Goal: Information Seeking & Learning: Learn about a topic

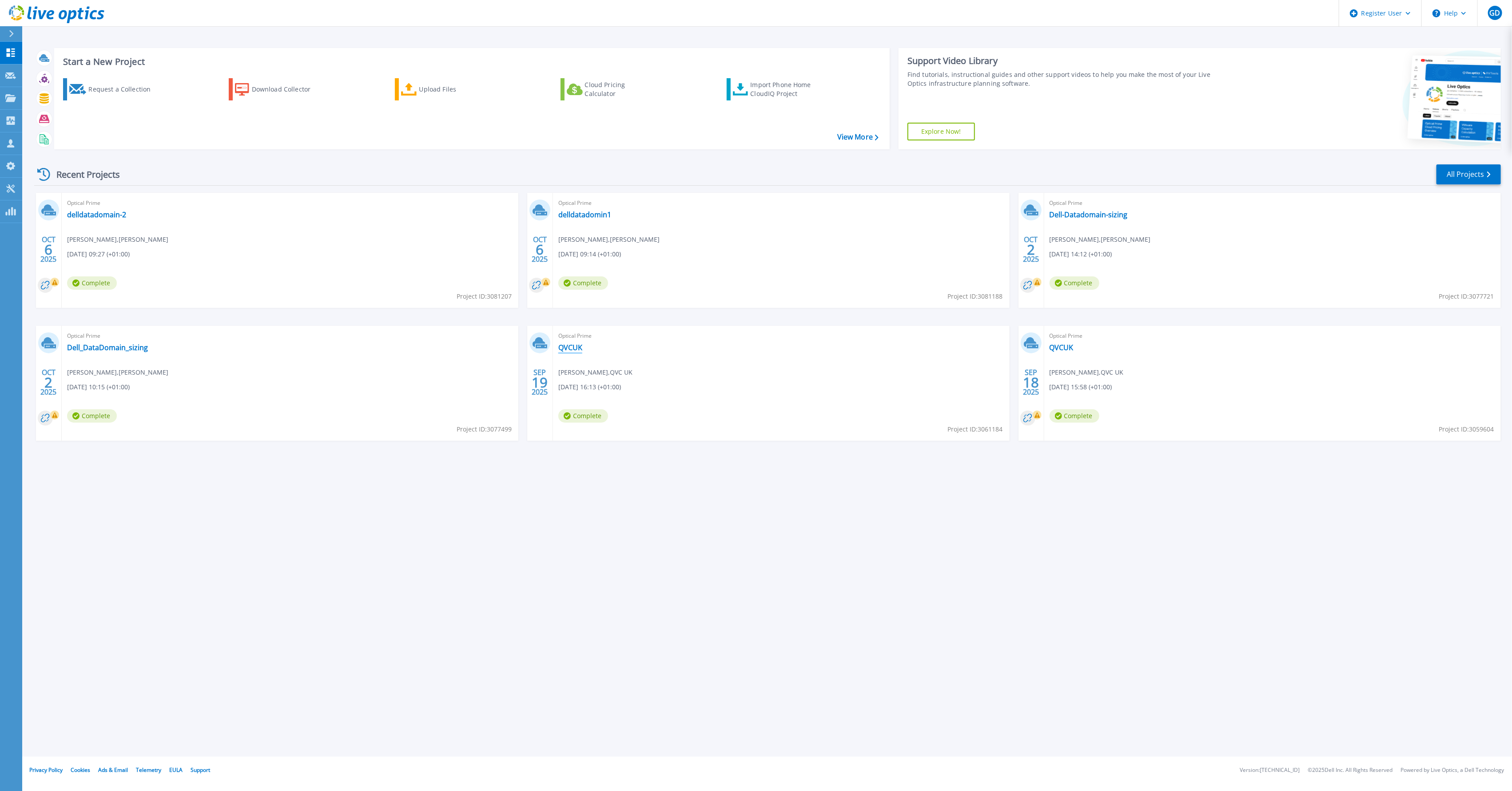
click at [570, 345] on link "QVCUK" at bounding box center [571, 348] width 24 height 9
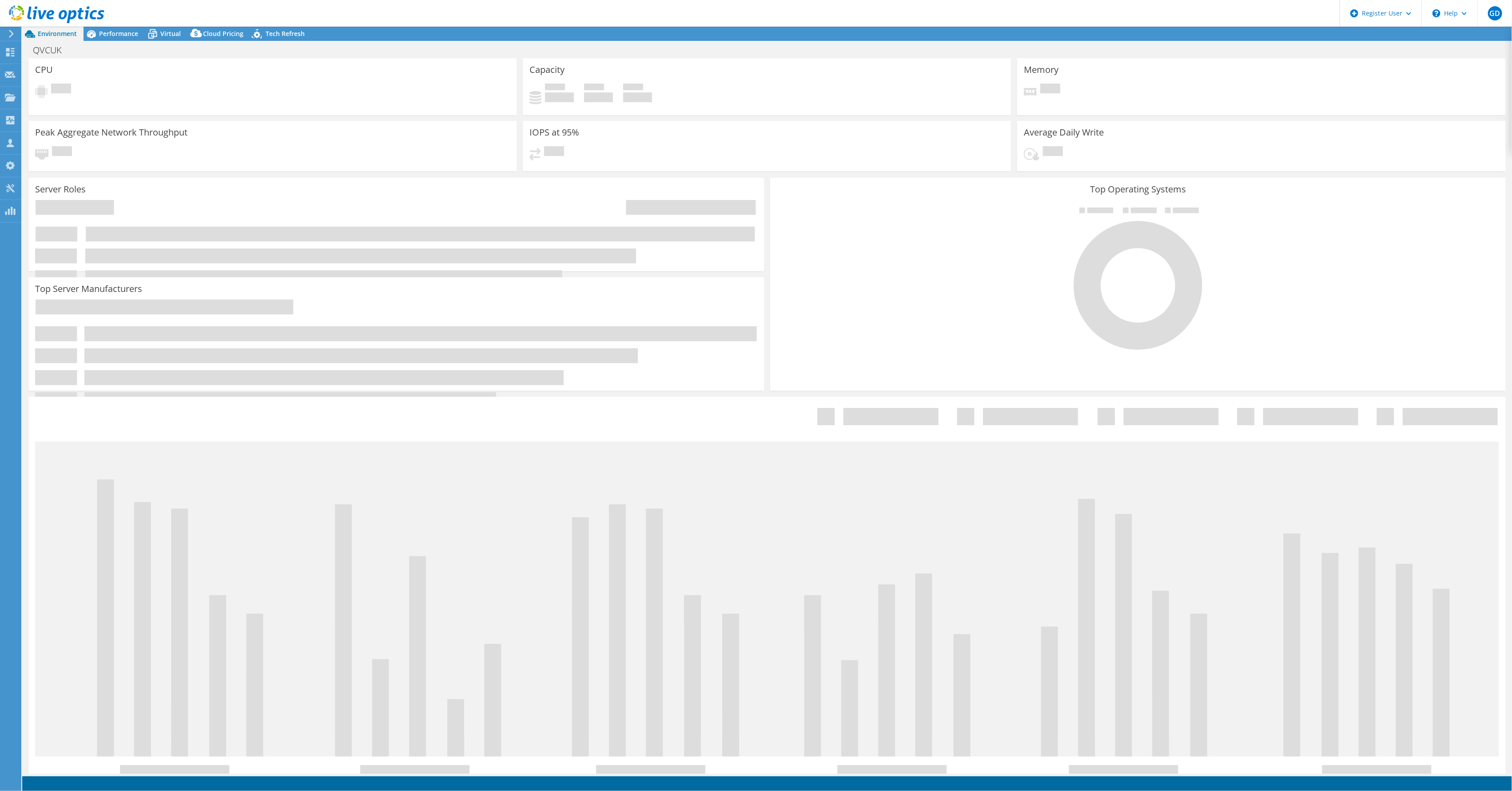
select select "EULondon"
select select "GBP"
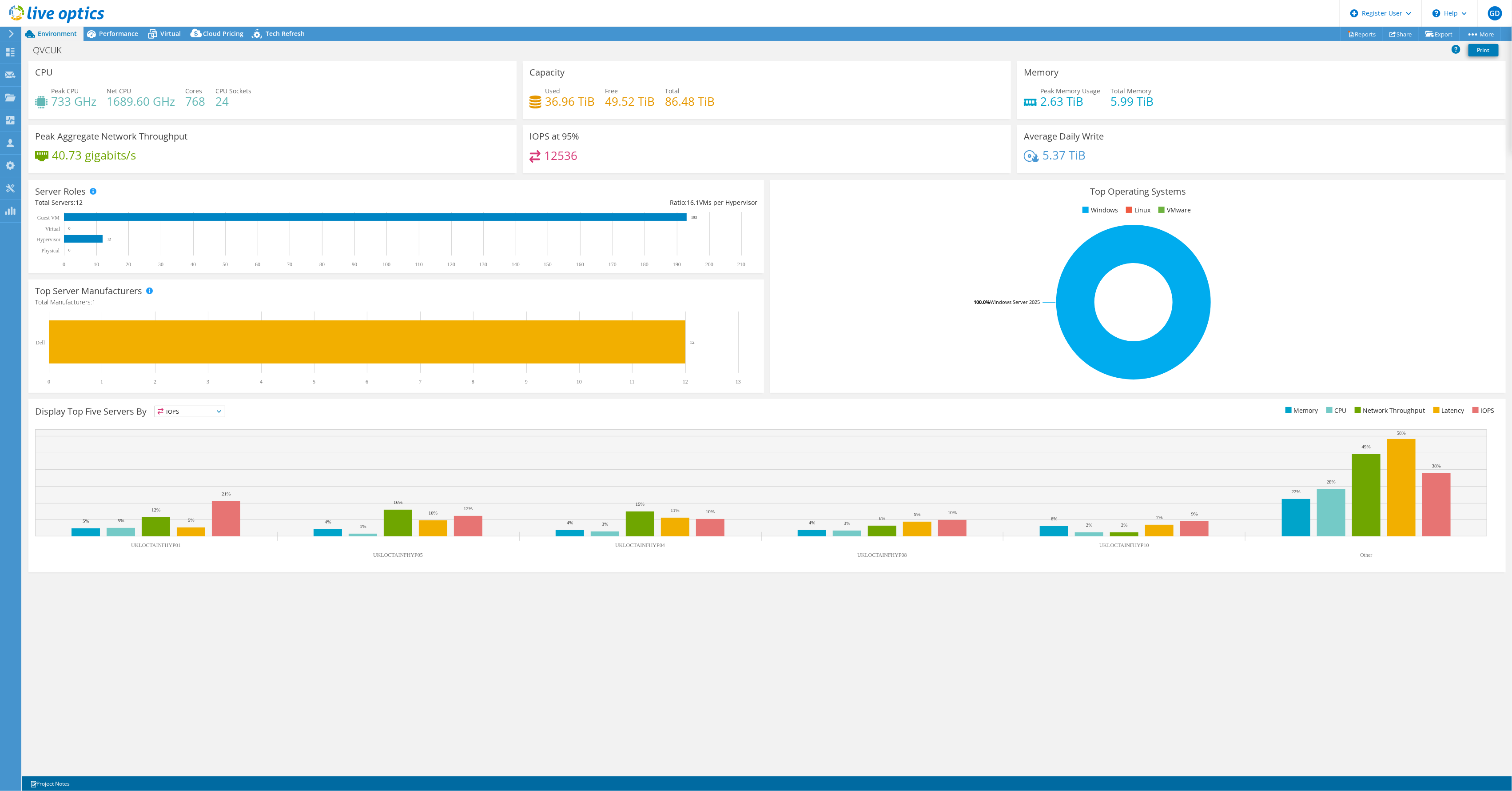
click at [579, 181] on div "Server Roles Physical Servers represent bare metal servers that were targets of…" at bounding box center [395, 227] width 736 height 93
click at [112, 31] on span "Performance" at bounding box center [118, 33] width 39 height 8
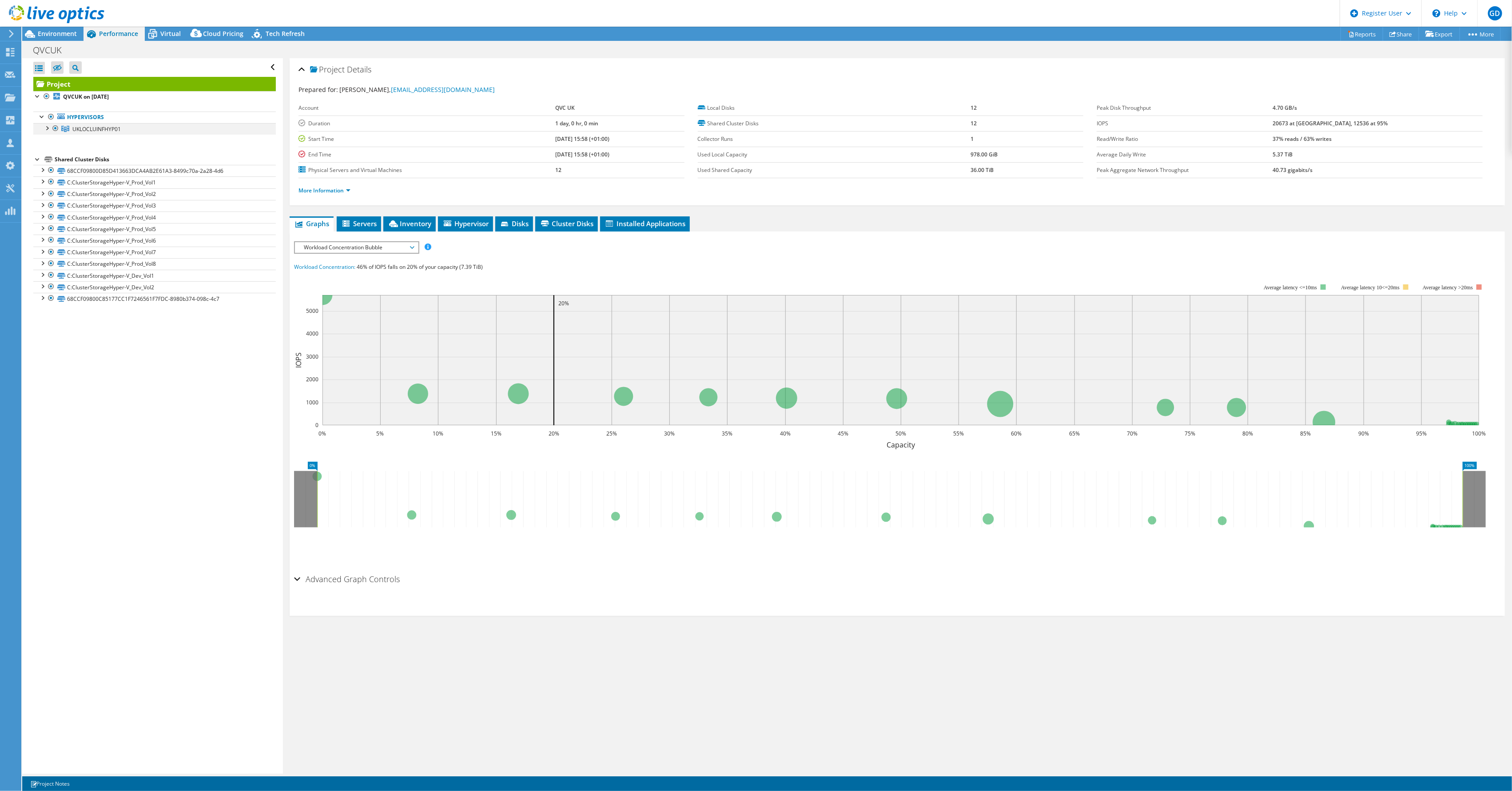
click at [47, 127] on div at bounding box center [47, 128] width 9 height 9
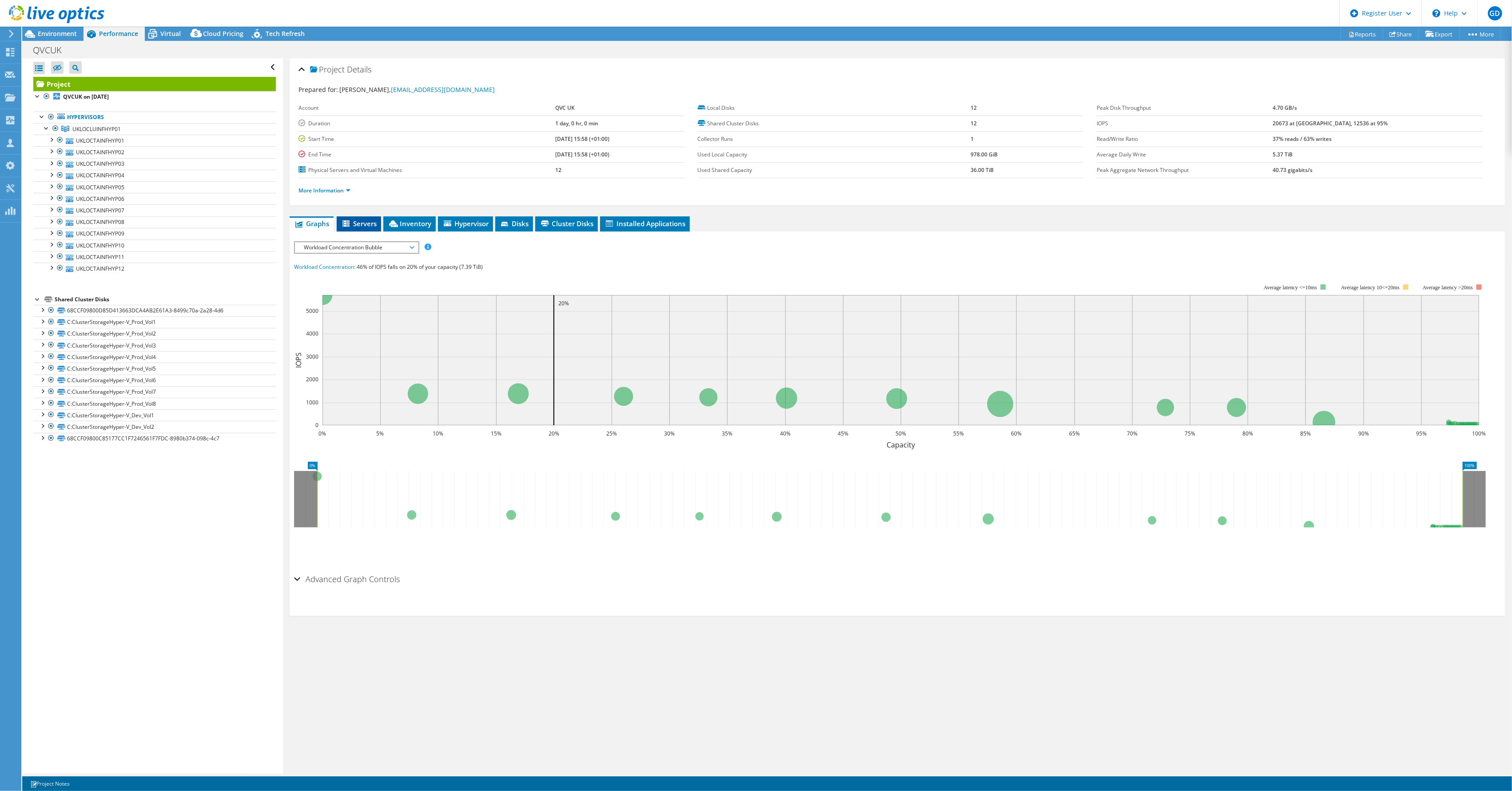
click at [350, 221] on icon at bounding box center [347, 224] width 9 height 7
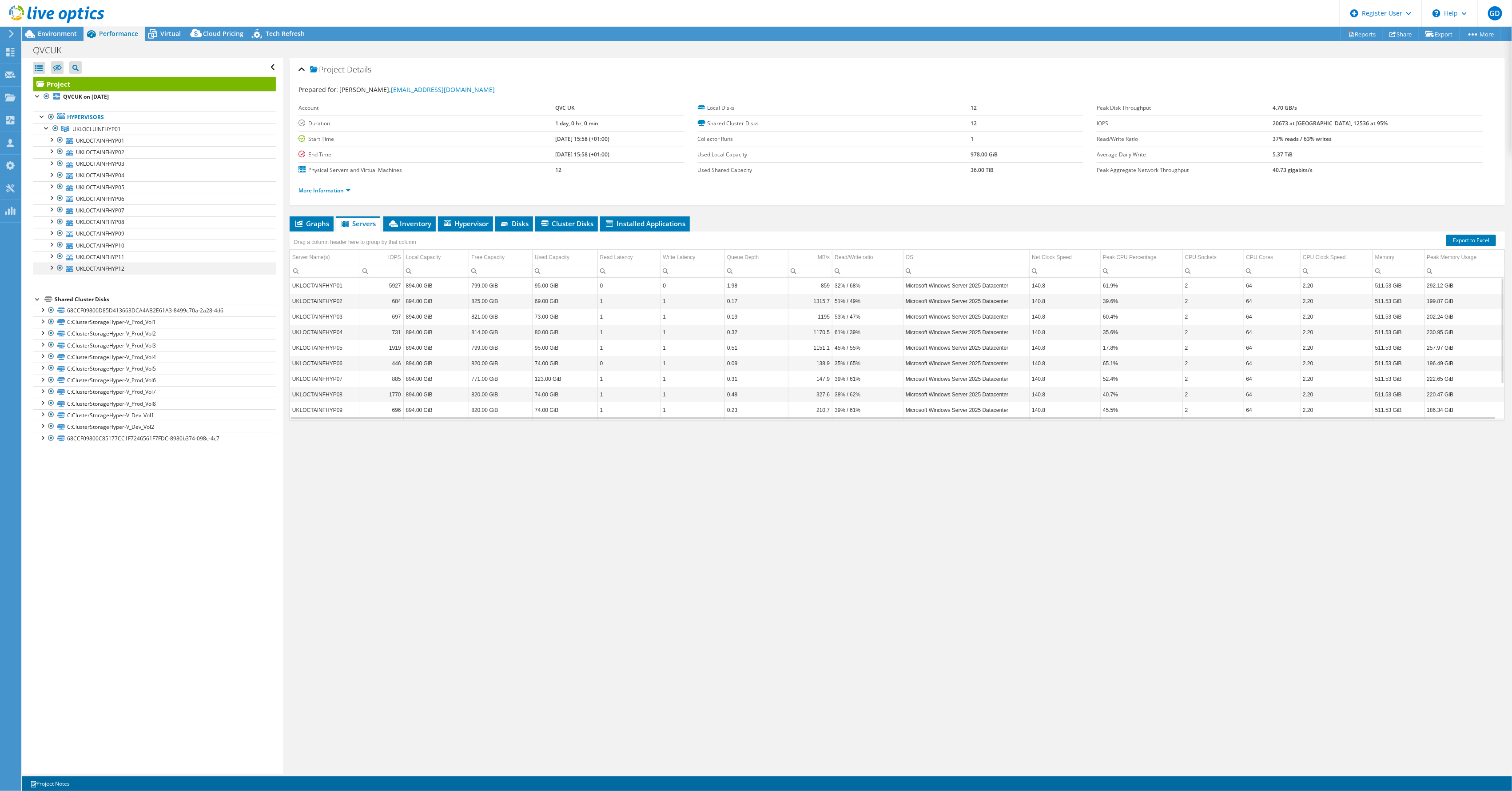
click at [49, 269] on div at bounding box center [51, 267] width 9 height 9
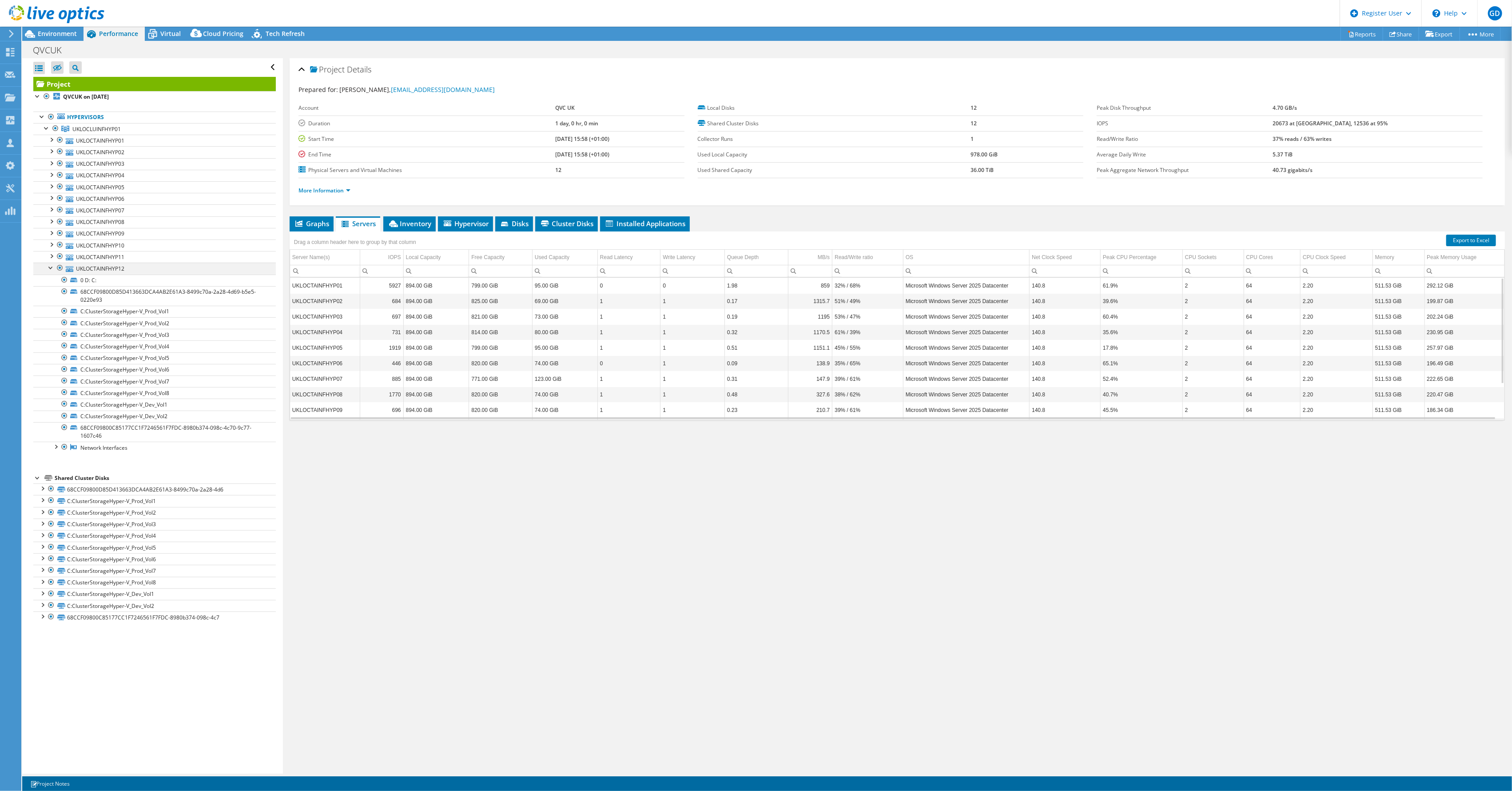
click at [53, 269] on div at bounding box center [51, 267] width 9 height 9
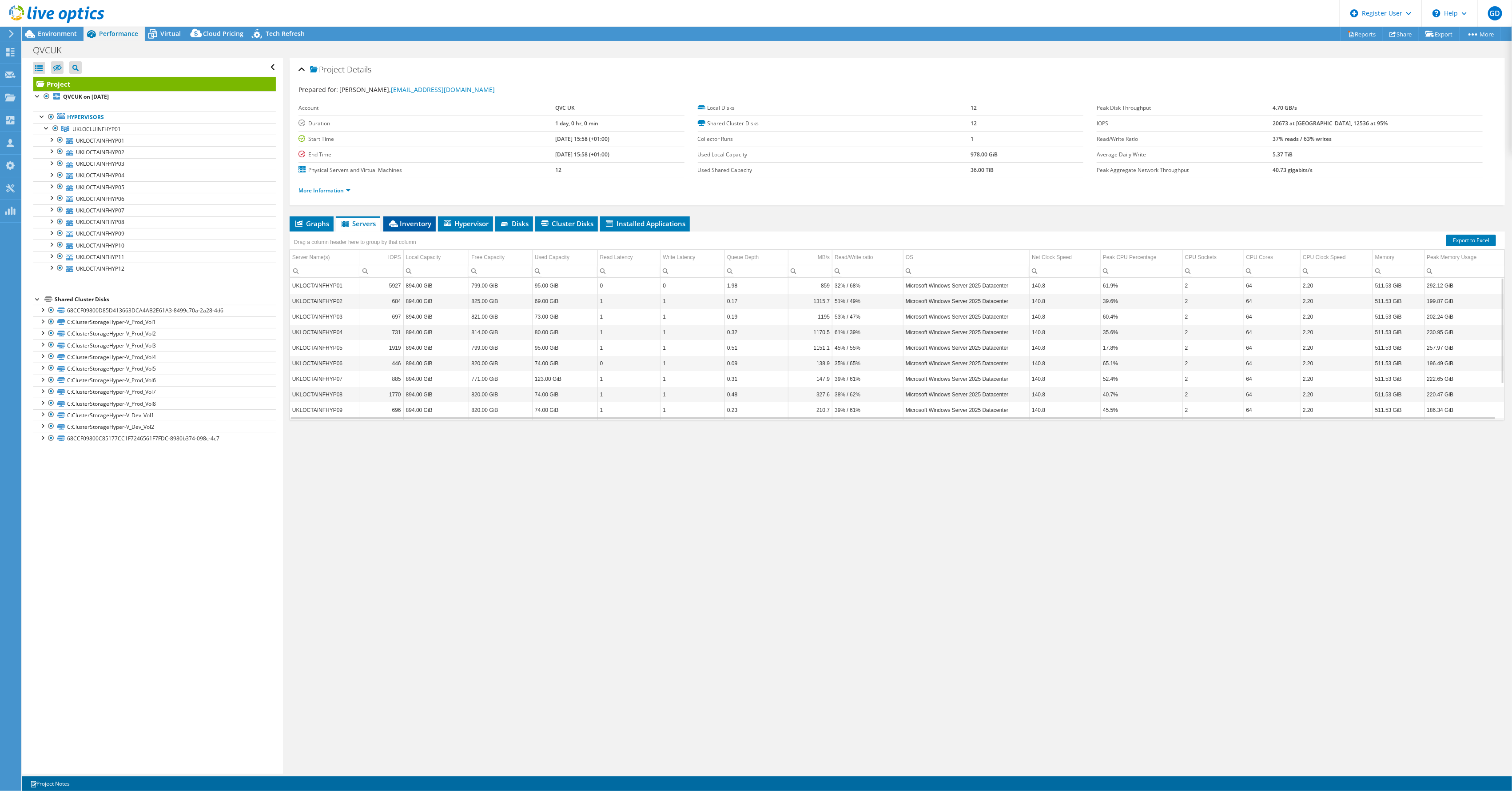
click at [401, 223] on span "Inventory" at bounding box center [409, 224] width 44 height 9
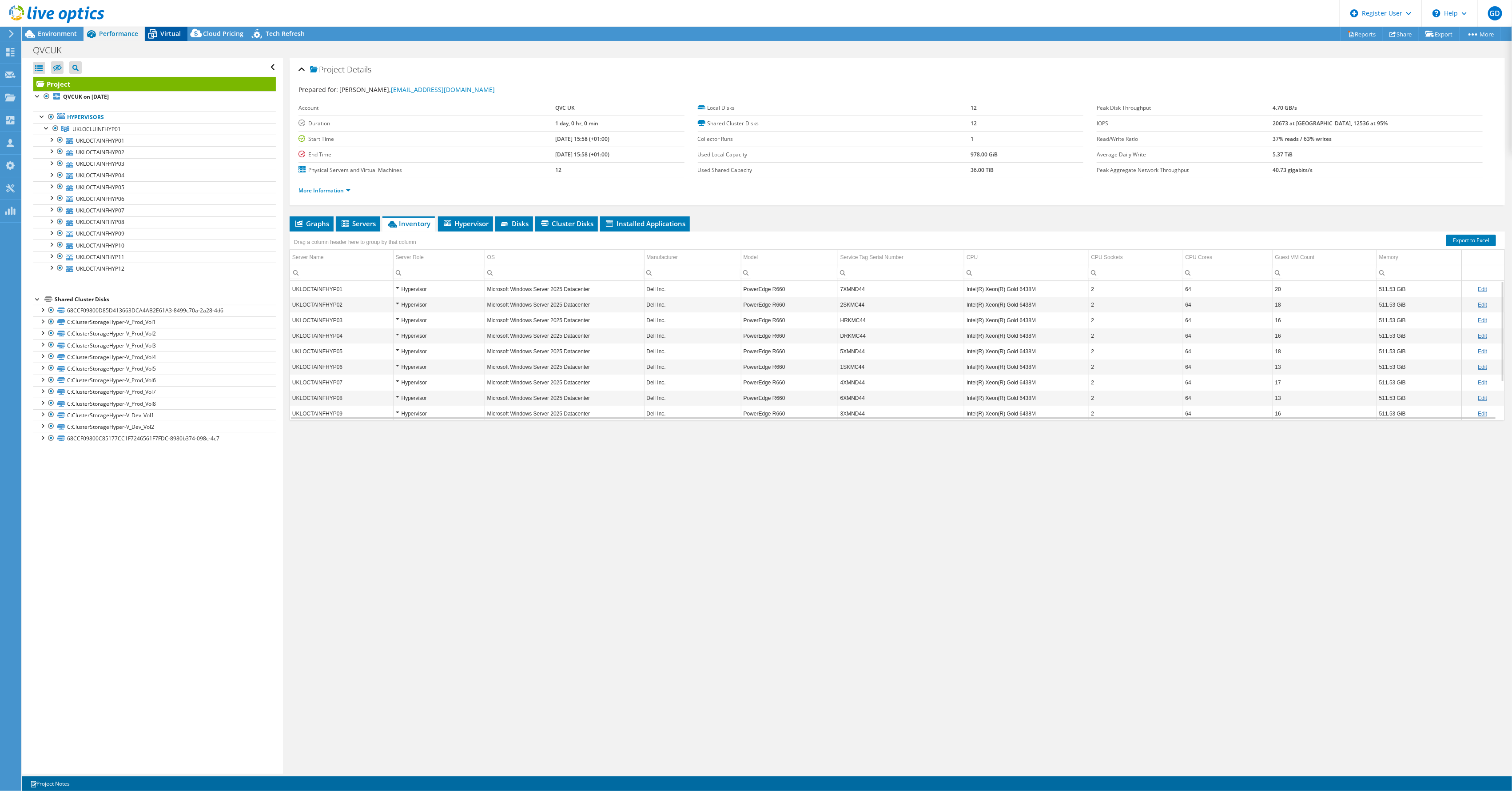
click at [166, 37] on div "Virtual" at bounding box center [166, 34] width 43 height 14
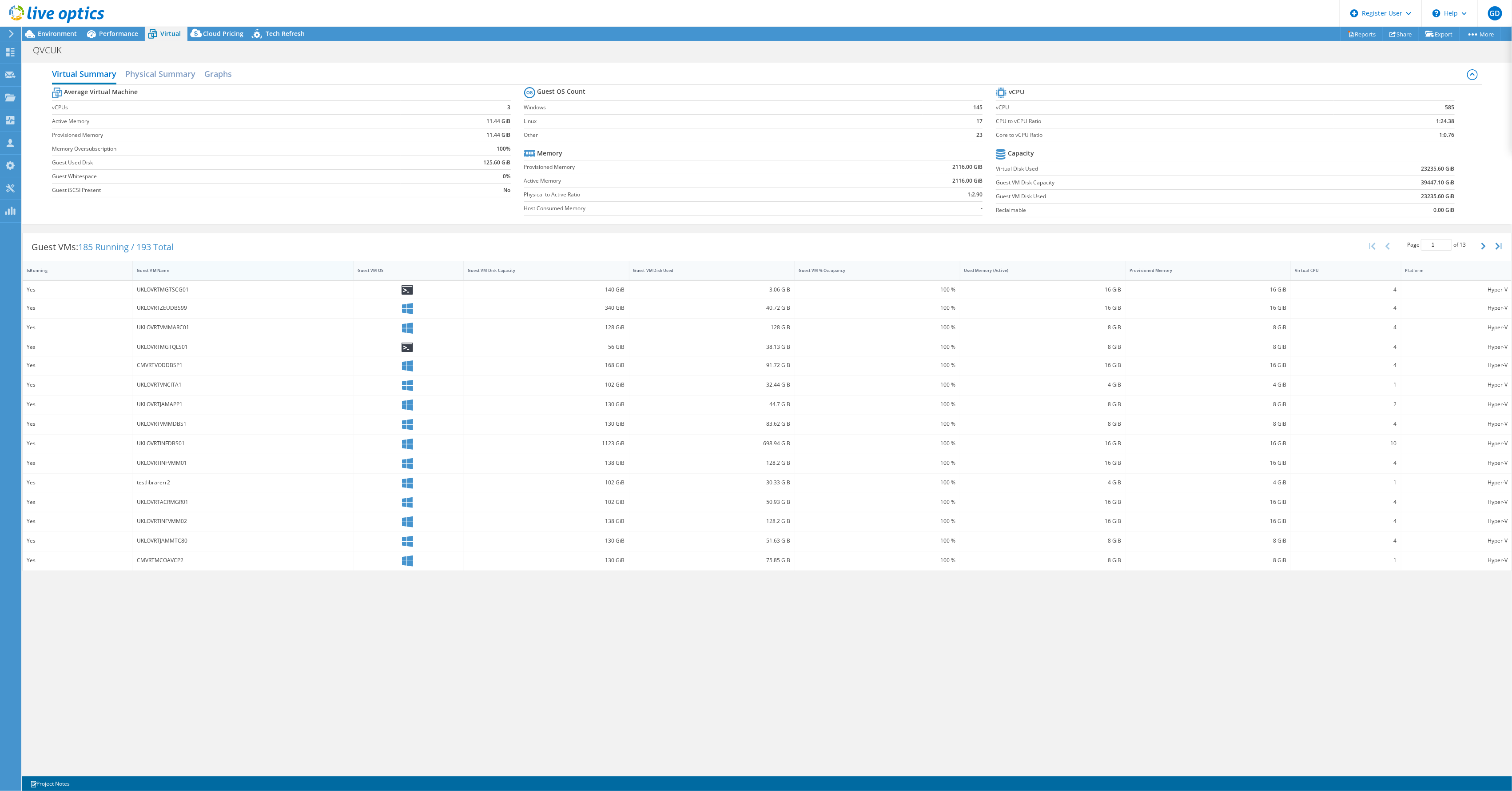
click at [156, 270] on div "Guest VM Name" at bounding box center [238, 271] width 201 height 6
click at [1482, 243] on icon "button" at bounding box center [1483, 246] width 5 height 7
click at [1464, 243] on span "13" at bounding box center [1463, 244] width 7 height 7
click at [1482, 243] on icon "button" at bounding box center [1483, 246] width 5 height 7
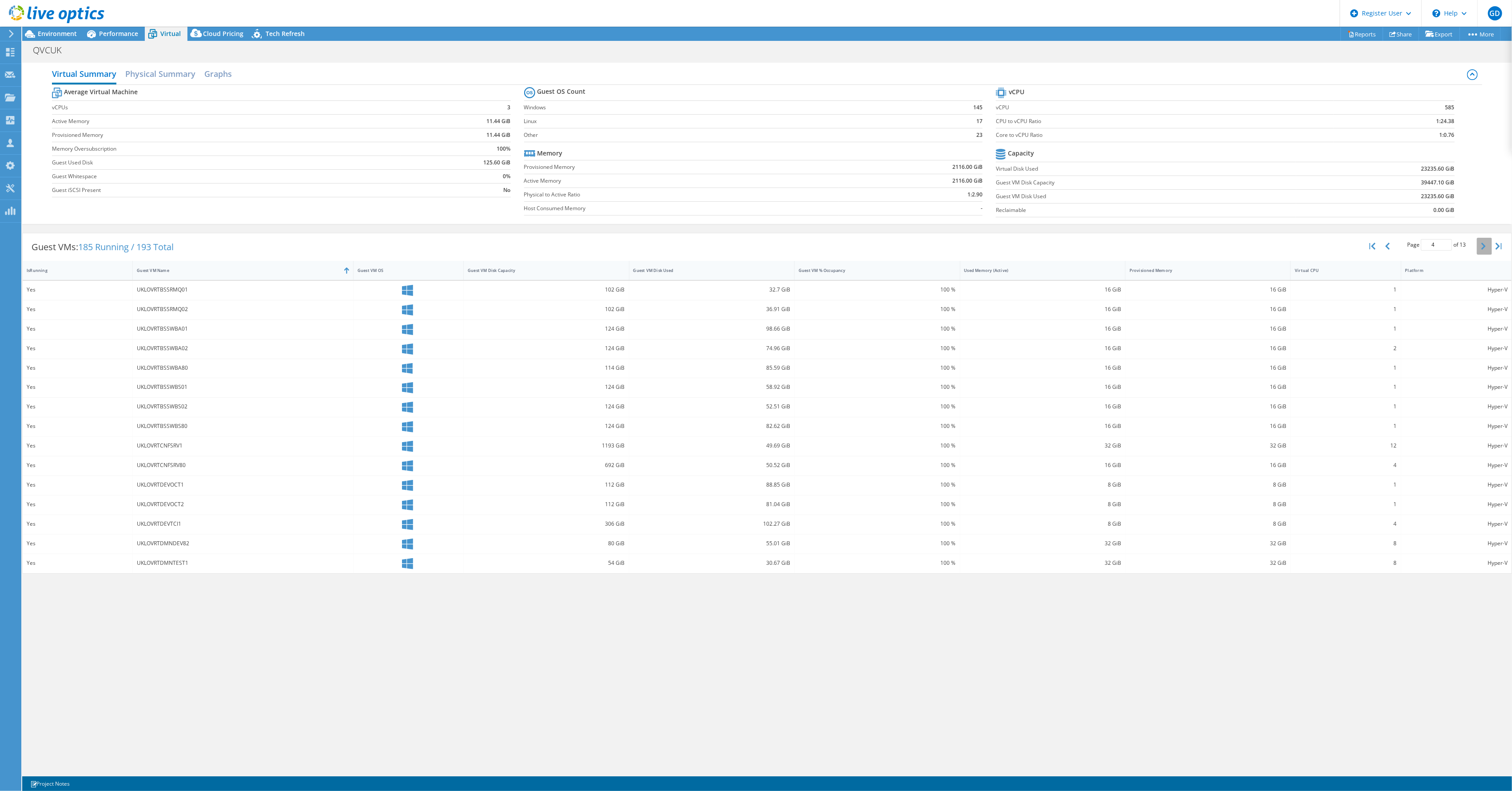
click at [1482, 243] on icon "button" at bounding box center [1483, 246] width 5 height 7
click at [1478, 243] on button "button" at bounding box center [1484, 246] width 15 height 17
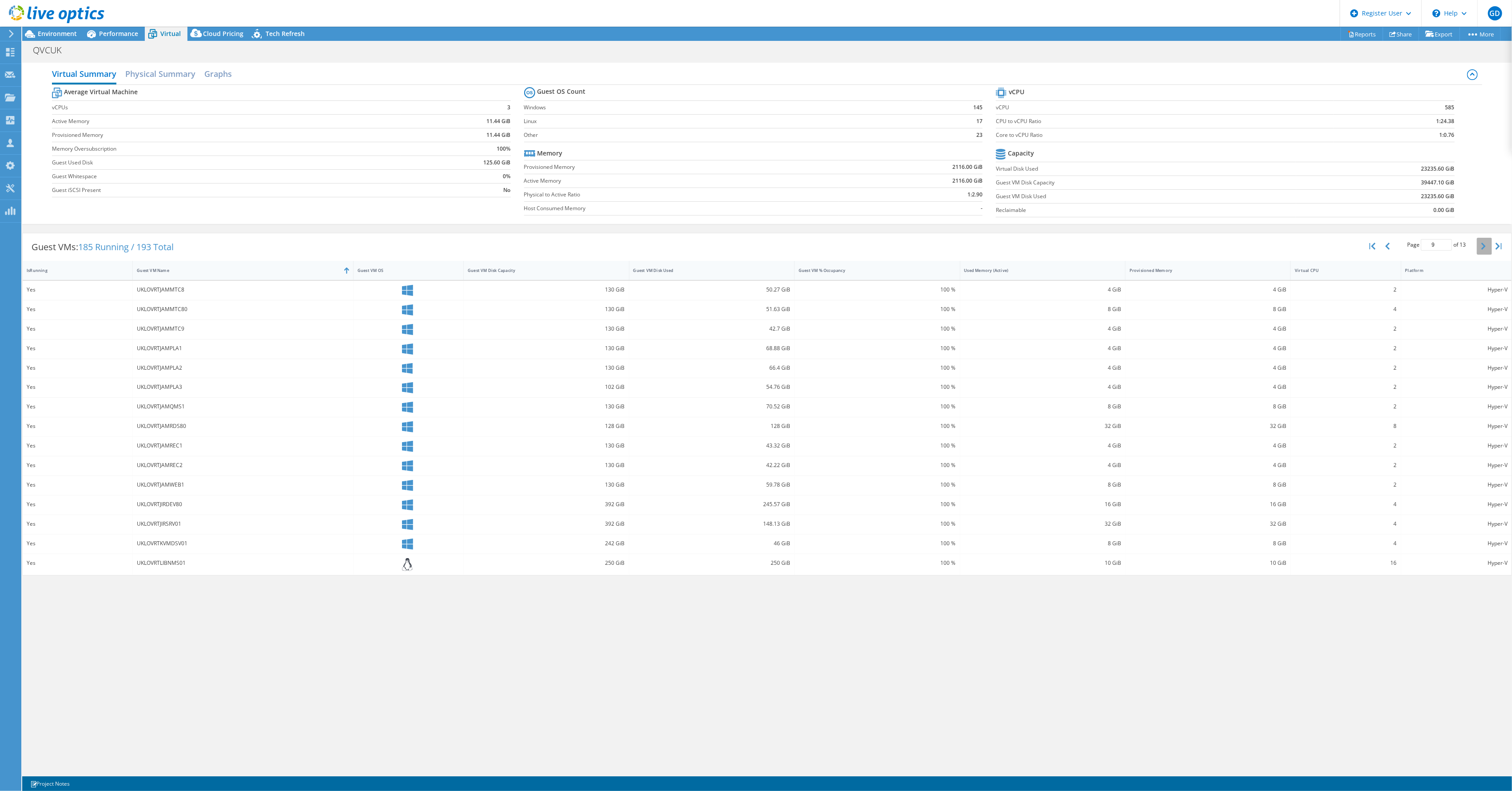
click at [1478, 243] on button "button" at bounding box center [1484, 246] width 15 height 17
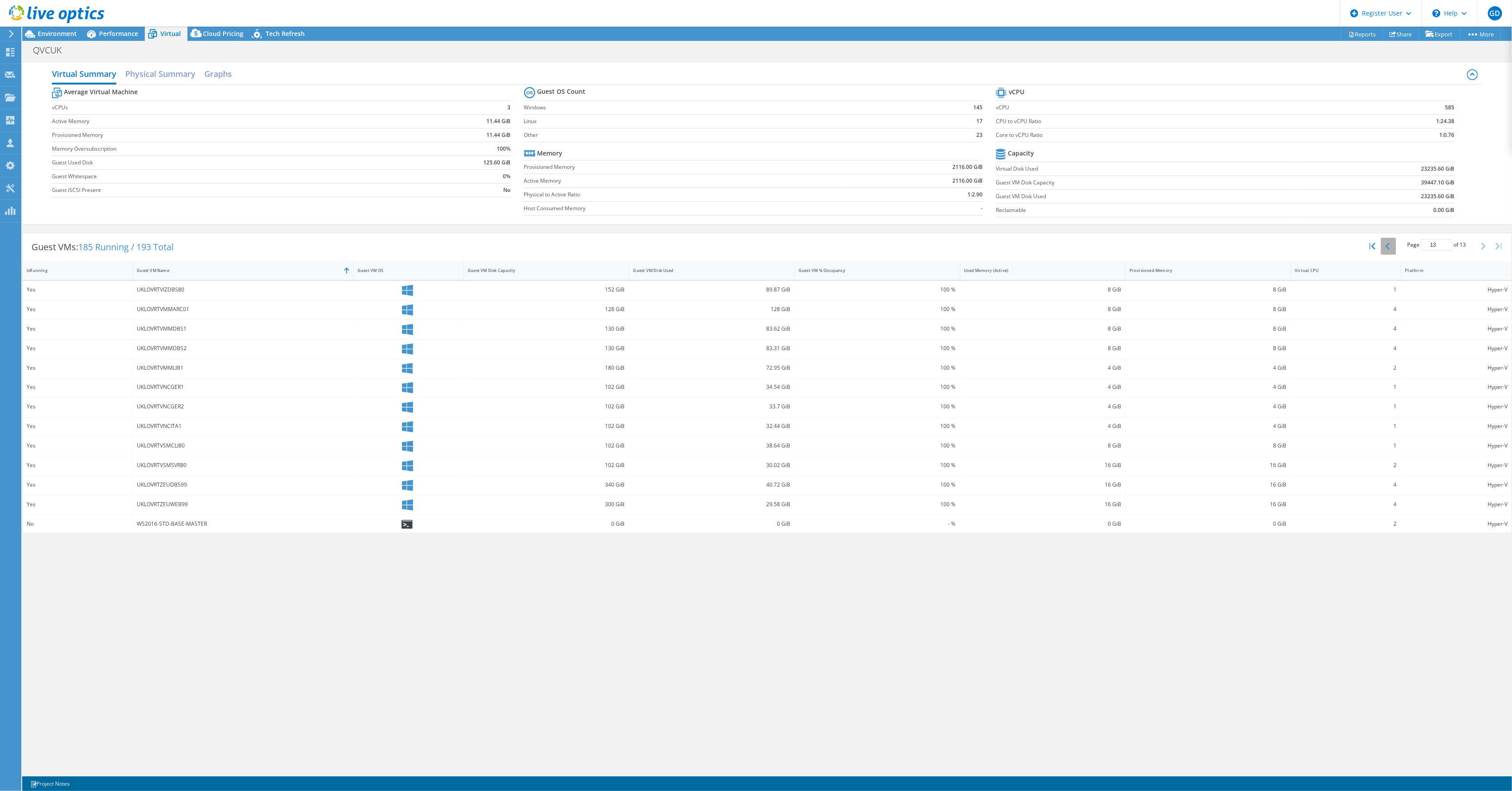
click at [1389, 246] on icon "button" at bounding box center [1387, 246] width 5 height 7
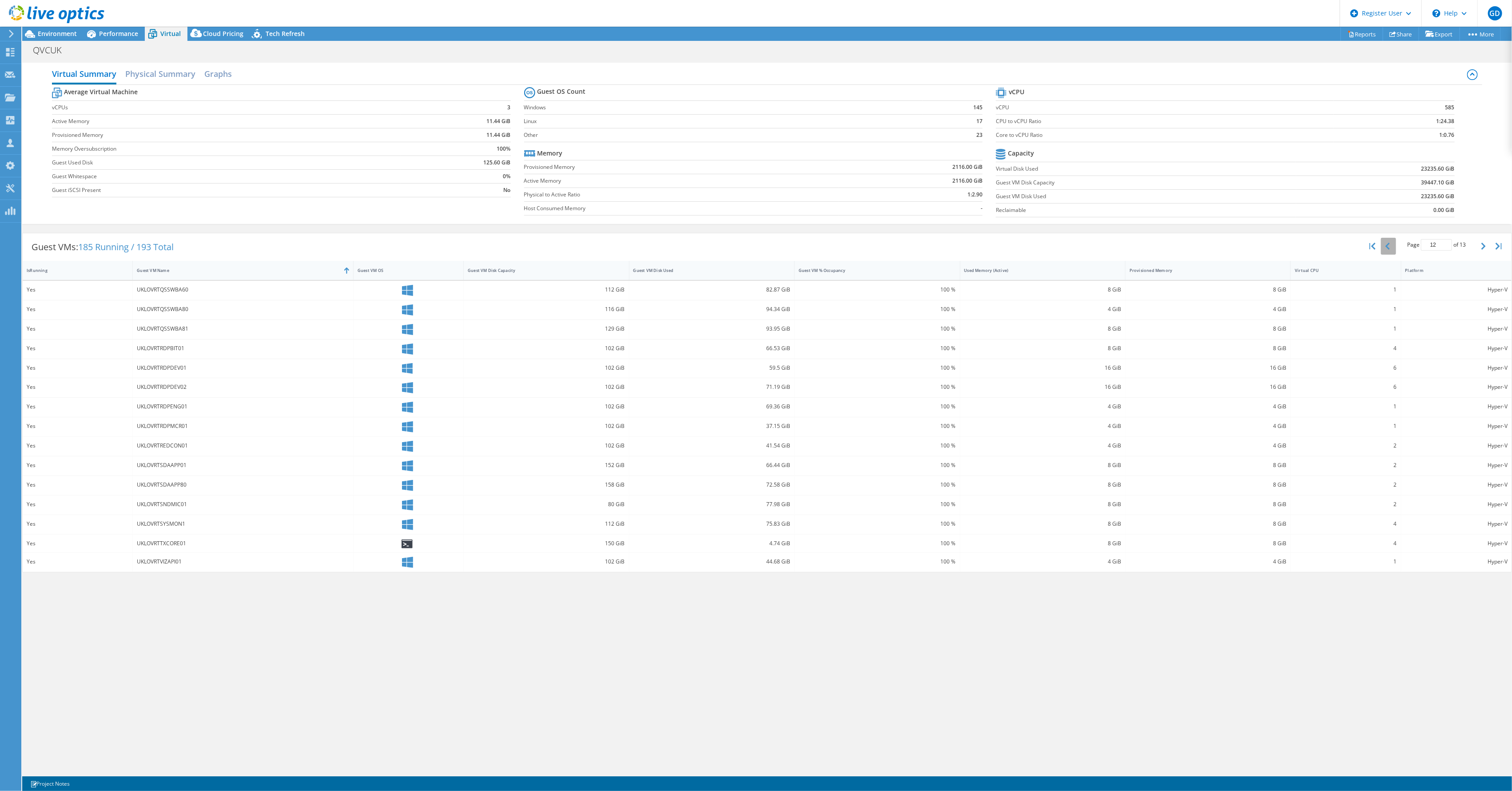
click at [1389, 246] on icon "button" at bounding box center [1387, 246] width 5 height 7
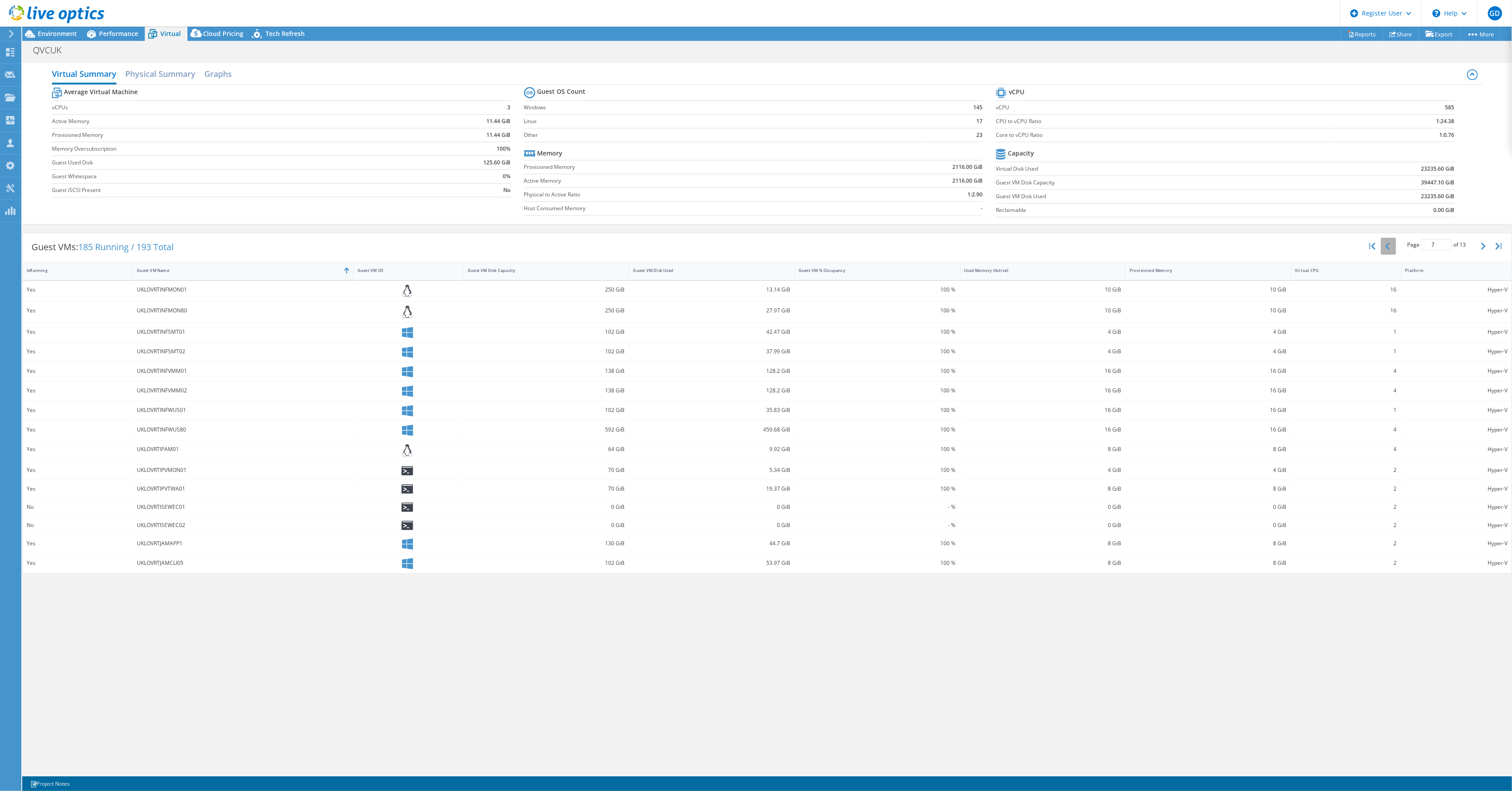
click at [1389, 246] on icon "button" at bounding box center [1387, 246] width 5 height 7
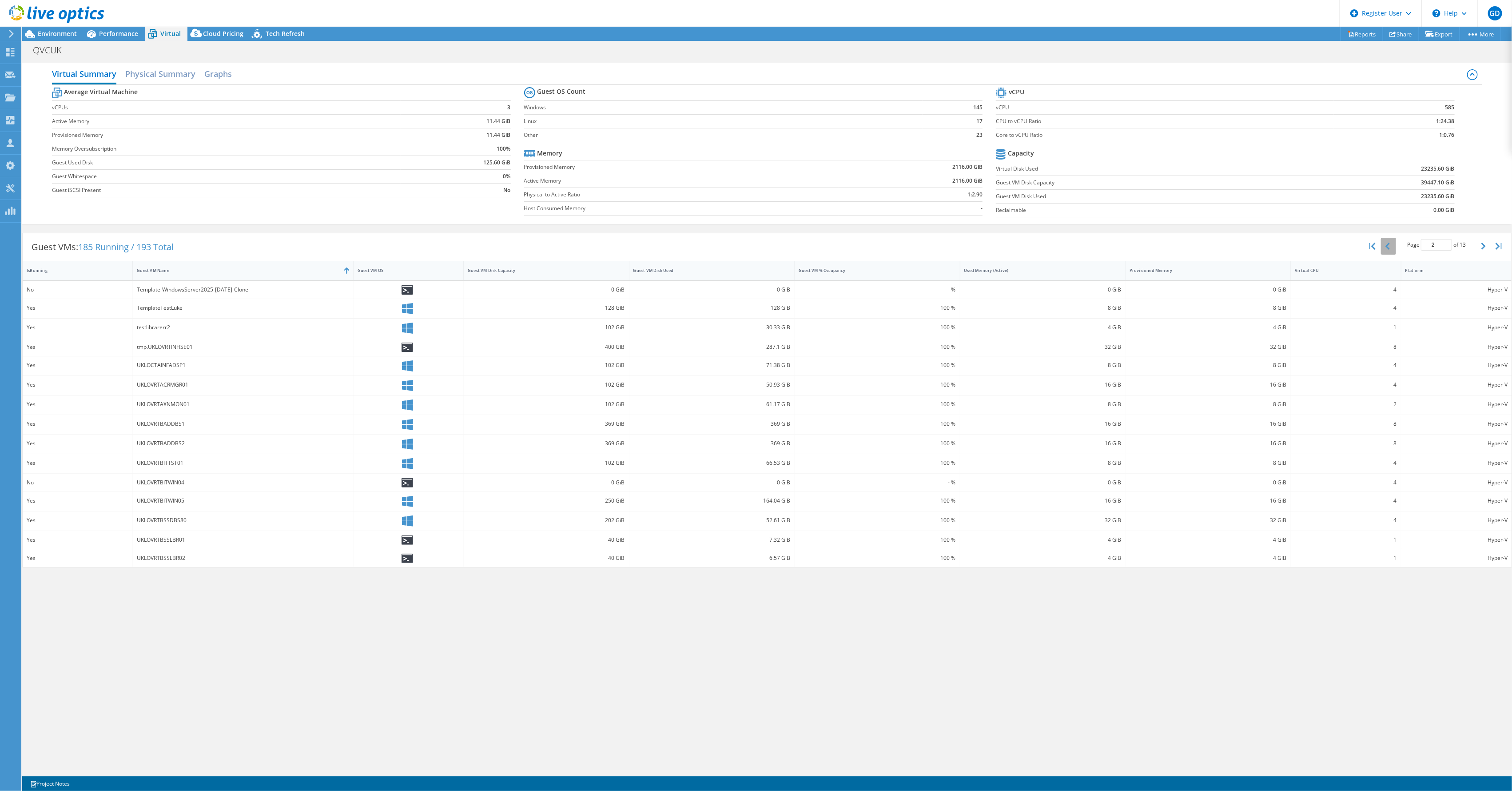
click at [1389, 246] on icon "button" at bounding box center [1387, 246] width 5 height 7
type input "1"
click at [270, 35] on span "Tech Refresh" at bounding box center [285, 33] width 39 height 8
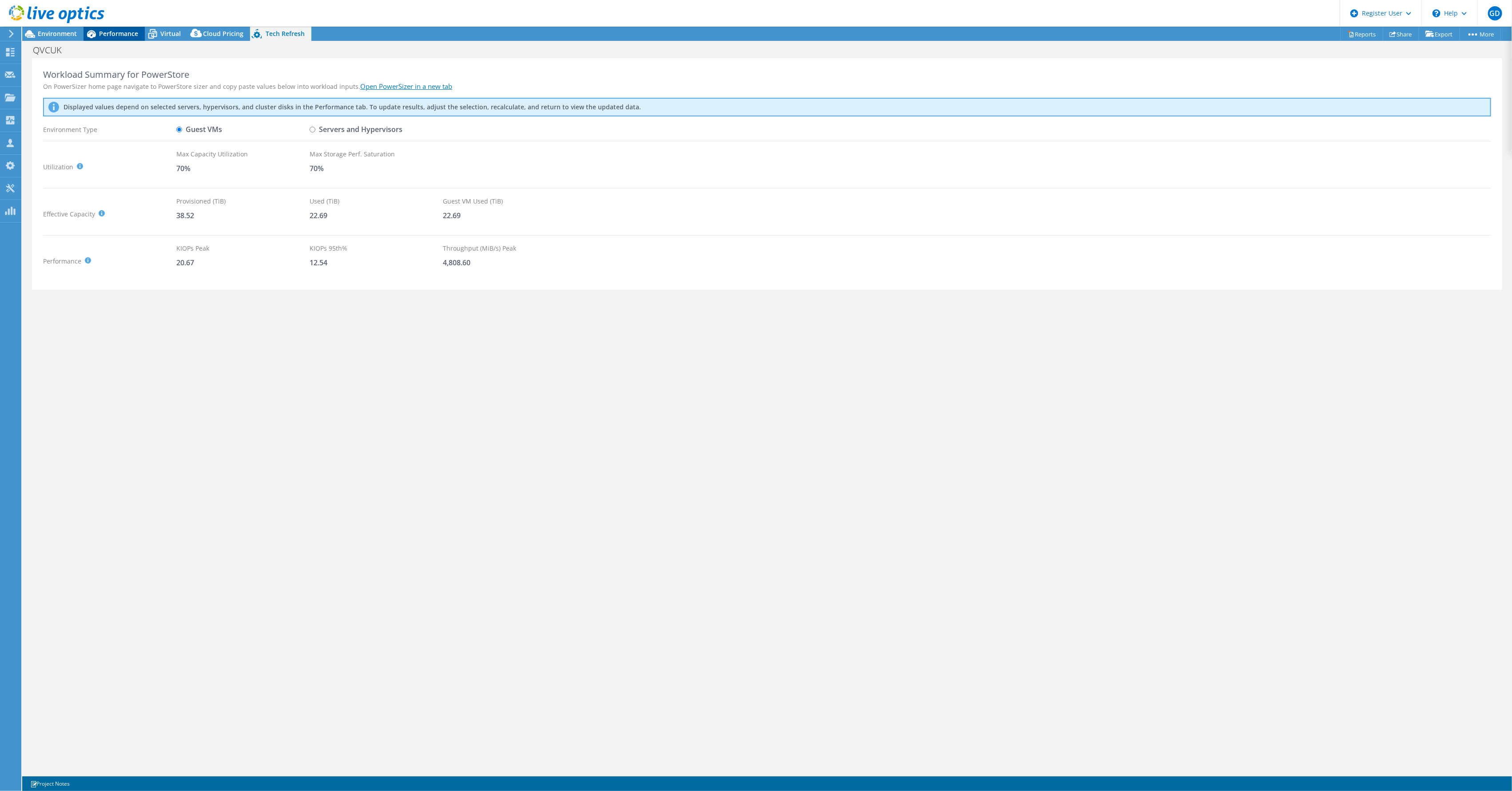
click at [97, 32] on icon at bounding box center [91, 34] width 16 height 16
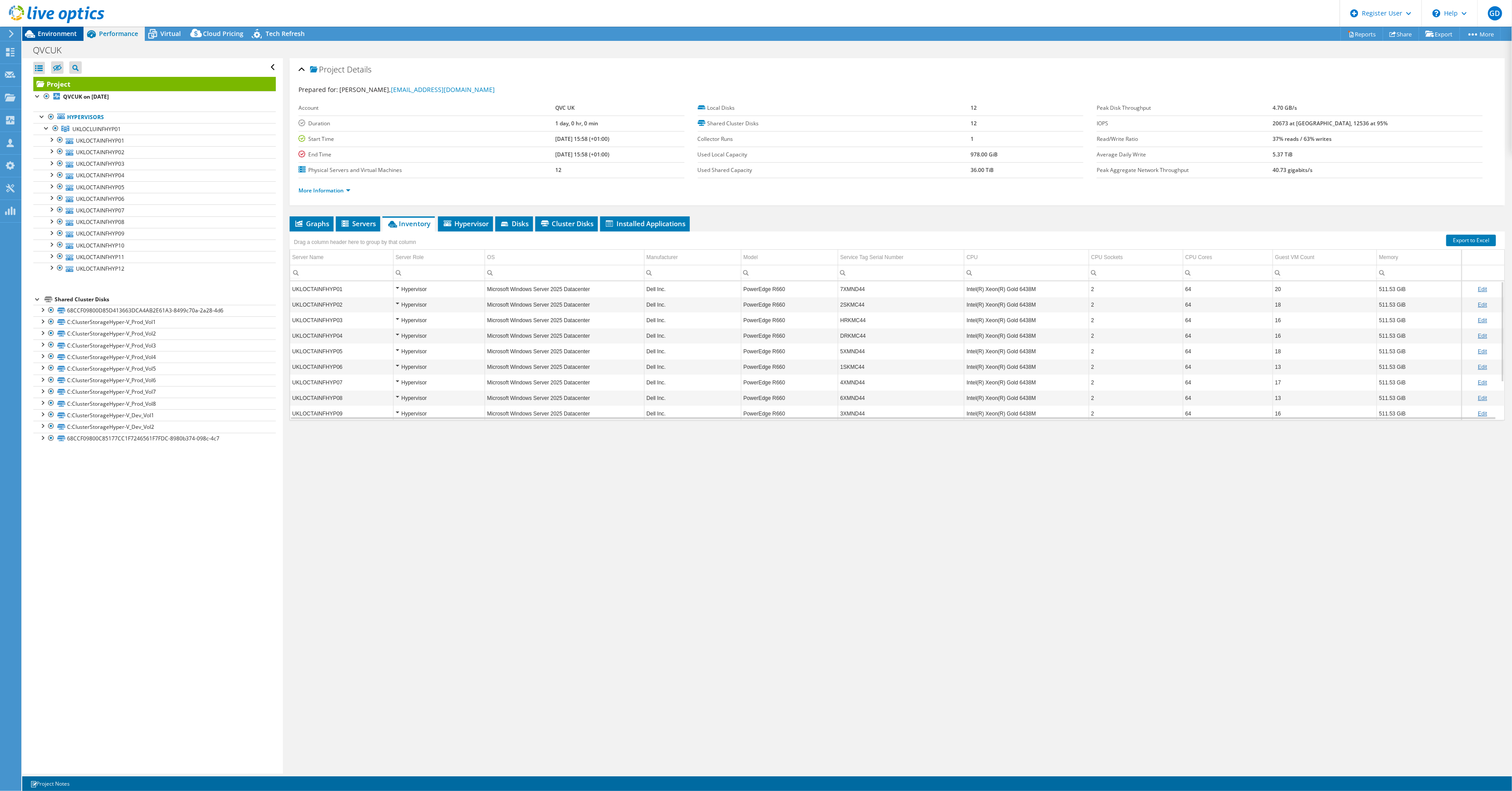
click at [67, 37] on span "Environment" at bounding box center [57, 33] width 39 height 8
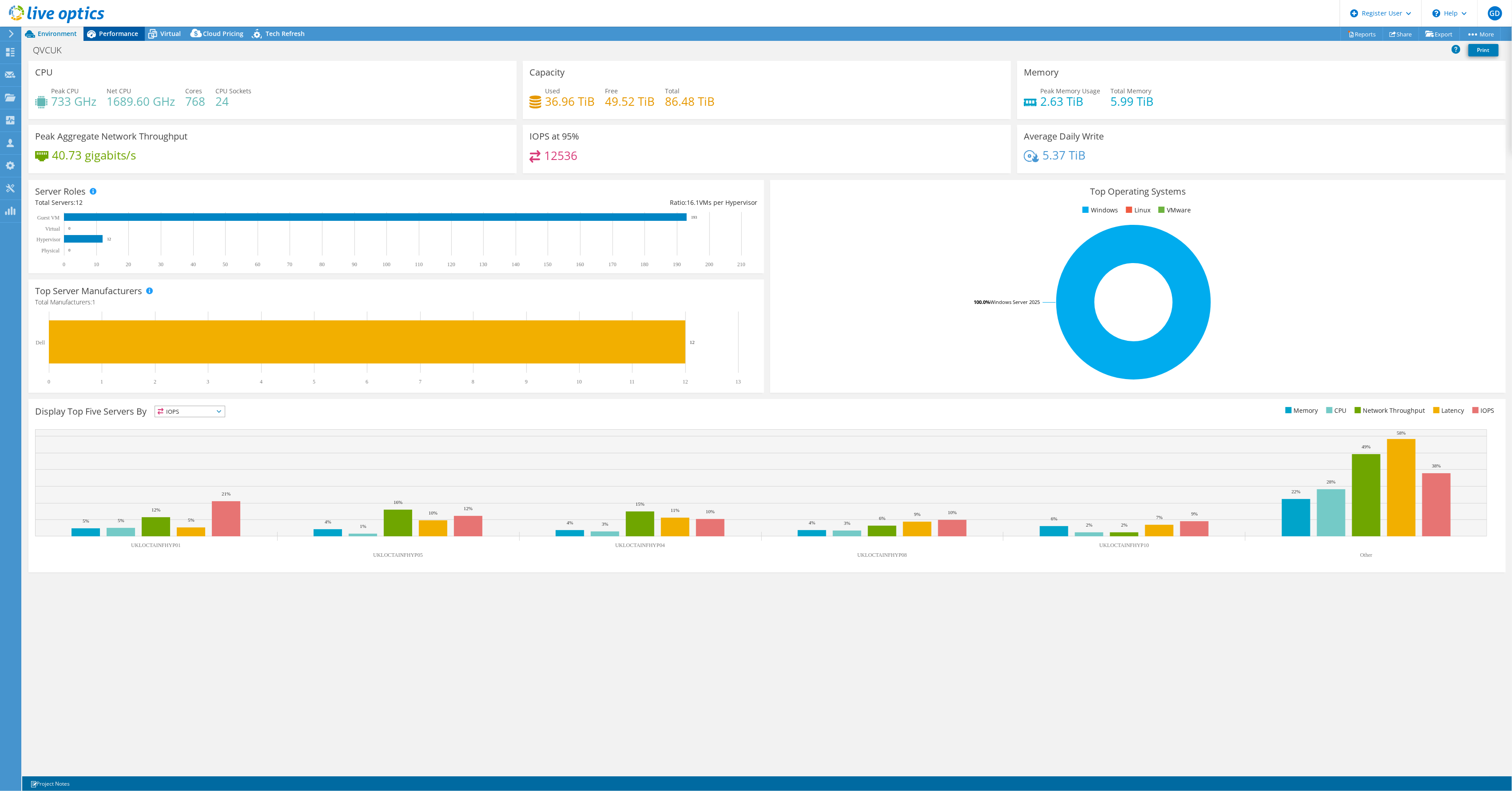
click at [118, 34] on span "Performance" at bounding box center [118, 33] width 39 height 8
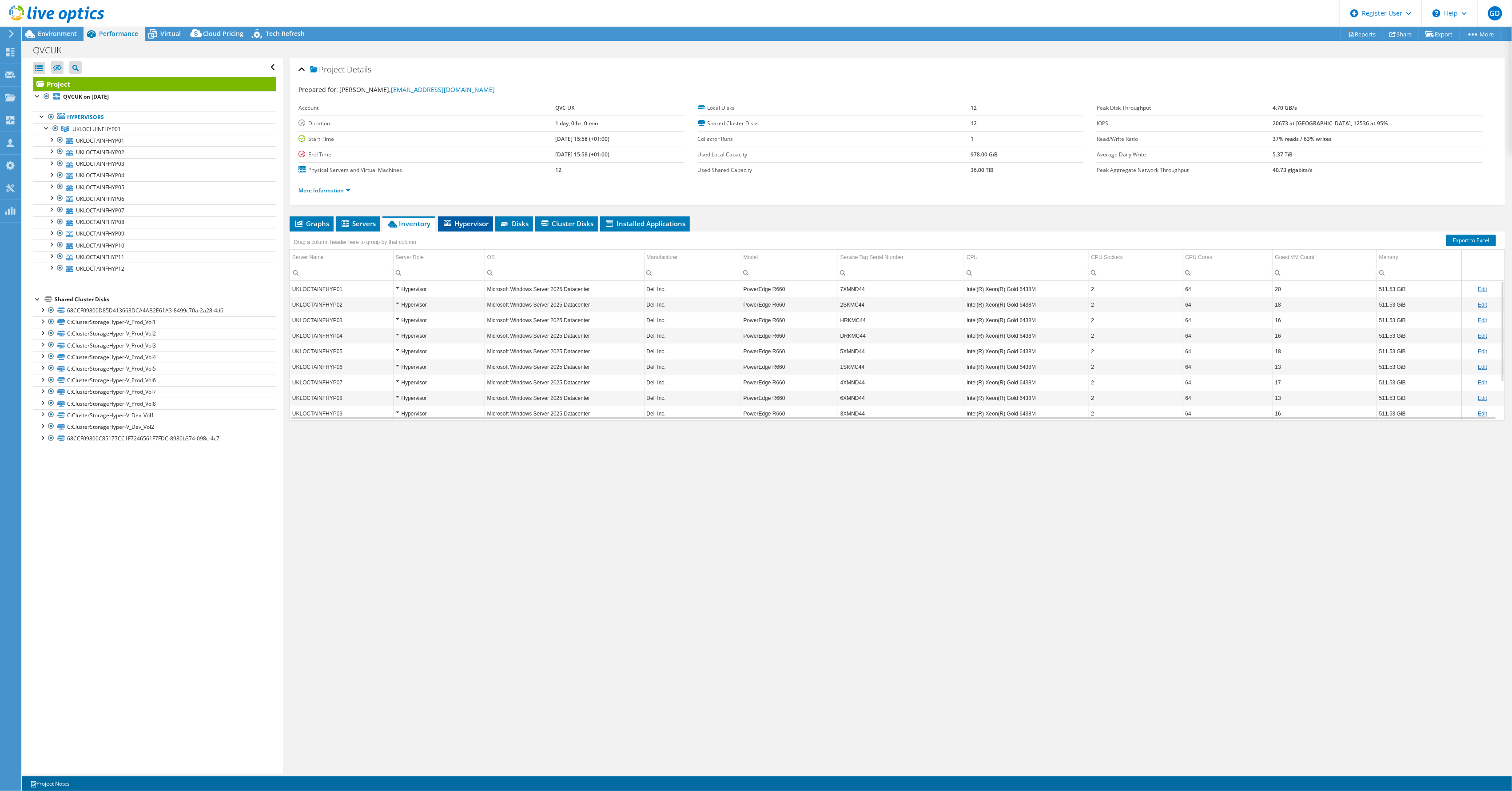
click at [464, 226] on span "Hypervisor" at bounding box center [465, 224] width 47 height 9
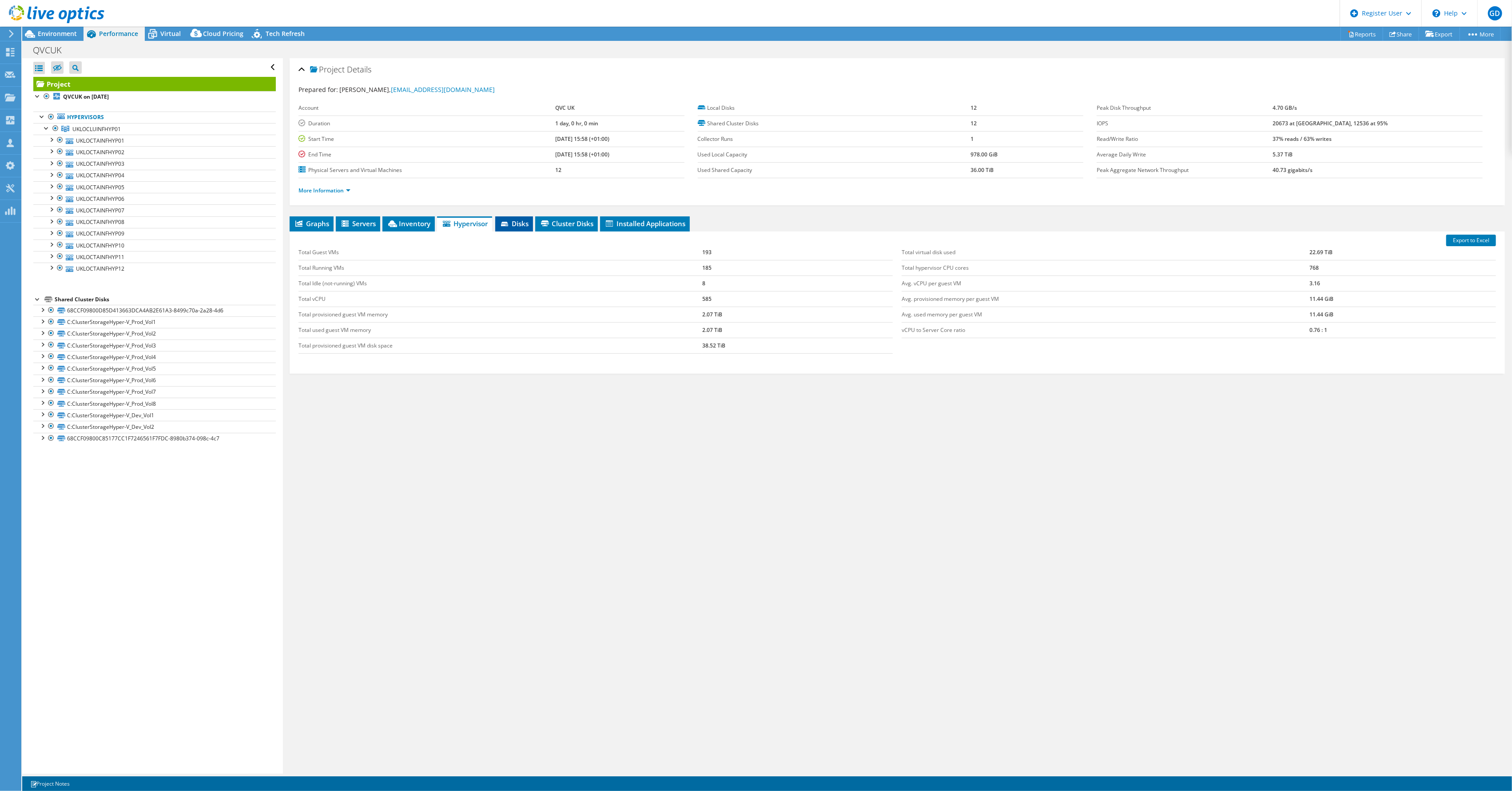
click at [523, 227] on span "Disks" at bounding box center [514, 224] width 29 height 9
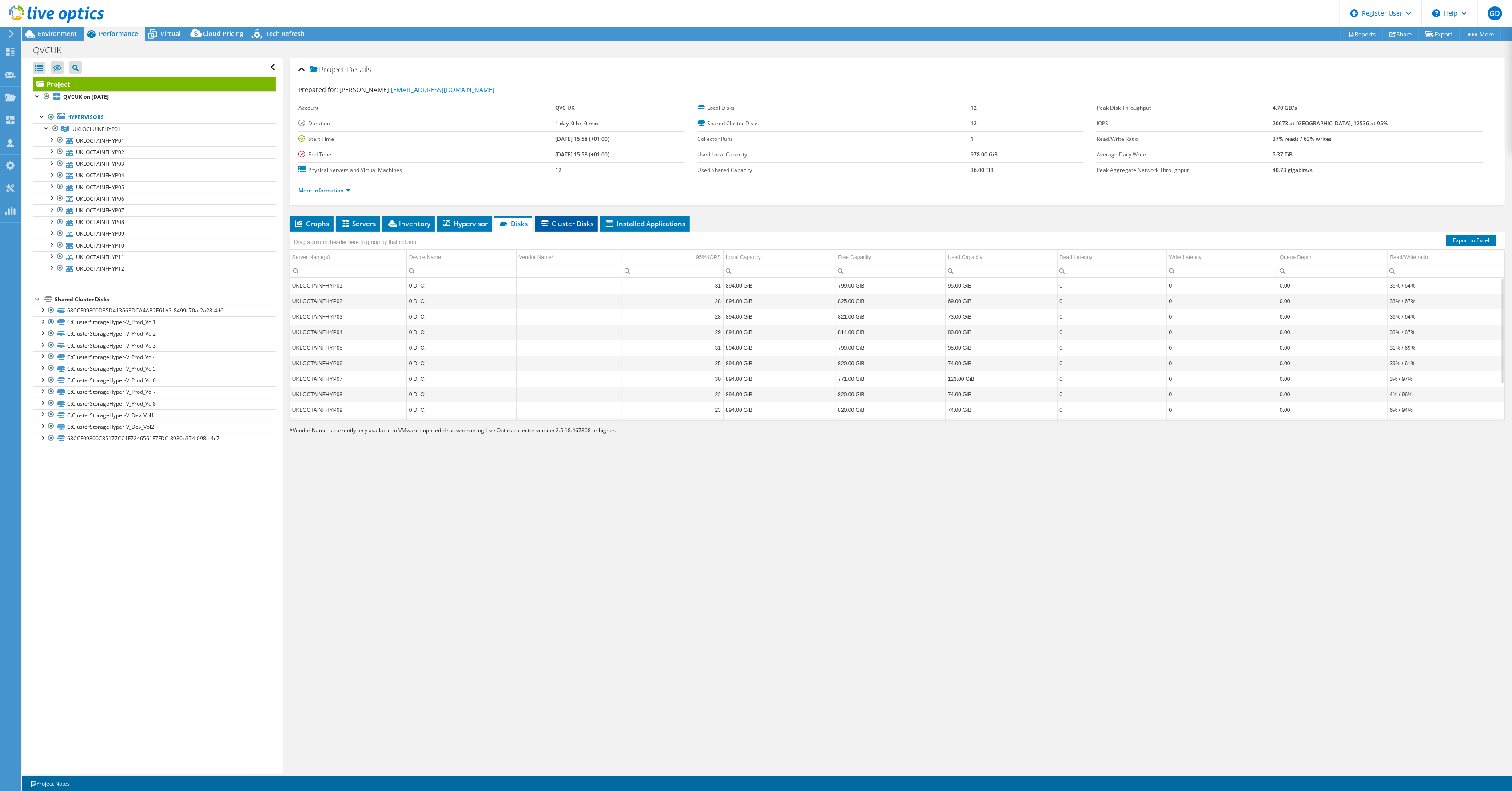
click at [571, 223] on span "Cluster Disks" at bounding box center [567, 224] width 54 height 9
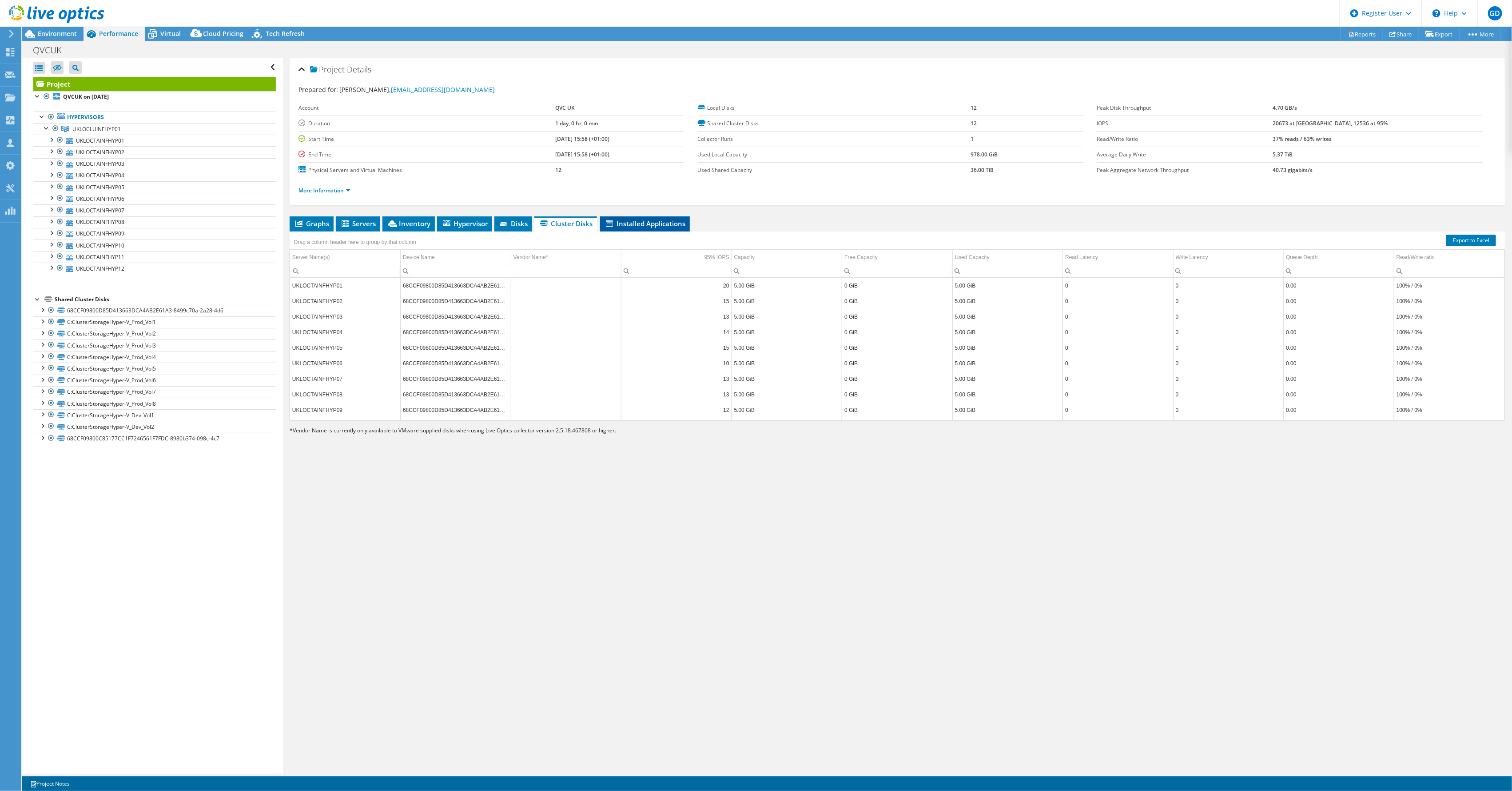
click at [627, 224] on span "Installed Applications" at bounding box center [645, 224] width 81 height 9
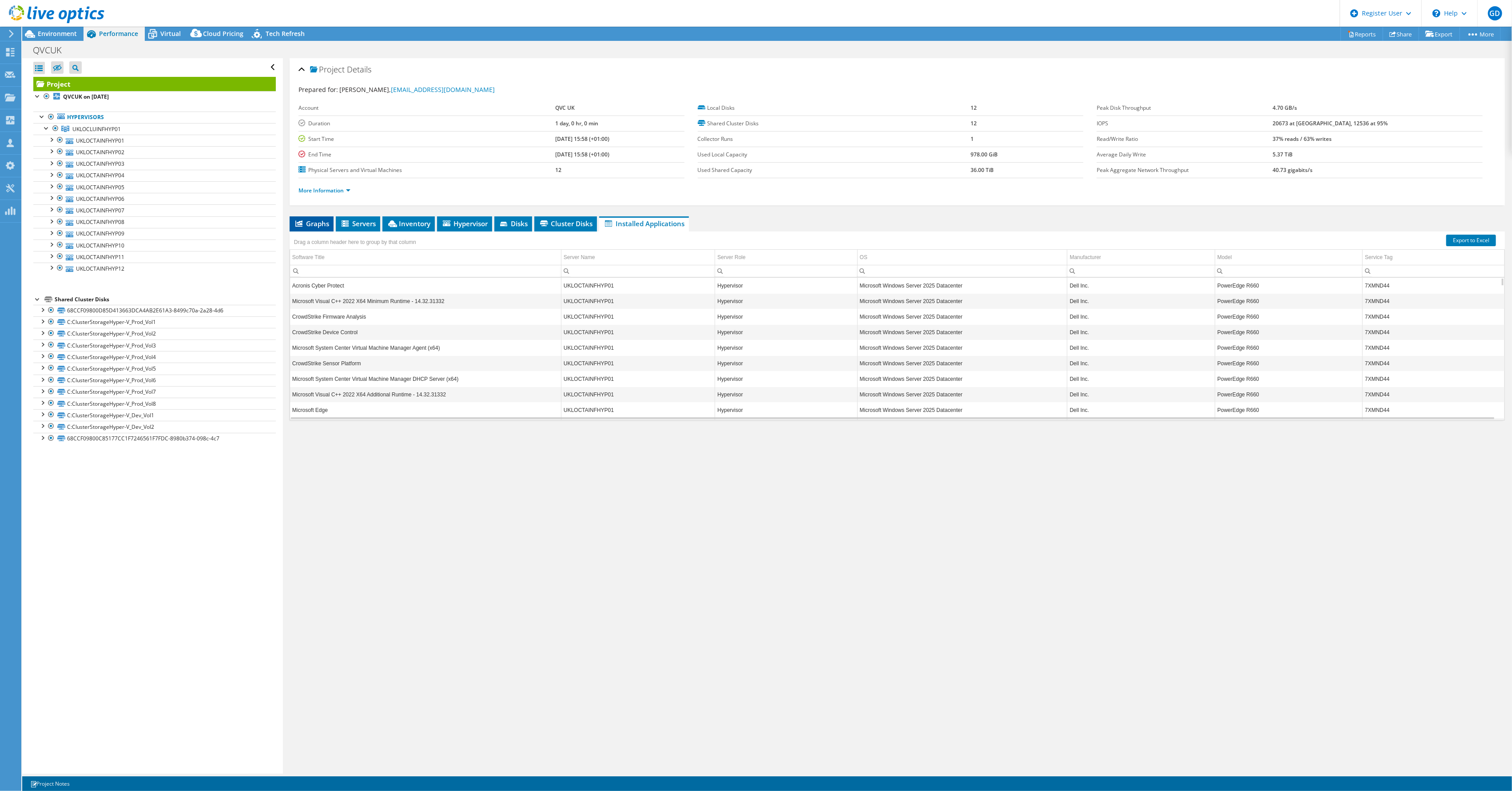
click at [305, 222] on span "Graphs" at bounding box center [312, 224] width 35 height 9
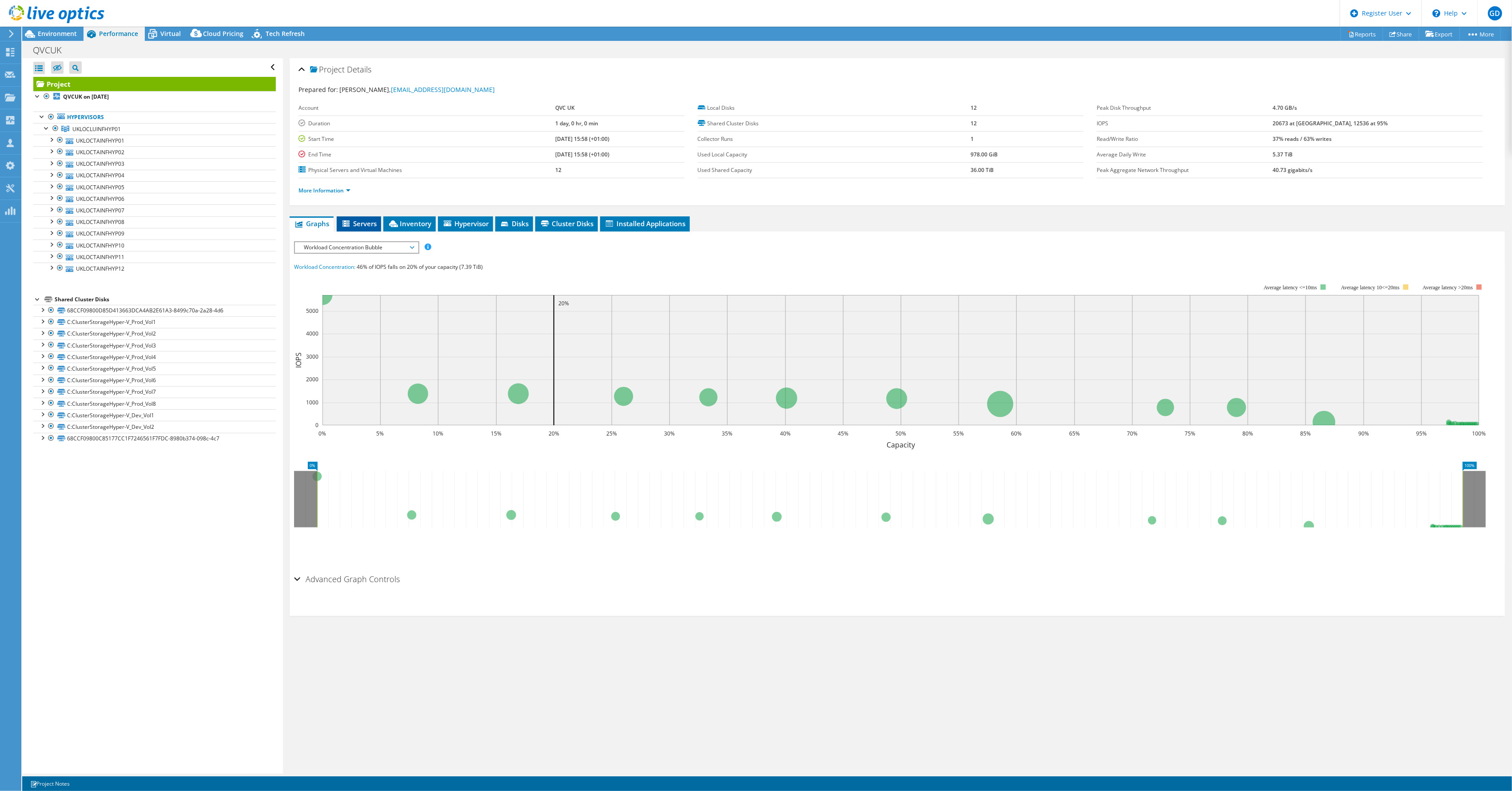
click at [354, 222] on span "Servers" at bounding box center [359, 224] width 35 height 9
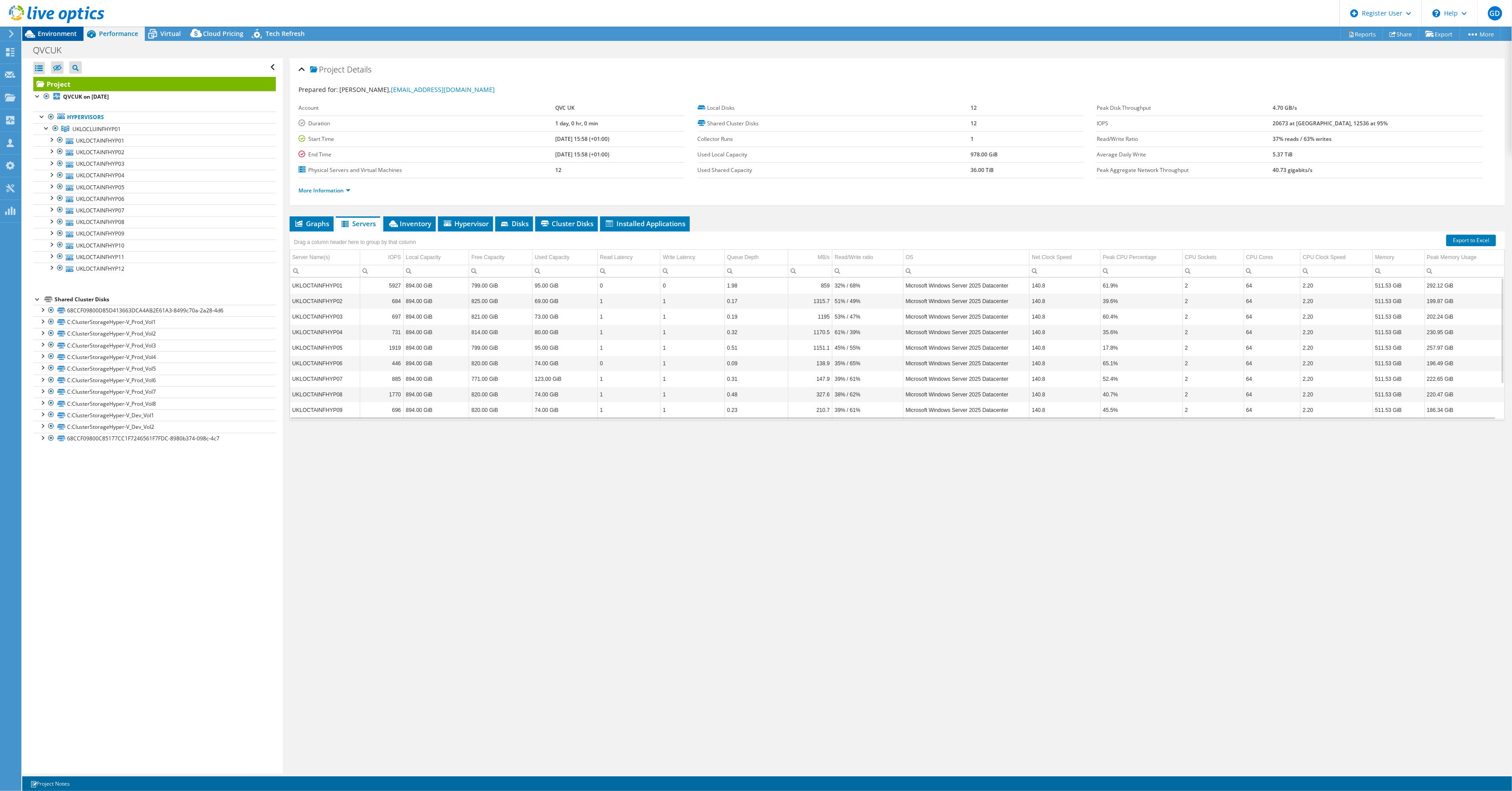
click at [49, 32] on span "Environment" at bounding box center [57, 33] width 39 height 8
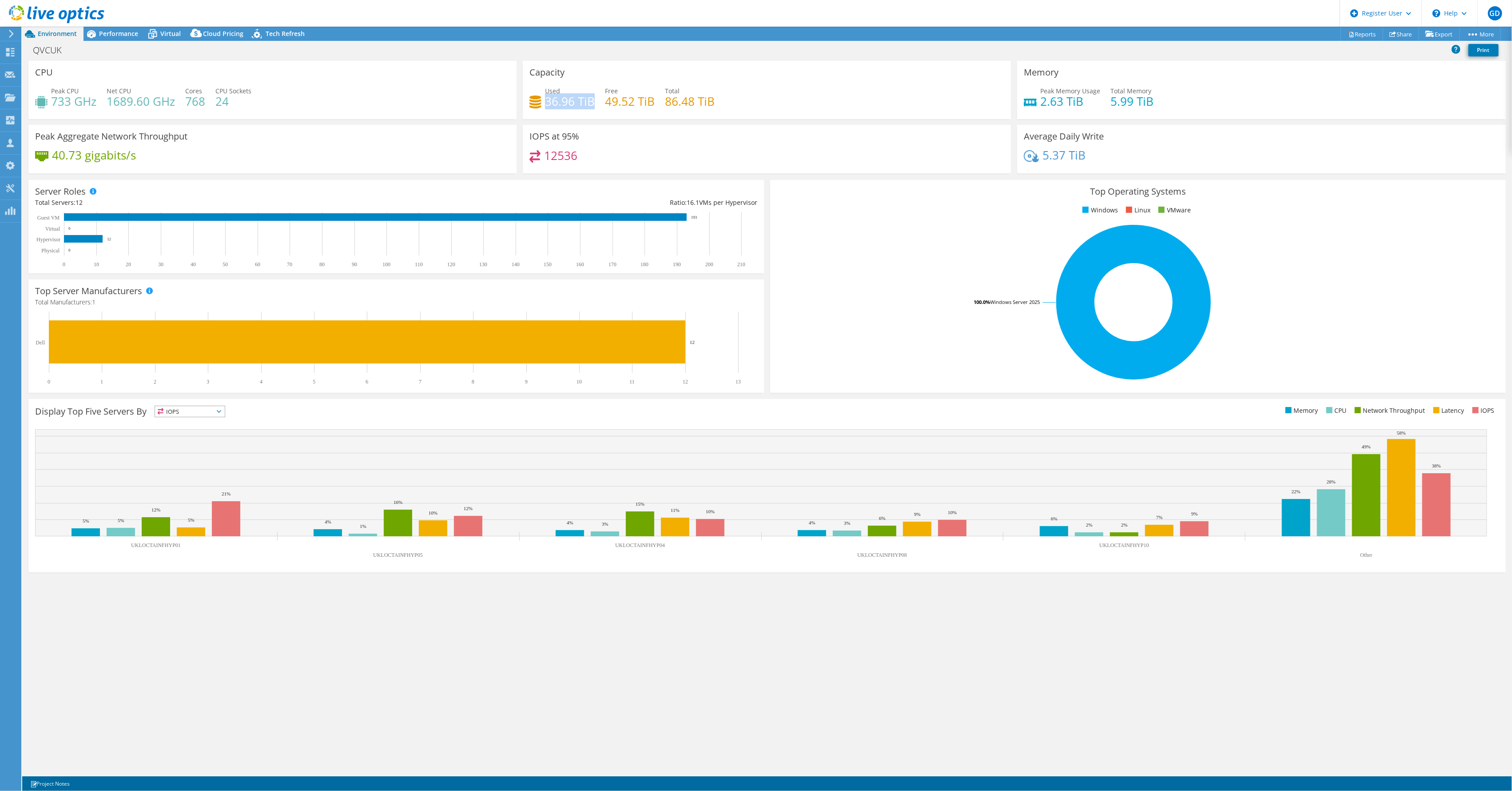
drag, startPoint x: 593, startPoint y: 103, endPoint x: 553, endPoint y: 102, distance: 40.0
click at [549, 102] on h4 "36.96 TiB" at bounding box center [569, 101] width 49 height 9
click at [1490, 7] on div "GD" at bounding box center [1494, 13] width 35 height 27
click at [1412, 121] on link "My Profile" at bounding box center [1399, 120] width 32 height 8
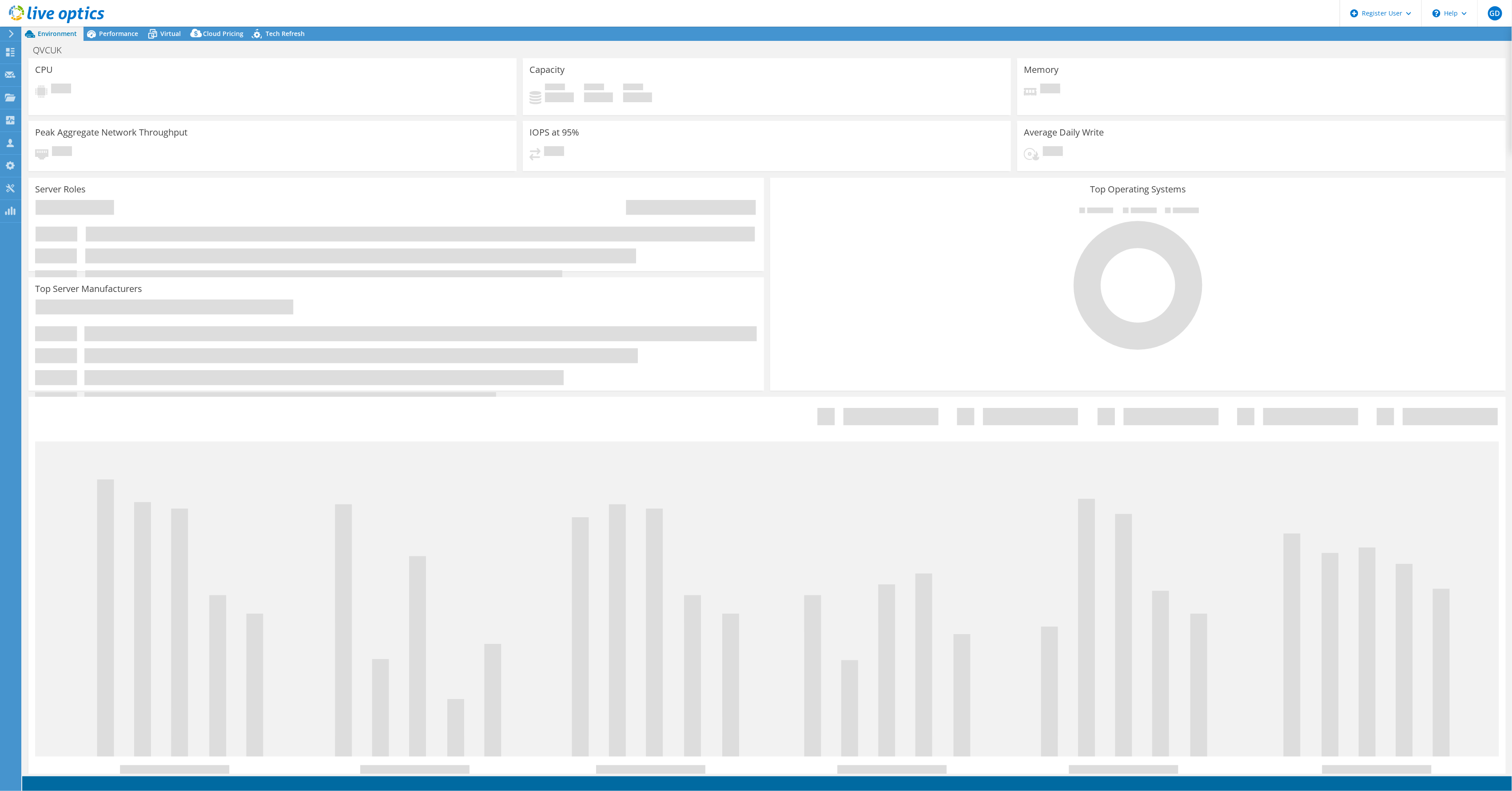
select select
select select "USD"
select select "EULondon"
select select "GBP"
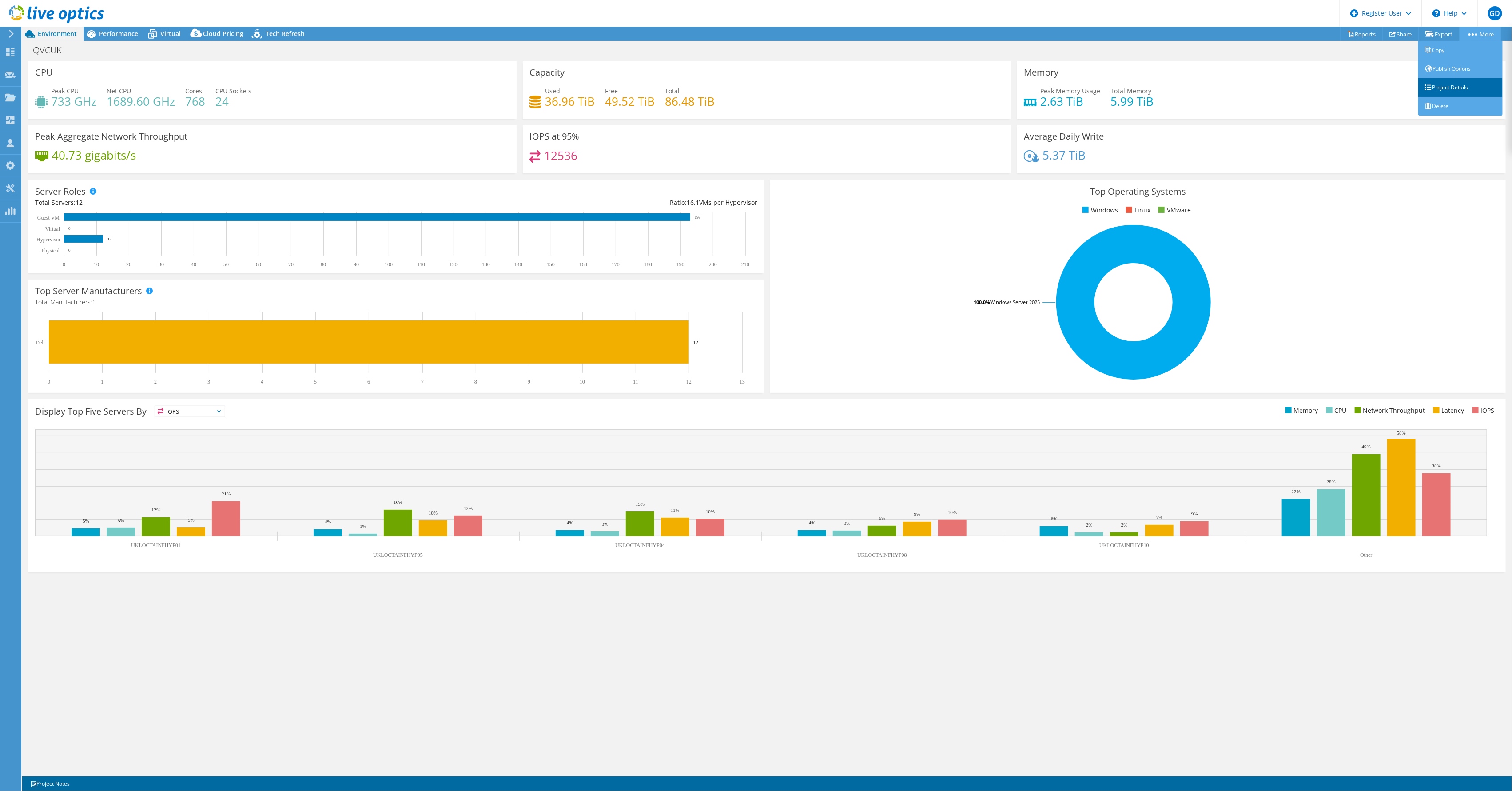
click at [1471, 90] on link "Project Details" at bounding box center [1460, 88] width 84 height 19
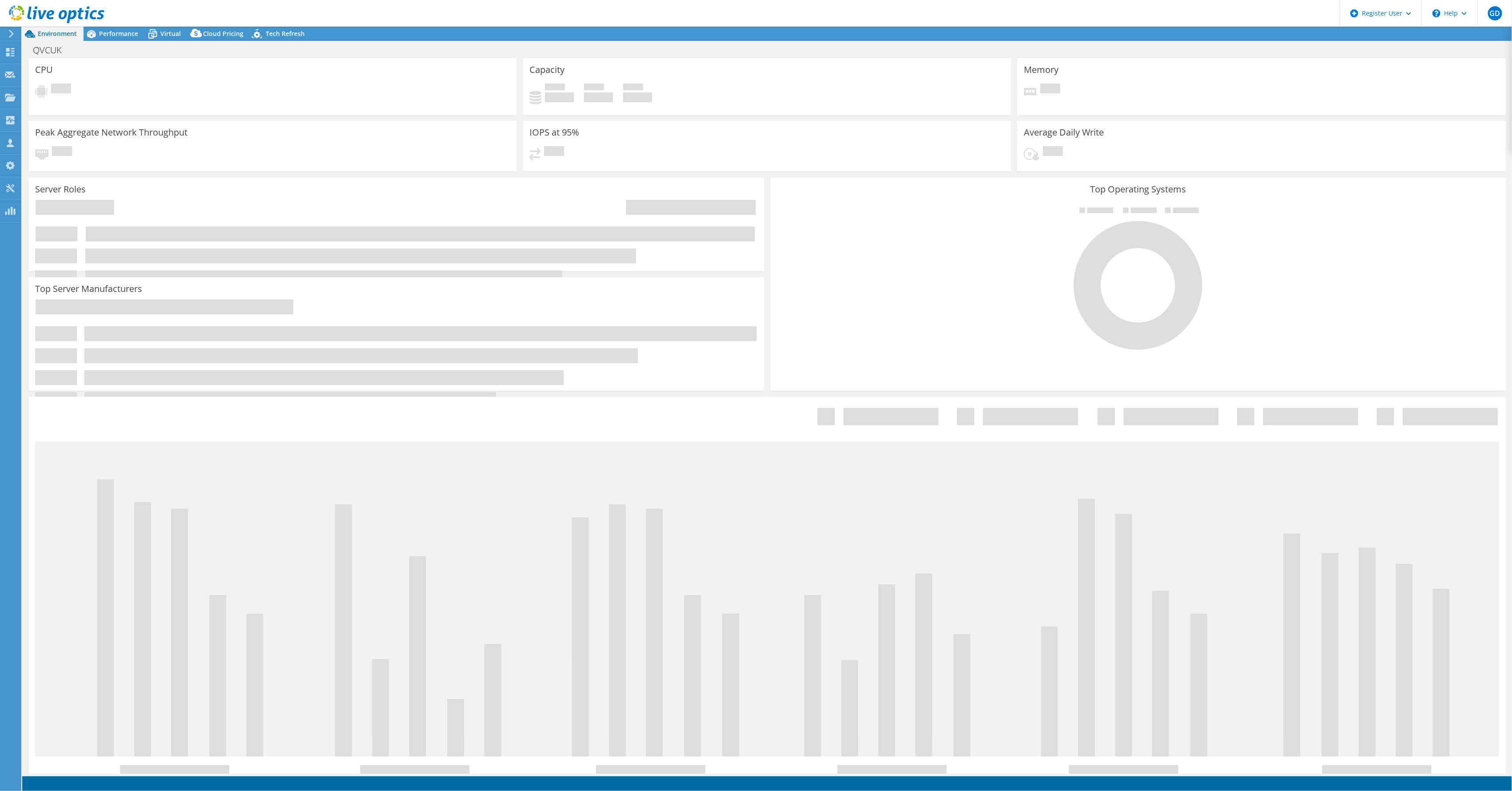
select select "EULondon"
select select "USD"
select select "EULondon"
select select "GBP"
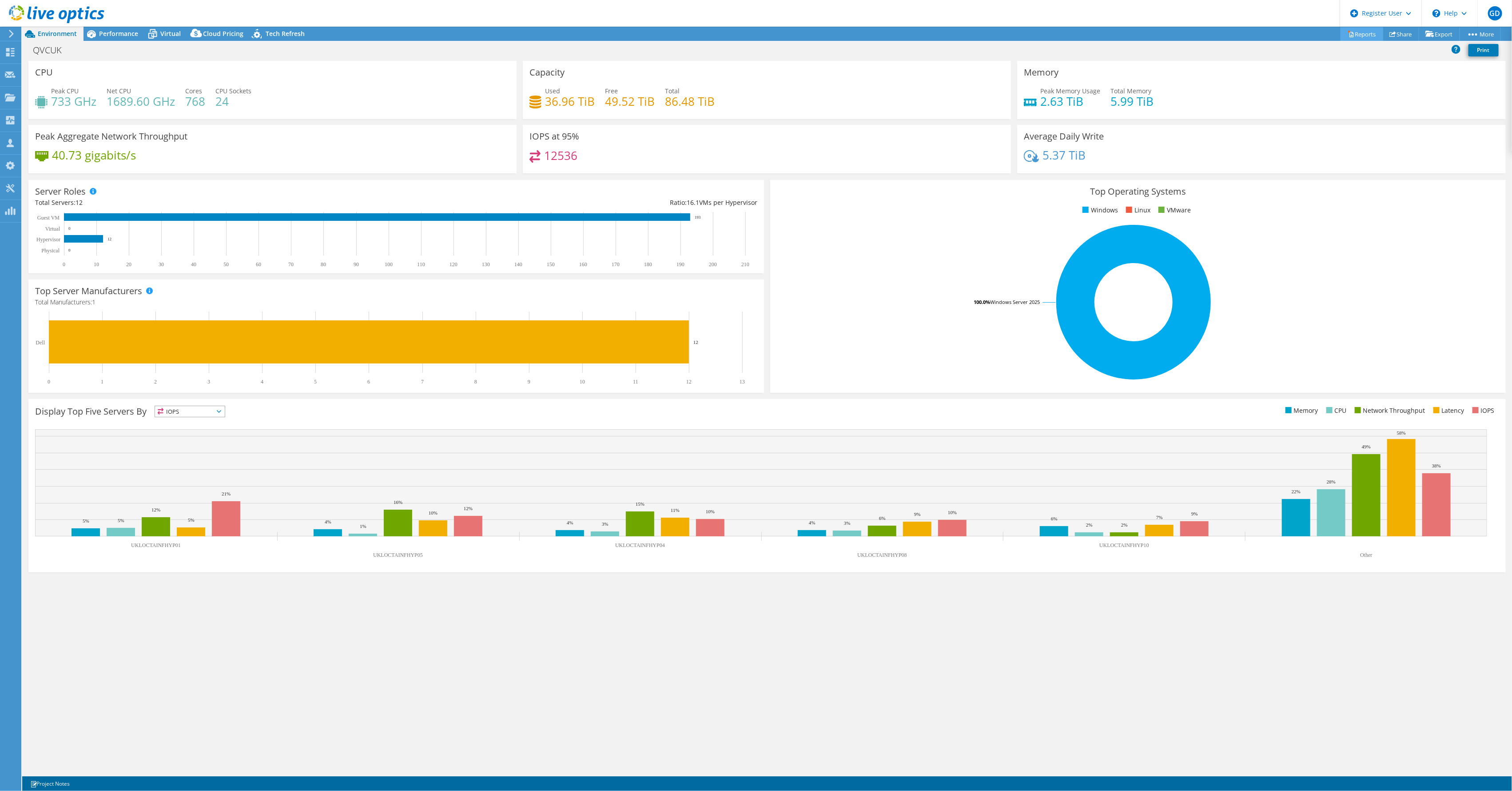
click at [1350, 30] on link "Reports" at bounding box center [1362, 34] width 43 height 14
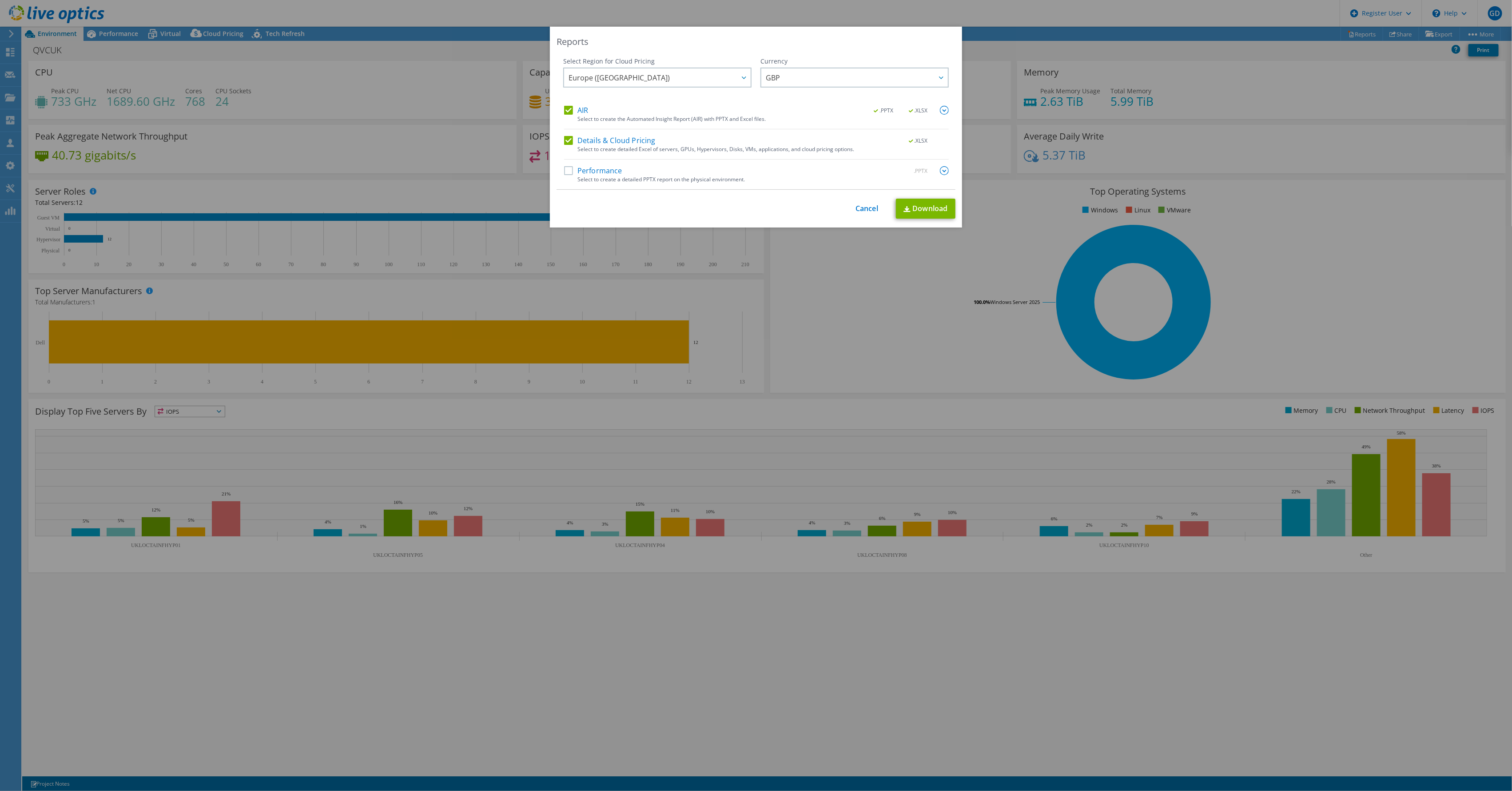
click at [940, 170] on img at bounding box center [945, 171] width 9 height 9
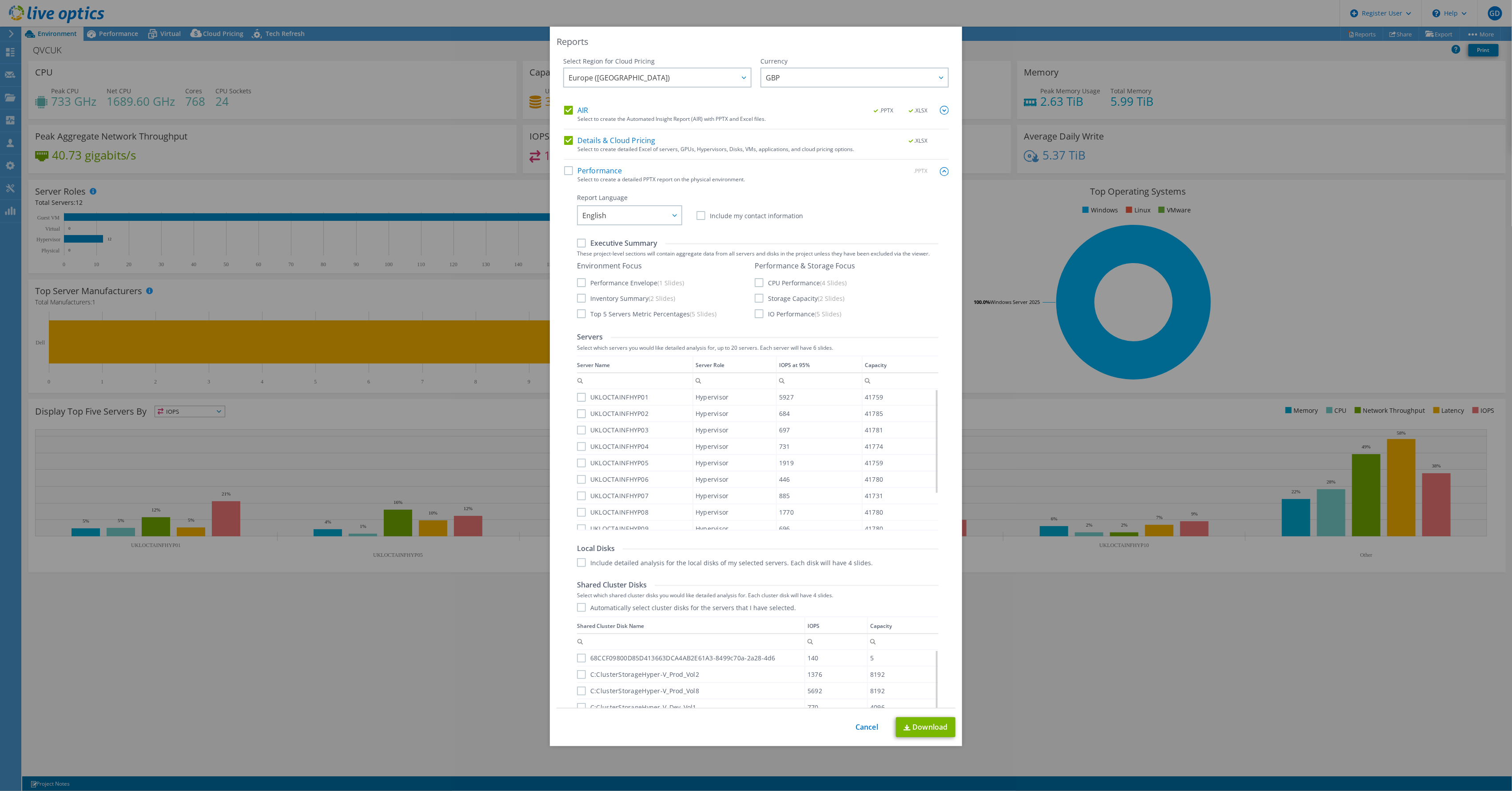
drag, startPoint x: 934, startPoint y: 173, endPoint x: 934, endPoint y: 164, distance: 9.0
click at [940, 172] on img at bounding box center [945, 172] width 9 height 9
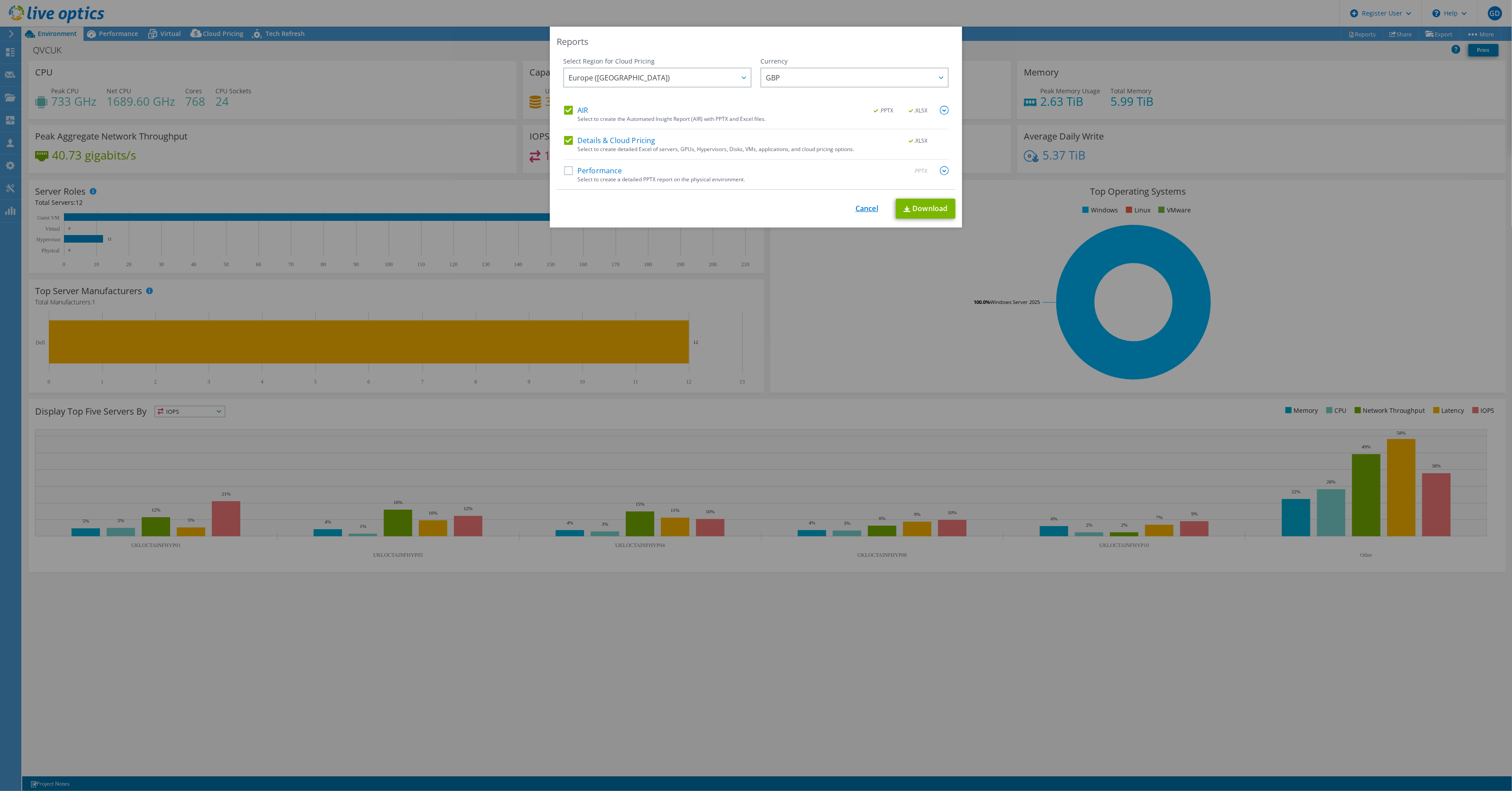
click at [863, 206] on link "Cancel" at bounding box center [867, 208] width 22 height 8
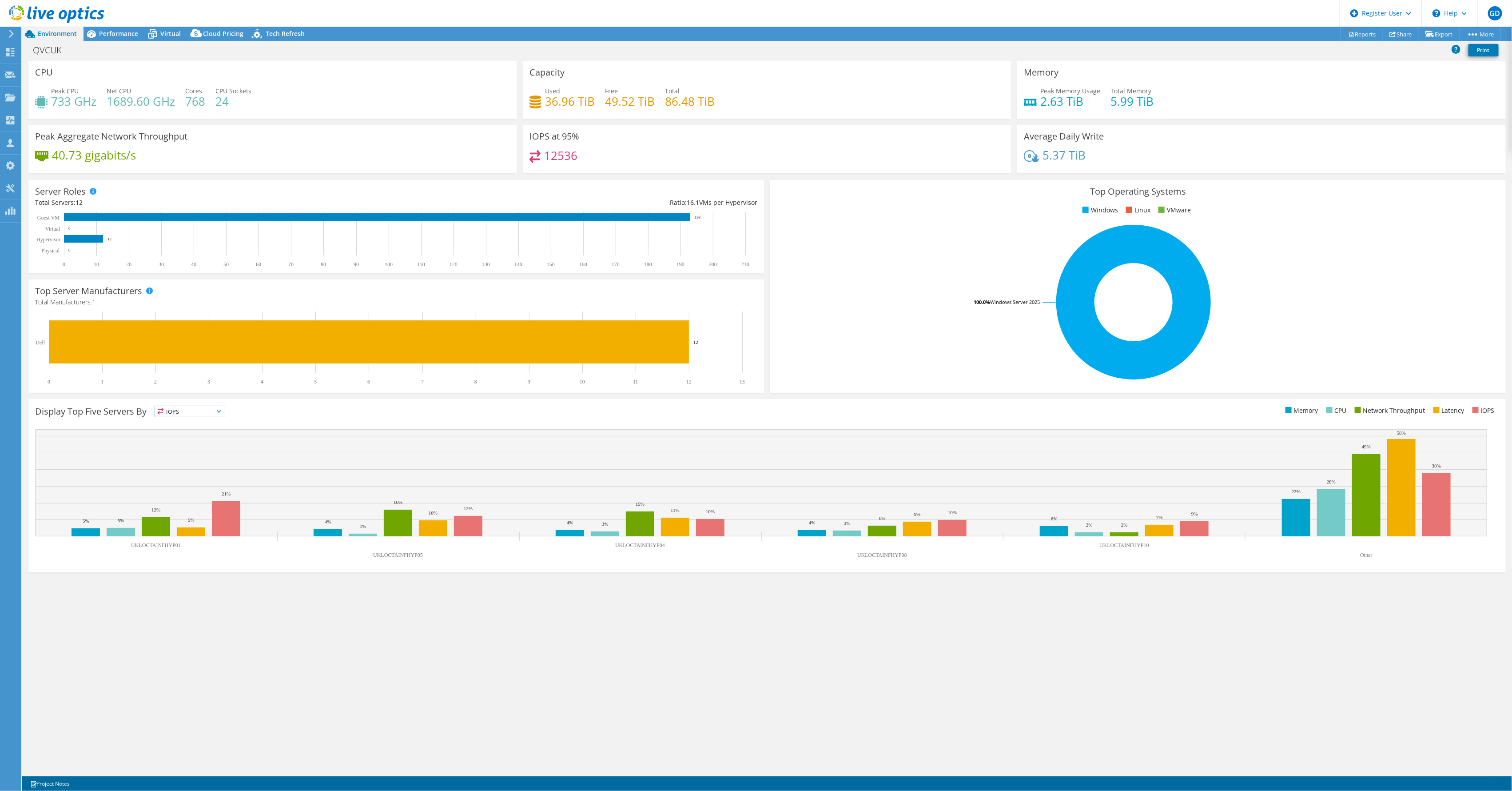
click at [1247, 90] on div "Peak Memory Usage 2.63 TiB Total Memory 5.99 TiB" at bounding box center [1261, 100] width 475 height 29
click at [105, 33] on span "Performance" at bounding box center [118, 33] width 39 height 8
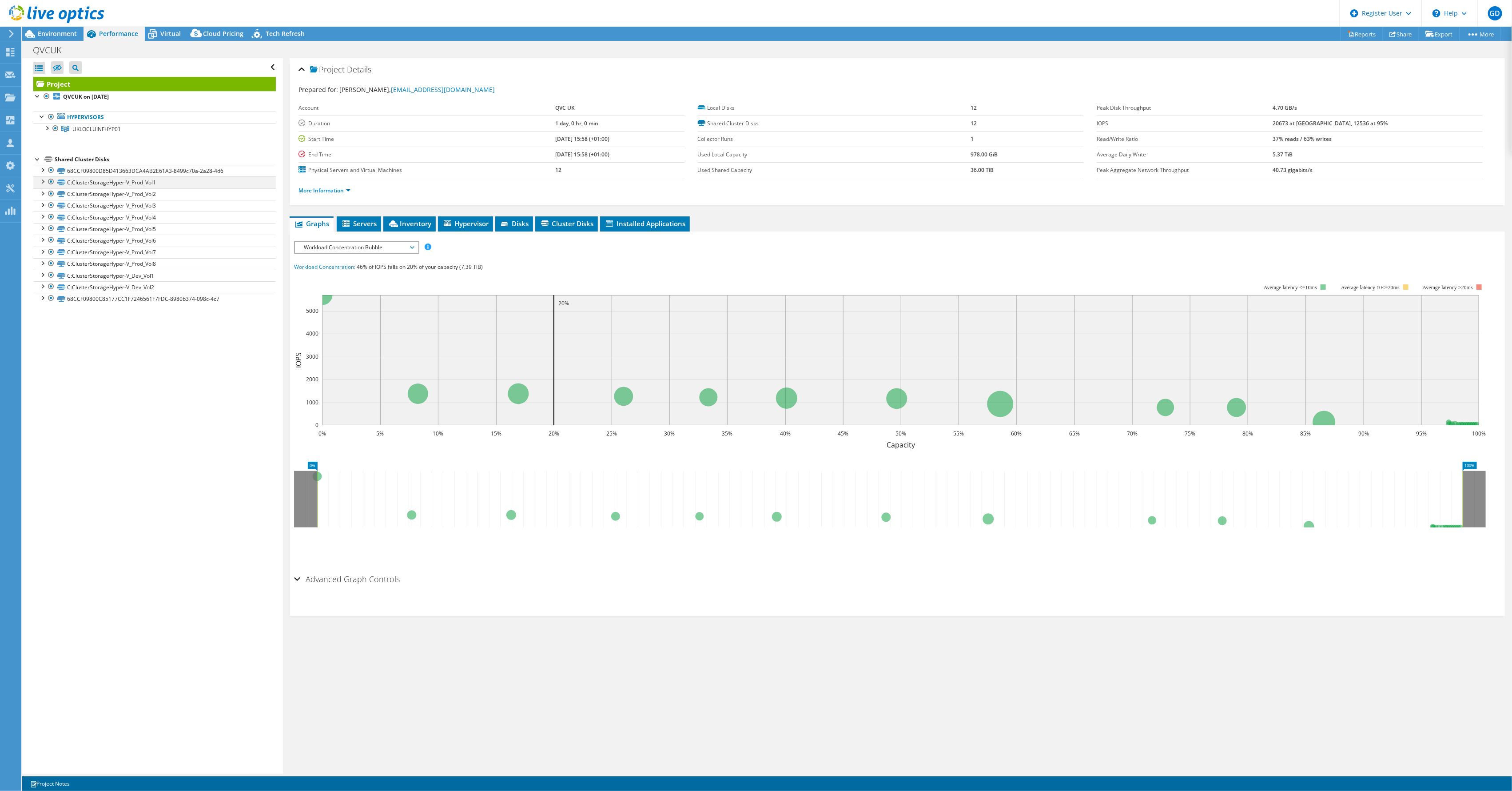
click at [41, 182] on div at bounding box center [42, 181] width 9 height 9
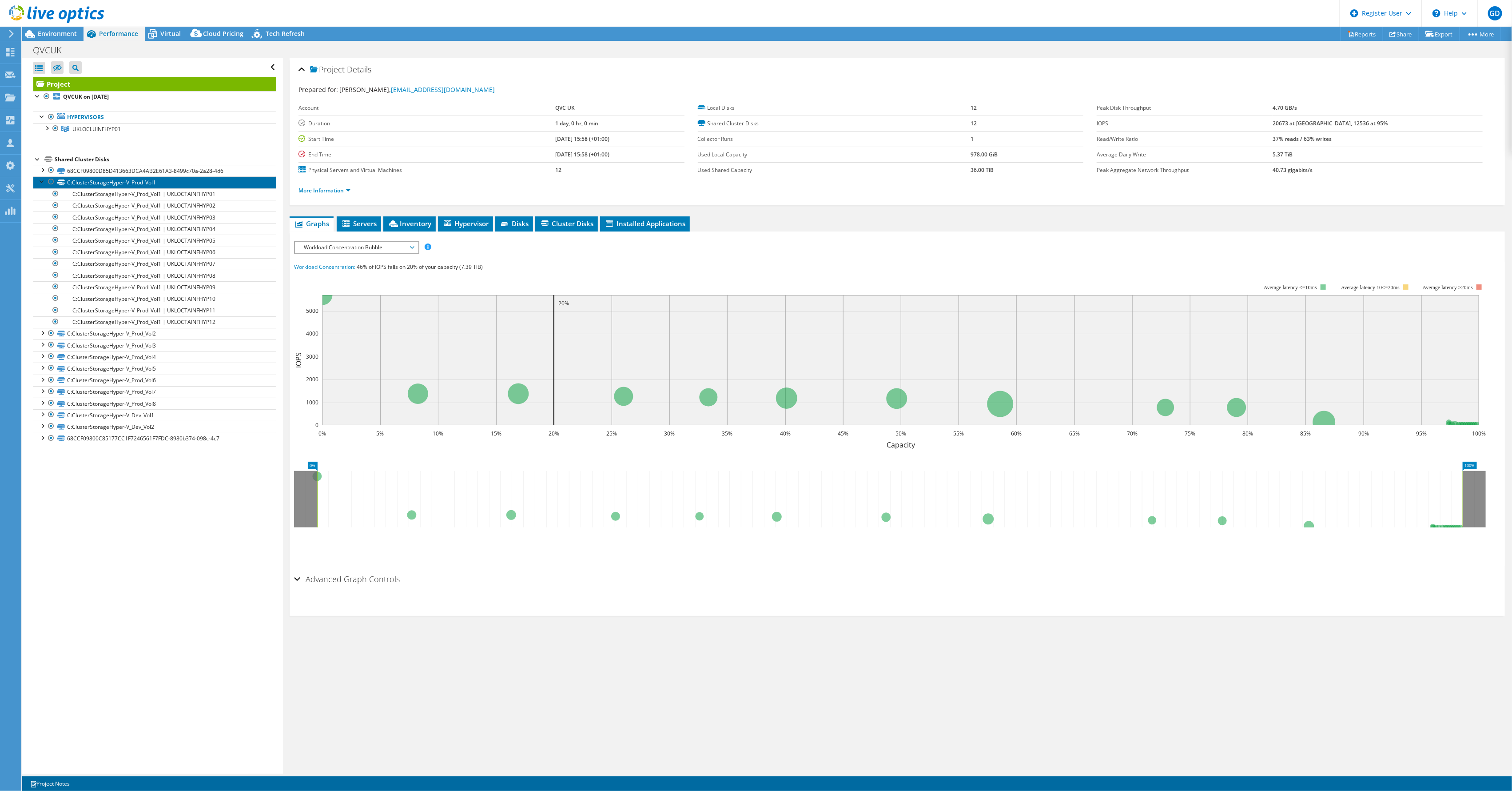
click at [113, 183] on link "C:ClusterStorageHyper-V_Prod_Vol1" at bounding box center [155, 182] width 243 height 11
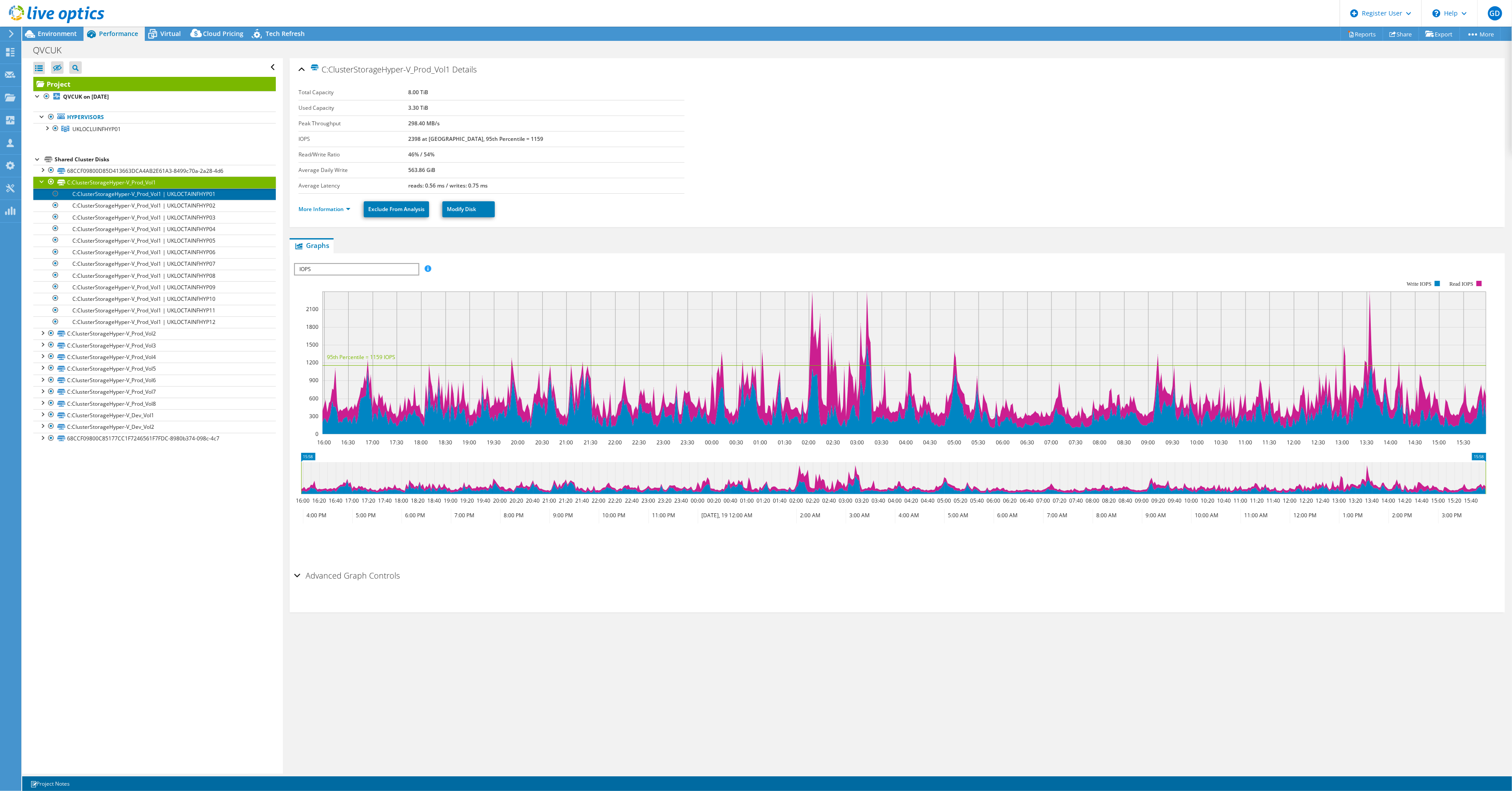
click at [114, 193] on link "C:ClusterStorageHyper-V_Prod_Vol1 | UKLOCTAINFHYP01" at bounding box center [155, 194] width 243 height 11
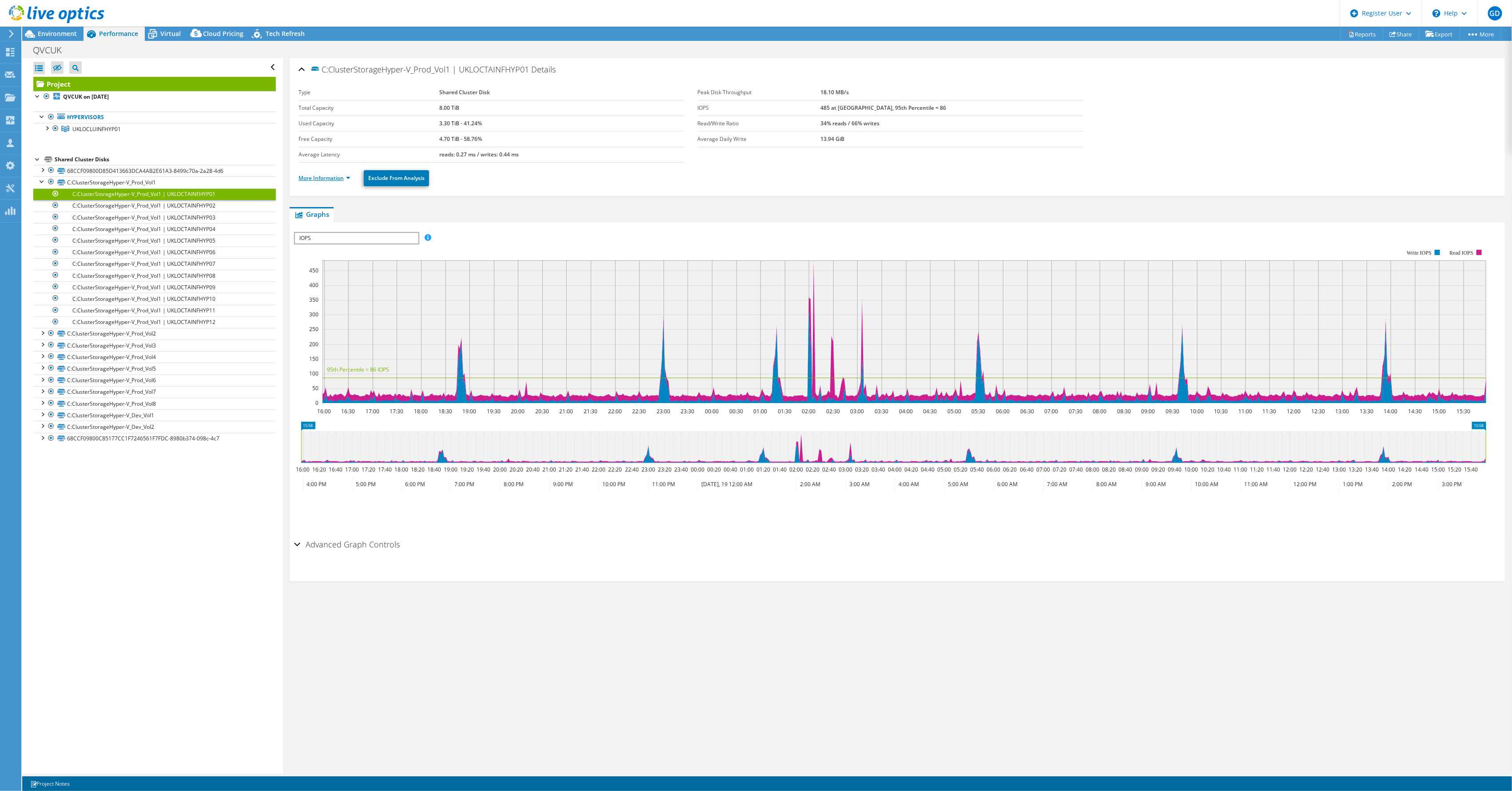
click at [332, 178] on link "More Information" at bounding box center [325, 178] width 52 height 7
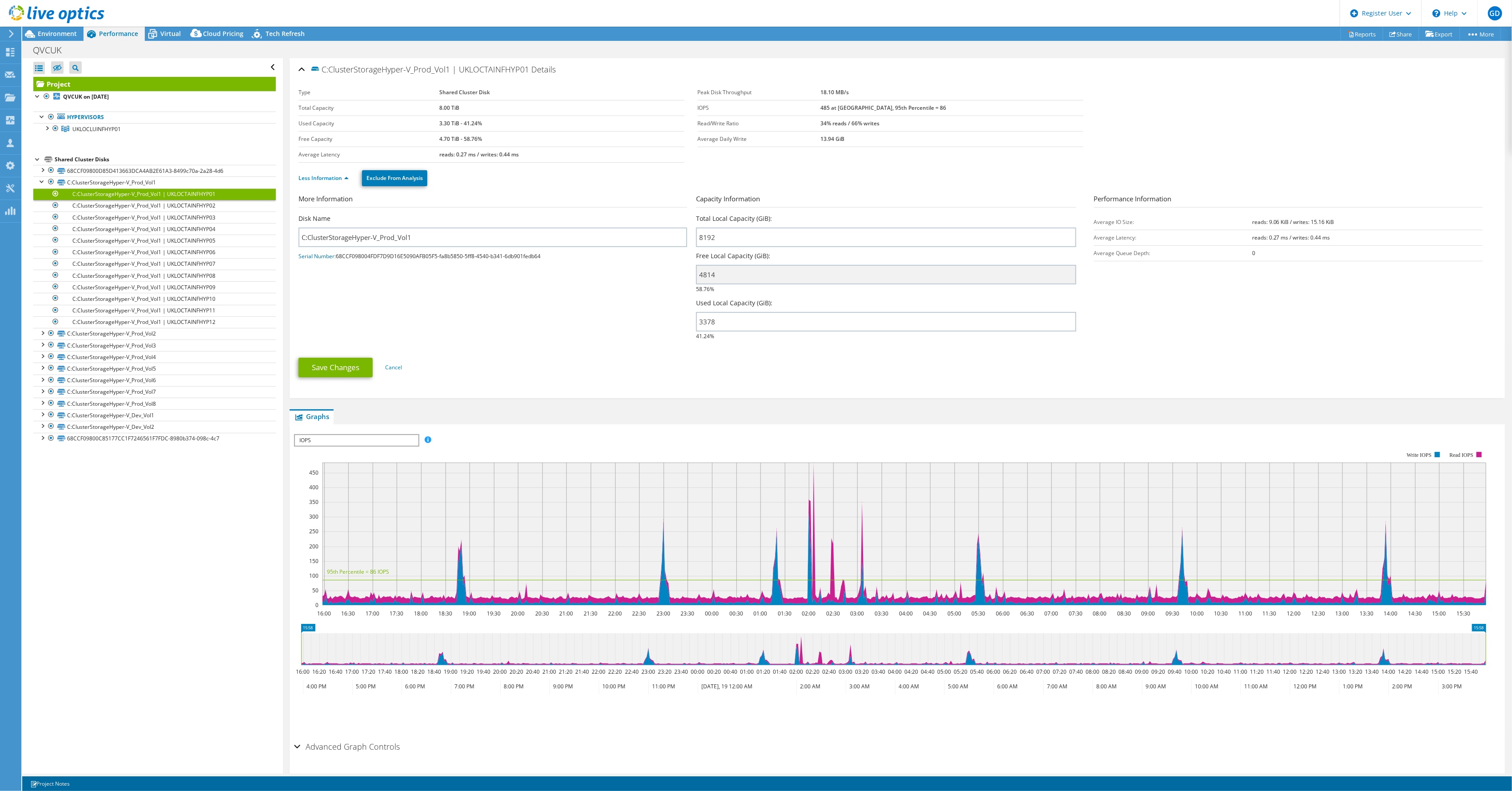
drag, startPoint x: 460, startPoint y: 71, endPoint x: 530, endPoint y: 75, distance: 70.1
click at [530, 75] on h2 "C:ClusterStorageHyper-V_Prod_Vol1 | UKLOCTAINFHYP01 Details" at bounding box center [427, 69] width 257 height 18
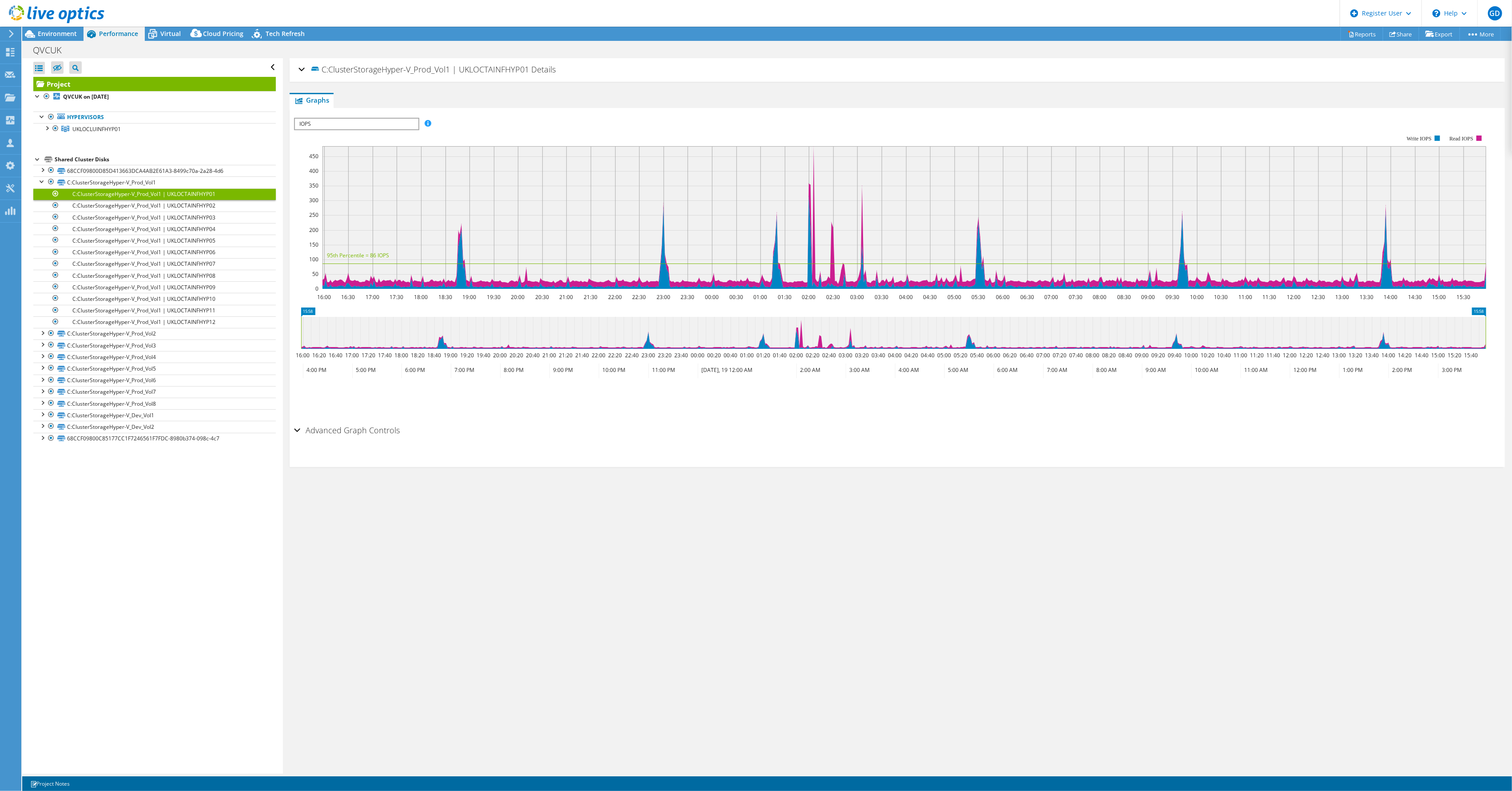
drag, startPoint x: 530, startPoint y: 75, endPoint x: 521, endPoint y: 69, distance: 10.8
copy span "UKLOCTAINFHYP01"
drag, startPoint x: 582, startPoint y: 11, endPoint x: 617, endPoint y: 1, distance: 36.4
click at [582, 11] on header "GD Dell User Geraint Davies Geraint.Davies@dell.com Dell My Profile Log Out \n …" at bounding box center [756, 13] width 1512 height 27
click at [158, 31] on icon at bounding box center [152, 34] width 16 height 16
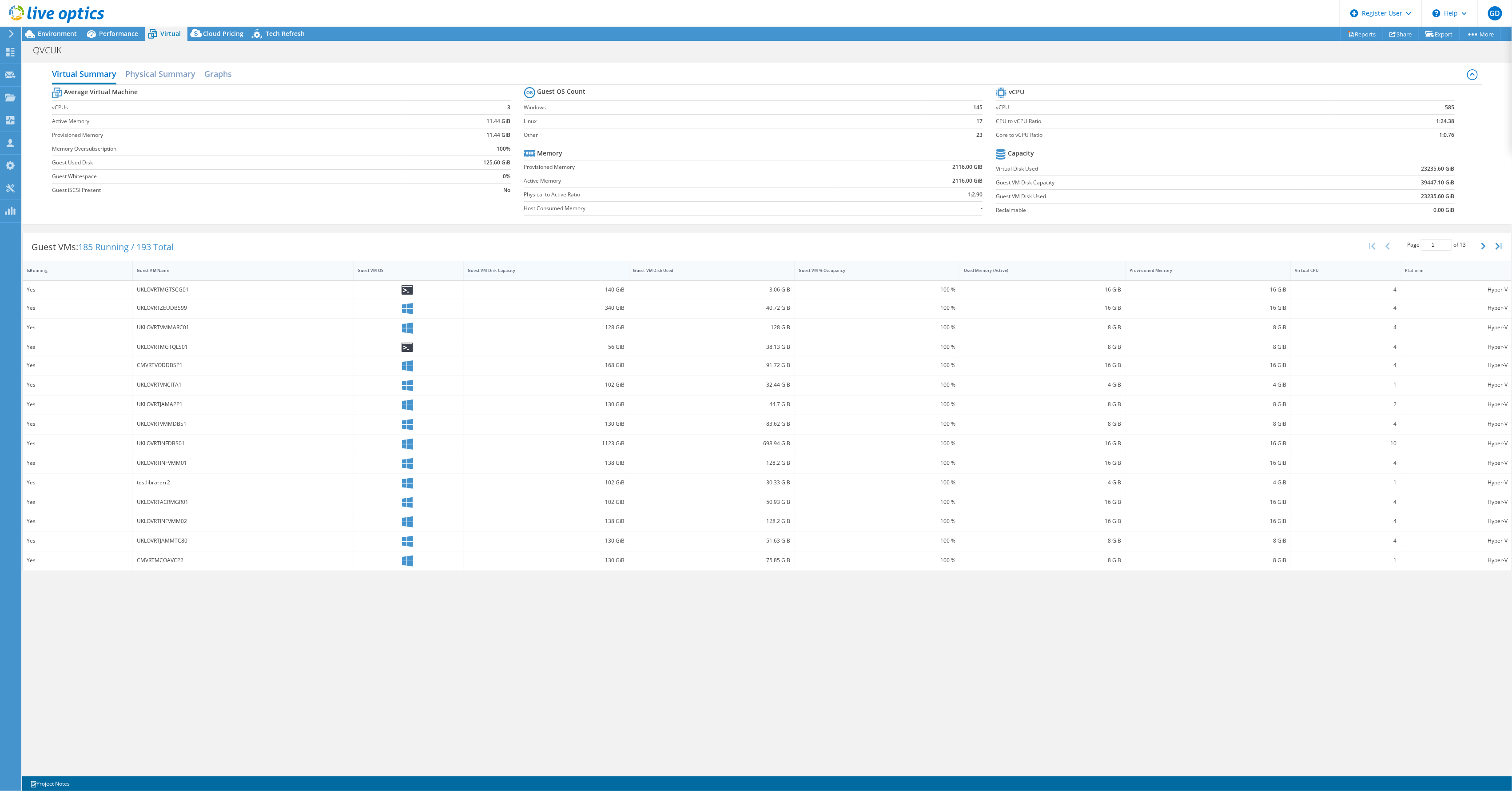
click at [561, 269] on div "Guest VM Disk Capacity" at bounding box center [540, 271] width 146 height 6
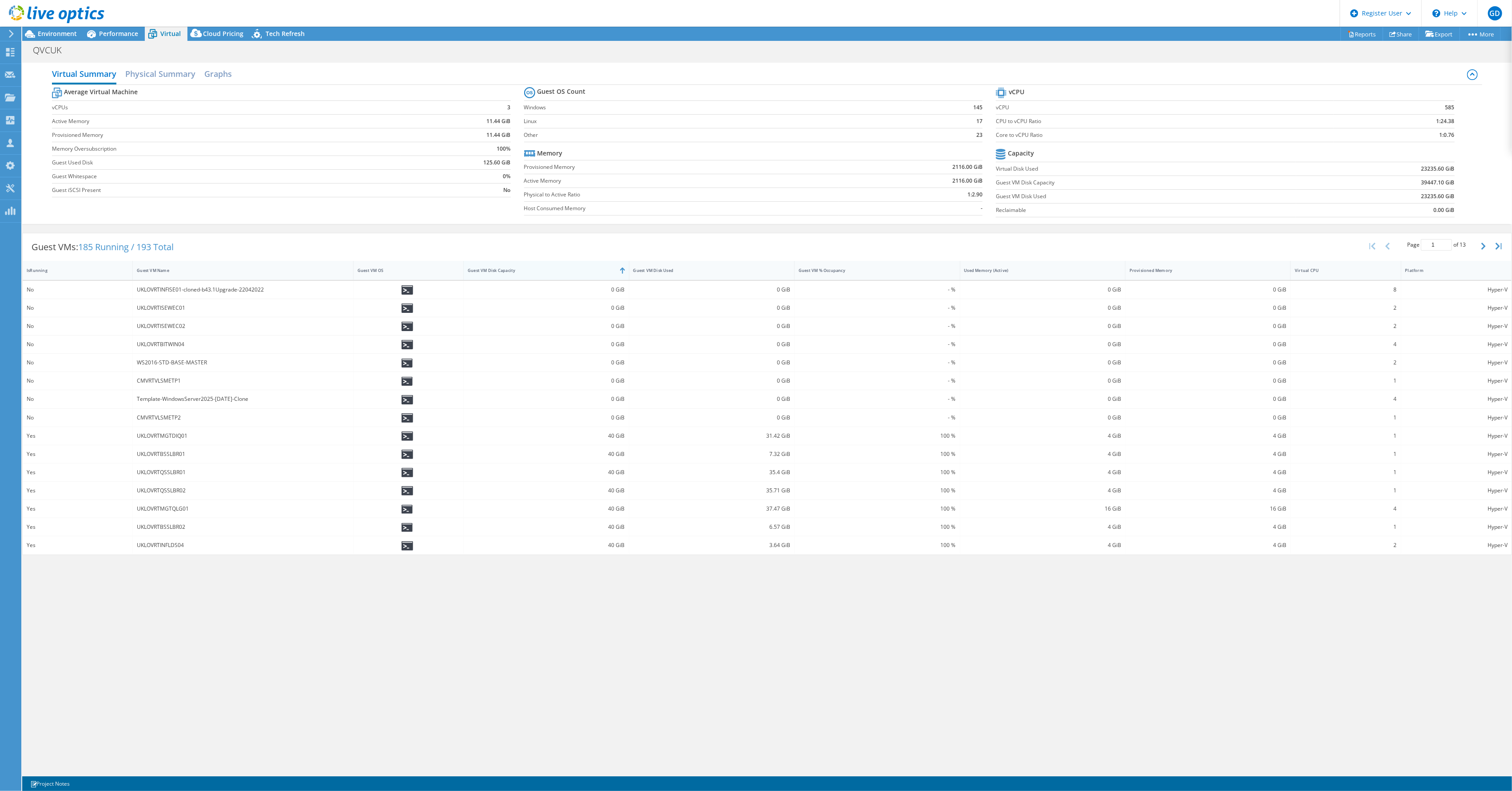
click at [560, 271] on div "Guest VM Disk Capacity" at bounding box center [540, 271] width 146 height 6
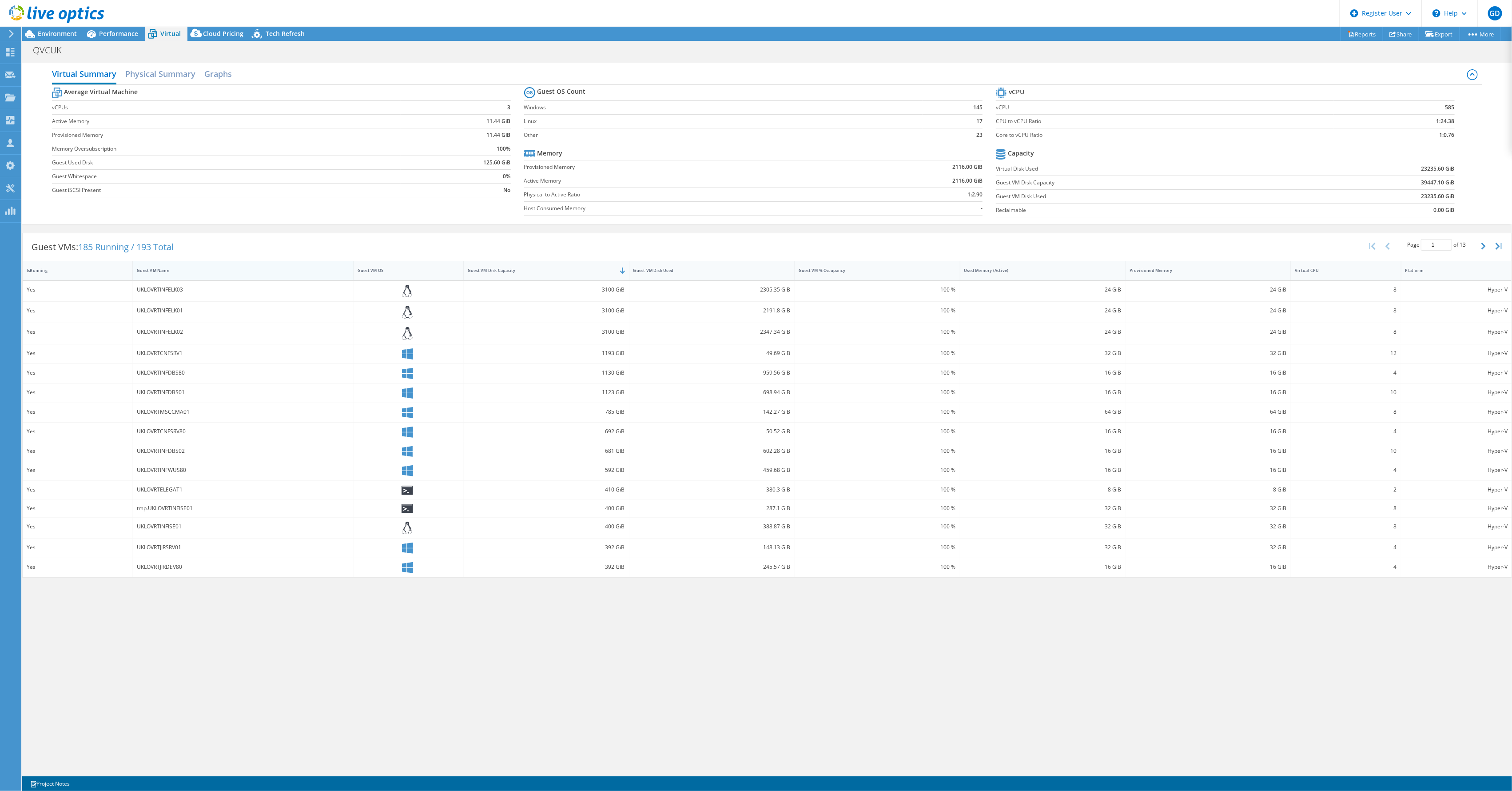
click at [210, 271] on div "Guest VM Name" at bounding box center [238, 271] width 201 height 6
click at [551, 269] on div "Guest VM Disk Capacity" at bounding box center [540, 271] width 146 height 6
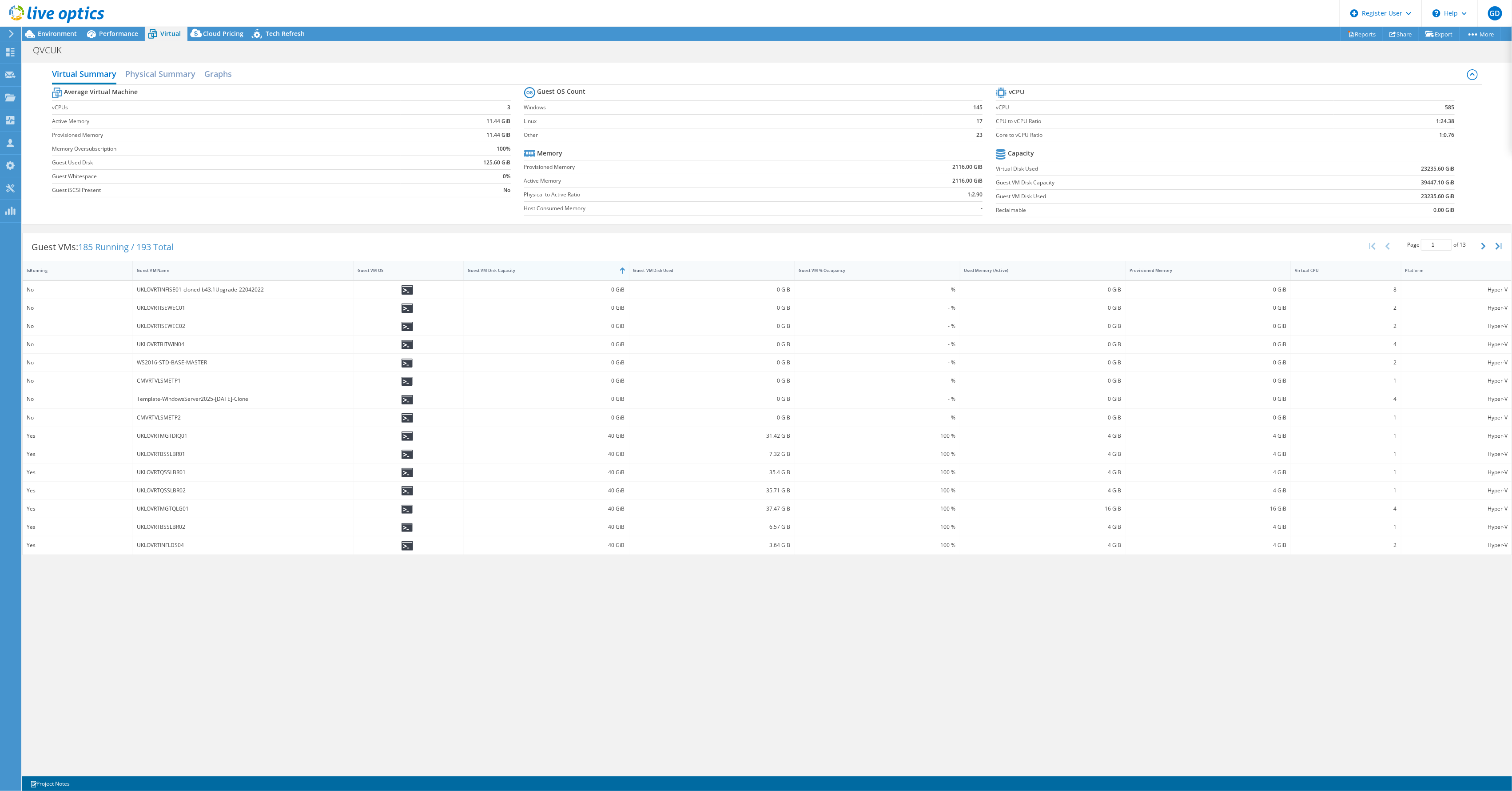
click at [551, 269] on div "Guest VM Disk Capacity" at bounding box center [540, 271] width 146 height 6
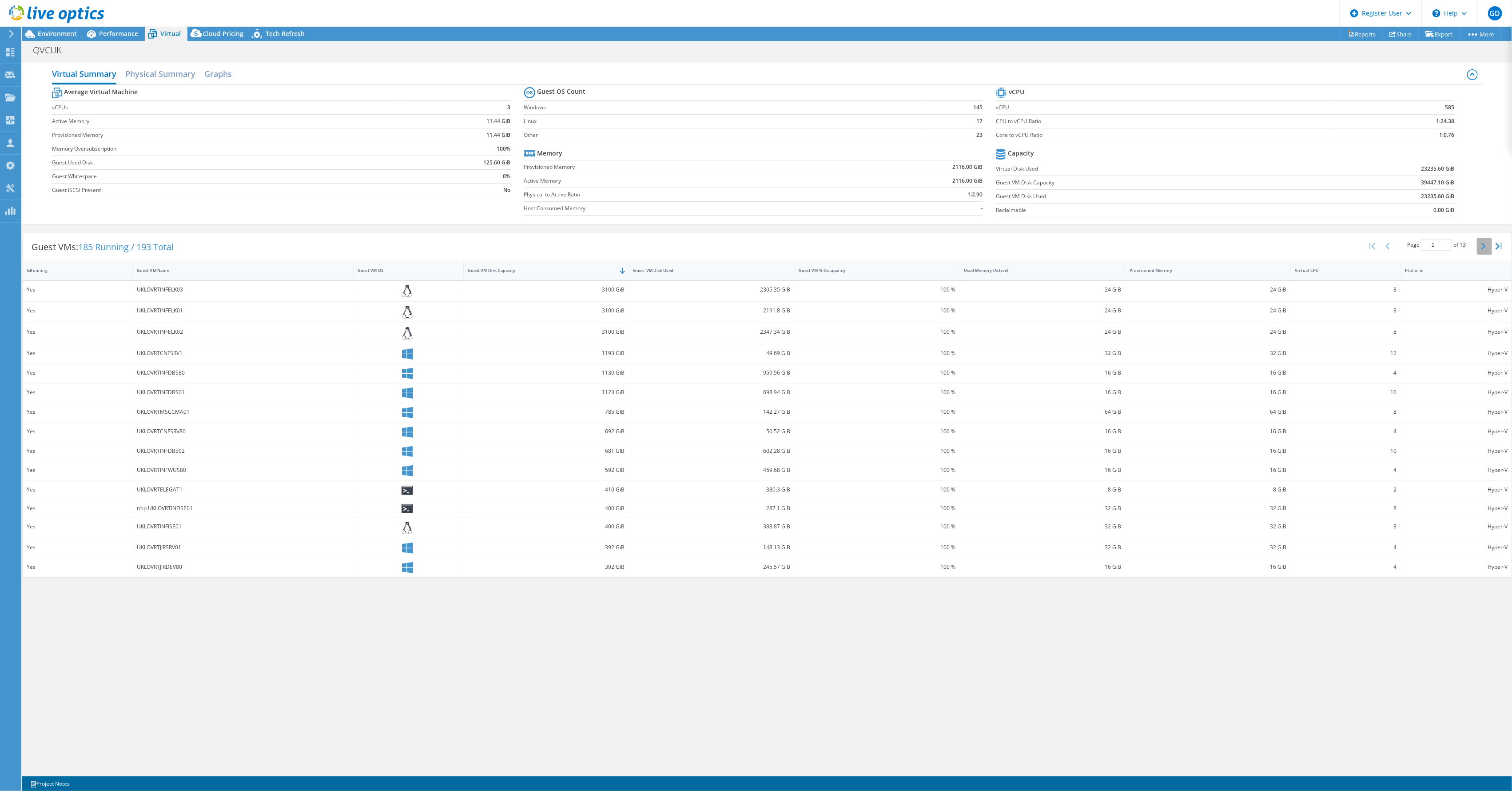
click at [1483, 243] on icon "button" at bounding box center [1483, 246] width 5 height 7
drag, startPoint x: 179, startPoint y: 347, endPoint x: 172, endPoint y: 348, distance: 7.1
click at [172, 348] on div "UKLOVRTOSGDBS01" at bounding box center [243, 348] width 213 height 9
drag, startPoint x: 172, startPoint y: 348, endPoint x: 182, endPoint y: 345, distance: 10.4
click at [182, 345] on div "UKLOVRTOSGDBS01" at bounding box center [243, 348] width 213 height 9
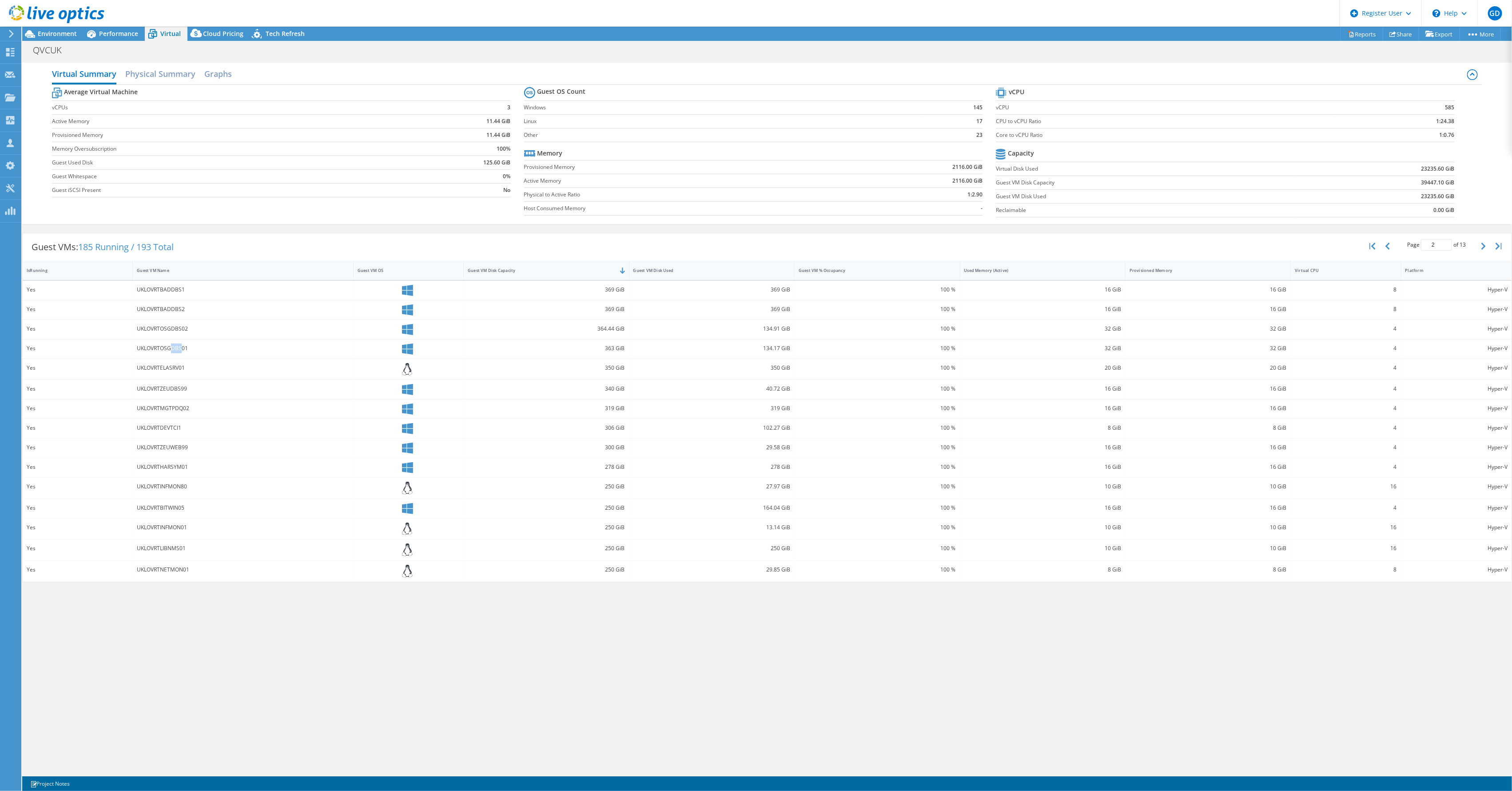
drag, startPoint x: 181, startPoint y: 345, endPoint x: 171, endPoint y: 347, distance: 10.2
click at [171, 347] on div "UKLOVRTOSGDBS01" at bounding box center [243, 348] width 213 height 9
click at [62, 35] on span "Environment" at bounding box center [57, 33] width 39 height 8
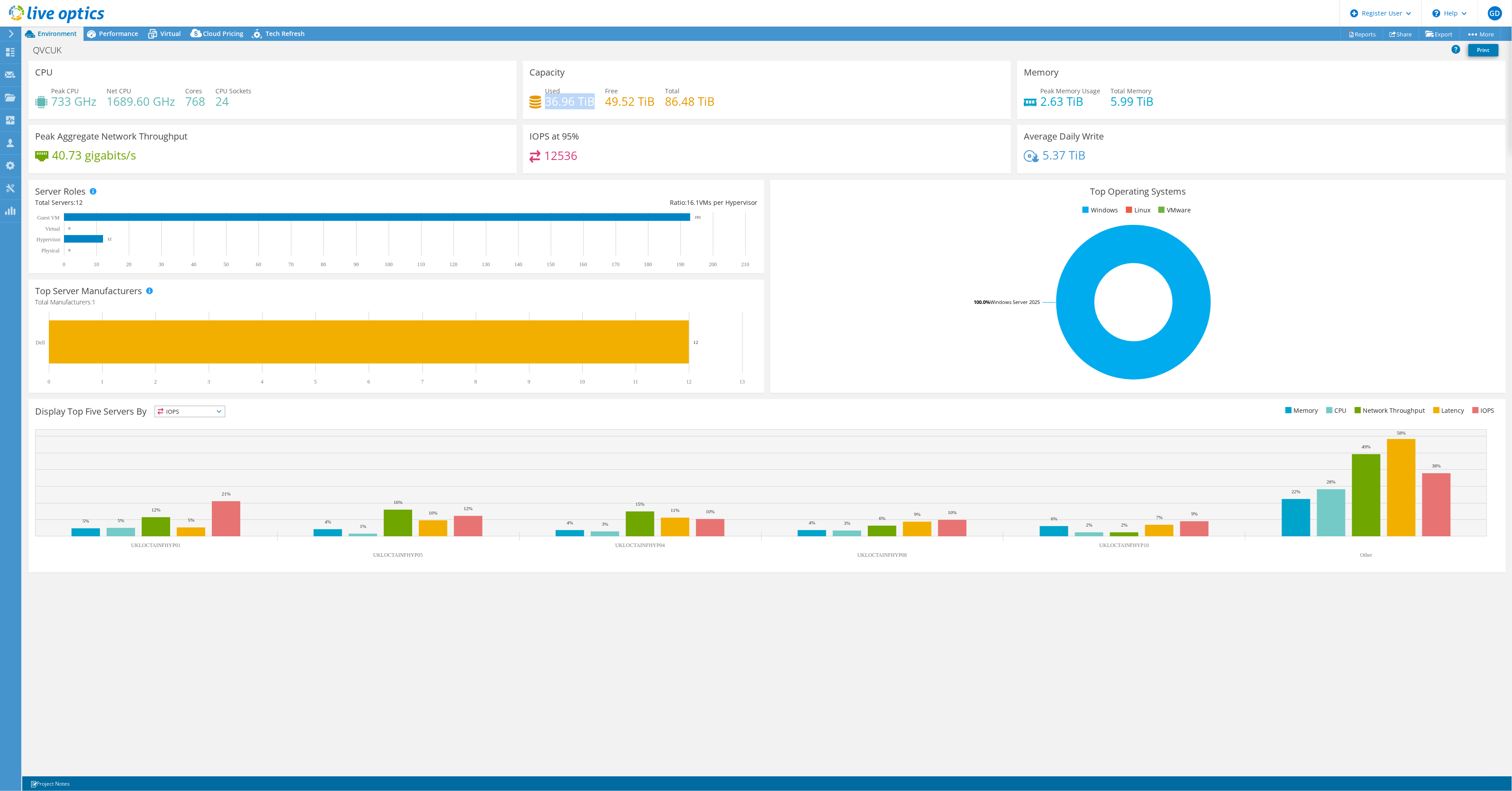
drag, startPoint x: 548, startPoint y: 104, endPoint x: 594, endPoint y: 102, distance: 46.0
click at [594, 102] on h4 "36.96 TiB" at bounding box center [569, 101] width 49 height 9
drag, startPoint x: 594, startPoint y: 102, endPoint x: 588, endPoint y: 104, distance: 6.3
click at [576, 104] on h4 "36.96 TiB" at bounding box center [569, 101] width 49 height 9
click at [568, 103] on h4 "36.96 TiB" at bounding box center [569, 101] width 49 height 9
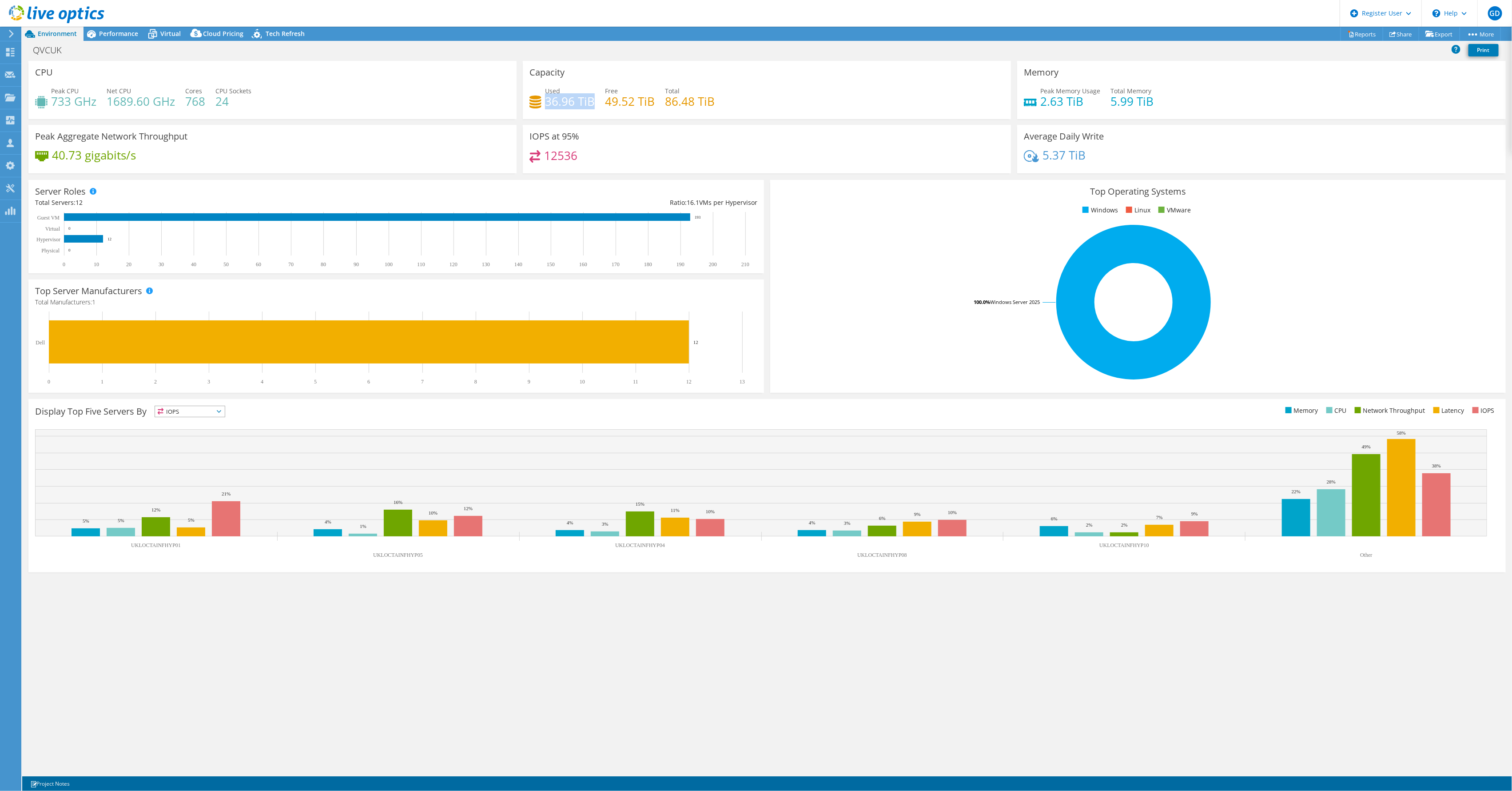
click at [576, 103] on h4 "36.96 TiB" at bounding box center [569, 101] width 49 height 9
drag, startPoint x: 576, startPoint y: 103, endPoint x: 548, endPoint y: 104, distance: 28.0
click at [548, 104] on h4 "36.96 TiB" at bounding box center [569, 101] width 49 height 9
drag, startPoint x: 548, startPoint y: 104, endPoint x: 557, endPoint y: 104, distance: 9.0
copy h4 "36.96"
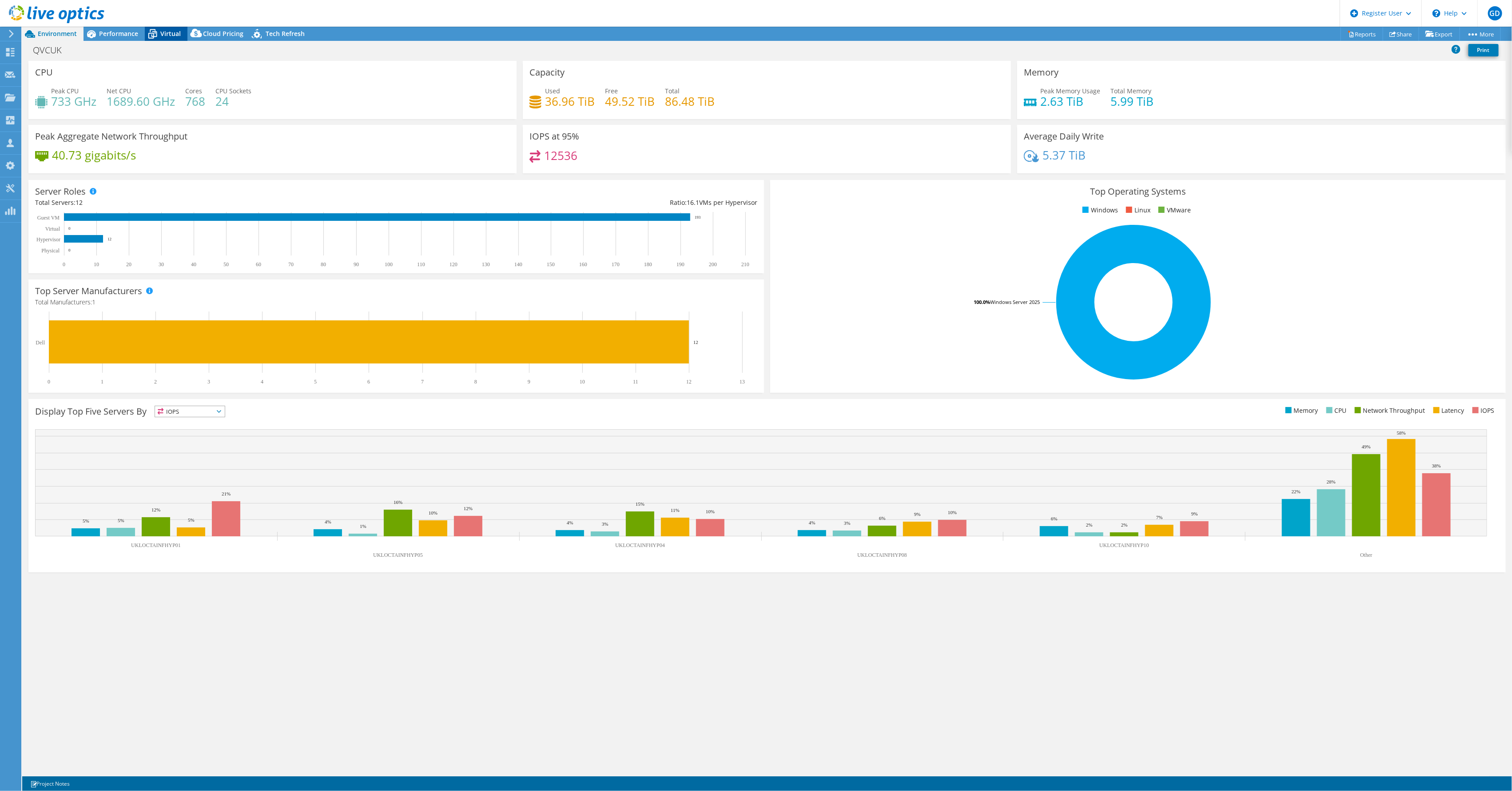
click at [152, 35] on icon at bounding box center [152, 34] width 16 height 16
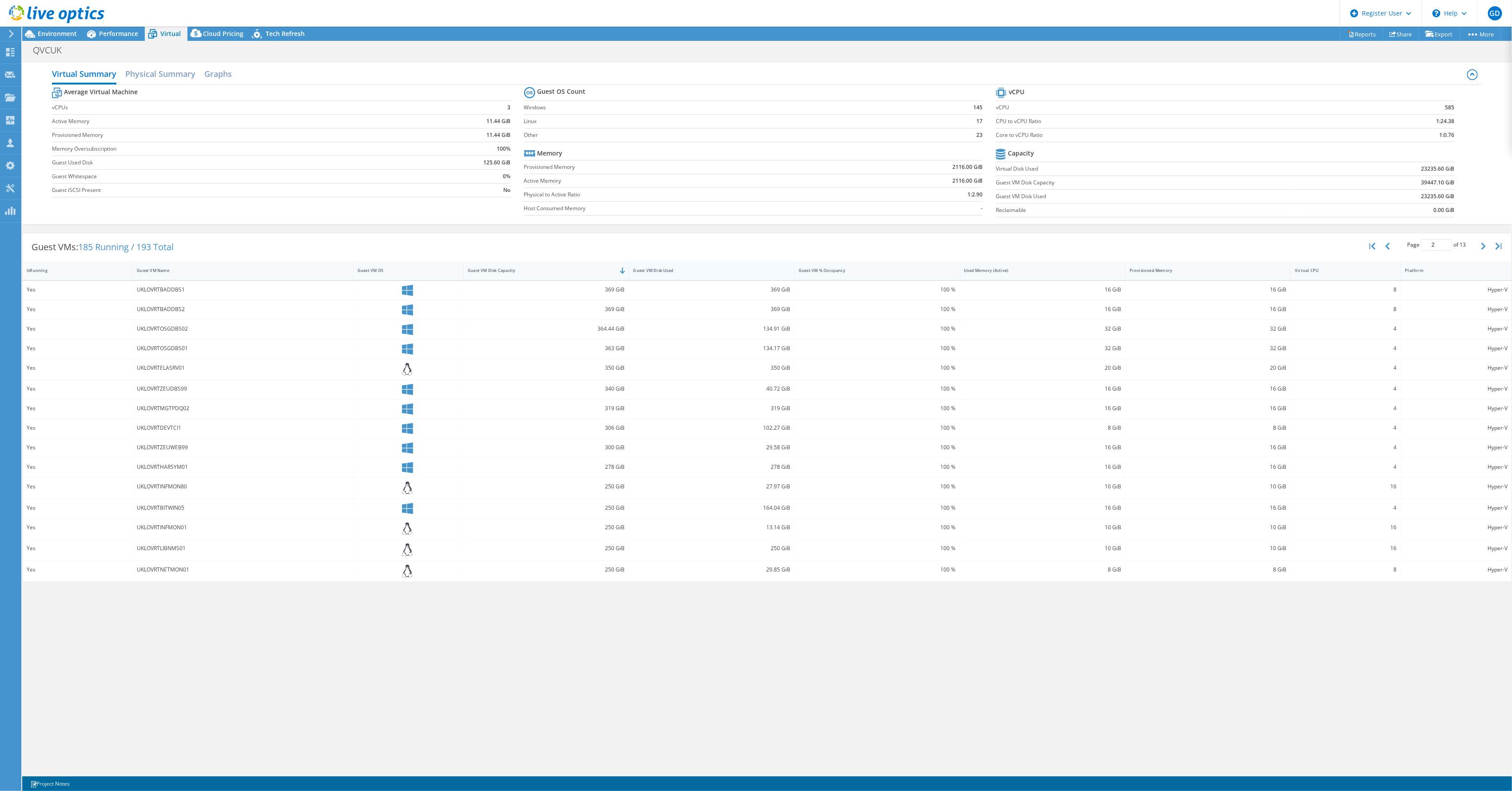
click at [671, 270] on div "Guest VM Disk Used" at bounding box center [706, 271] width 146 height 6
type input "1"
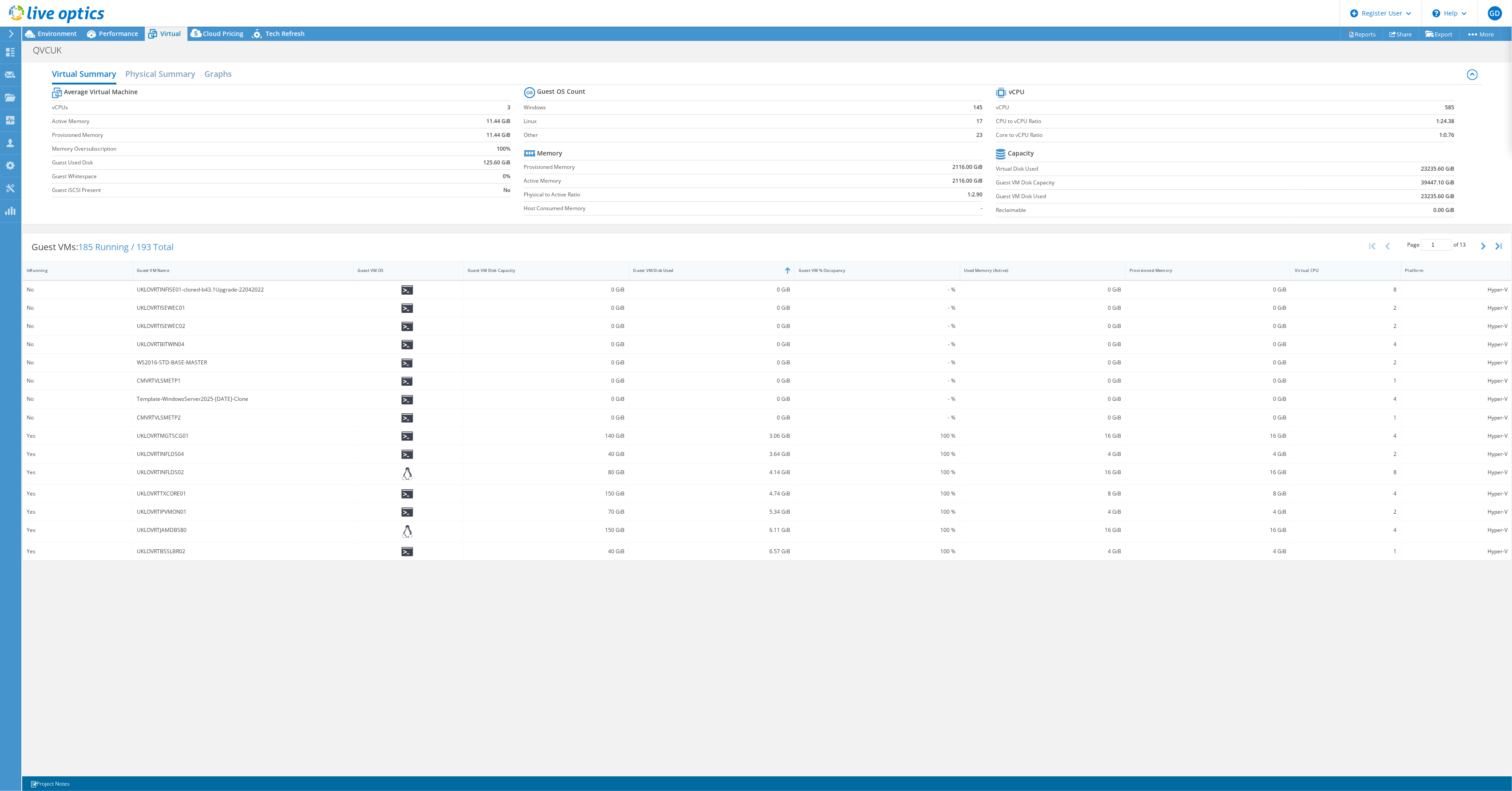
click at [1355, 273] on div "Virtual CPU" at bounding box center [1340, 270] width 99 height 14
click at [1353, 273] on div "Virtual CPU" at bounding box center [1340, 270] width 99 height 14
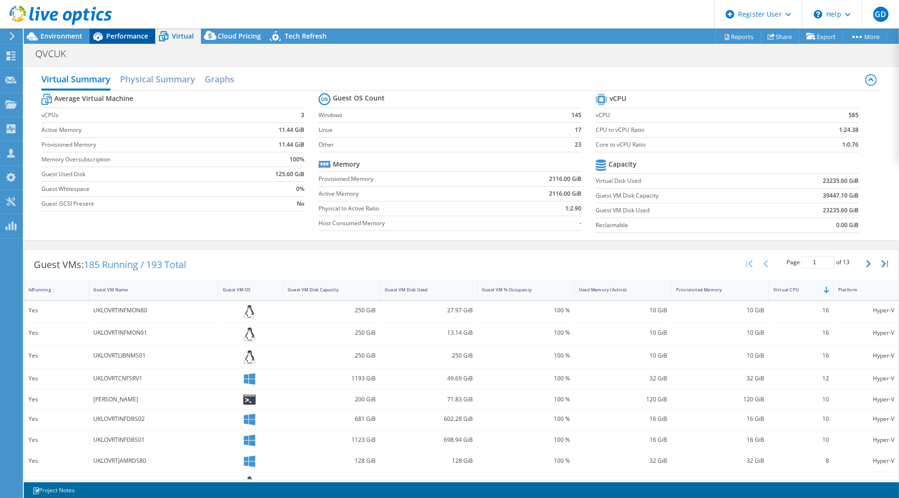
click at [110, 34] on span "Performance" at bounding box center [127, 35] width 42 height 9
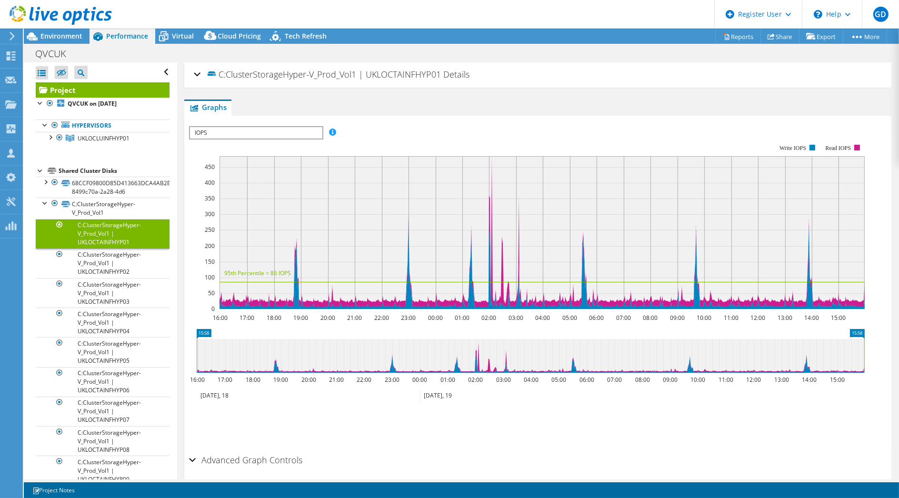
click at [40, 170] on div at bounding box center [41, 170] width 10 height 10
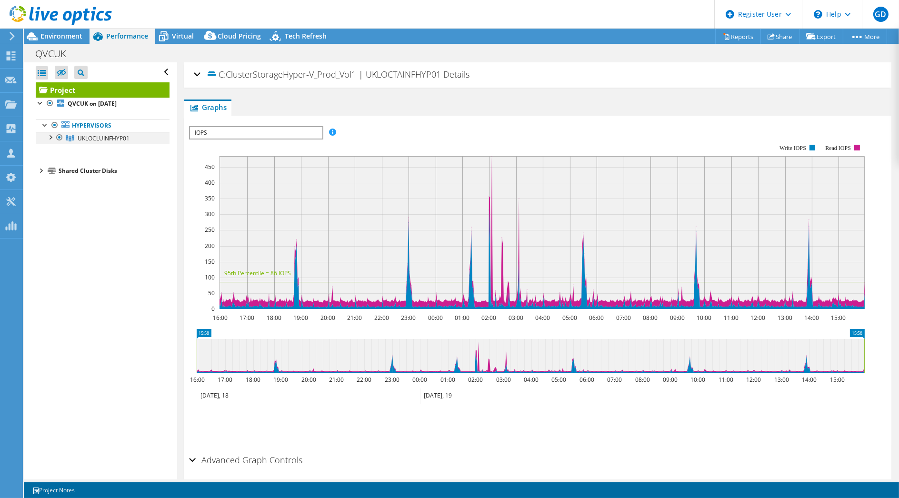
click at [53, 134] on div at bounding box center [50, 137] width 10 height 10
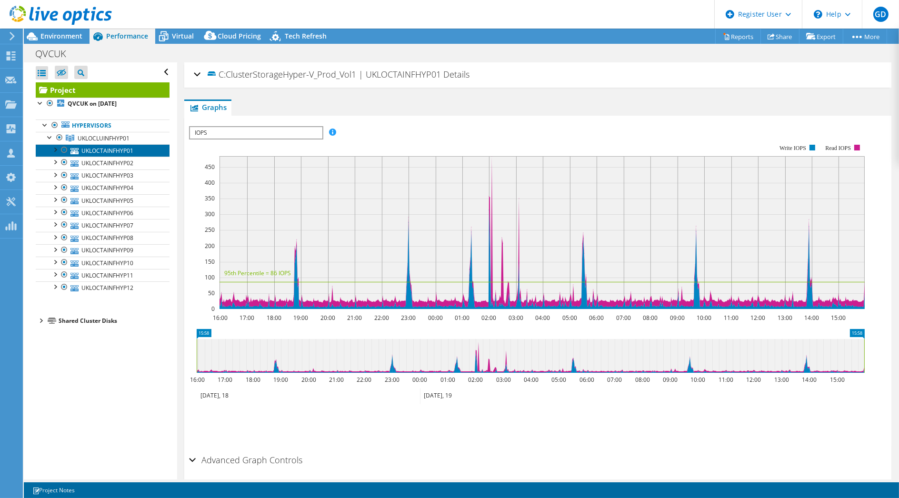
click at [83, 150] on link "UKLOCTAINFHYP01" at bounding box center [103, 150] width 134 height 12
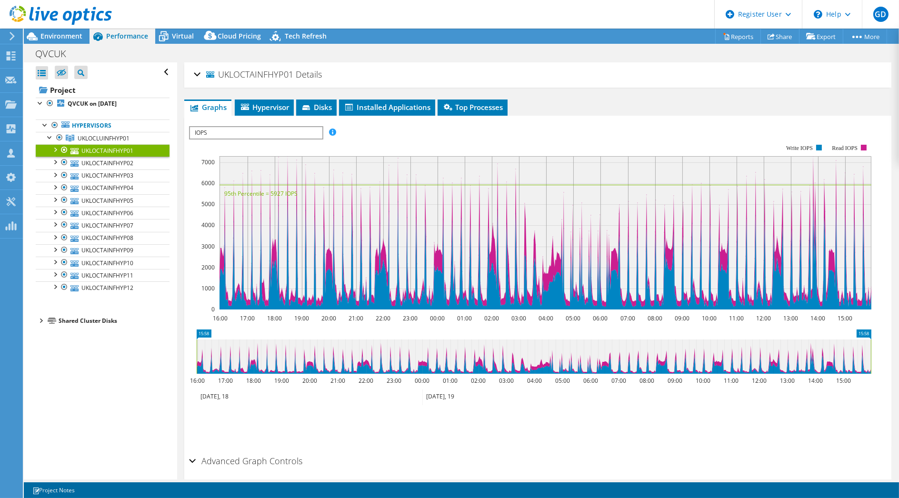
click at [197, 73] on div "UKLOCTAINFHYP01 Details" at bounding box center [538, 75] width 688 height 20
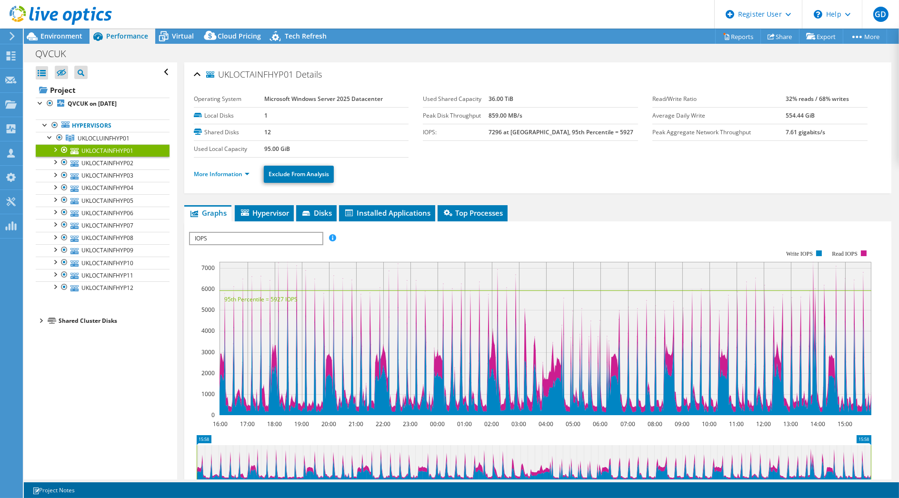
click at [210, 178] on li "More Information" at bounding box center [224, 174] width 61 height 10
click at [216, 170] on link "More Information" at bounding box center [222, 174] width 56 height 8
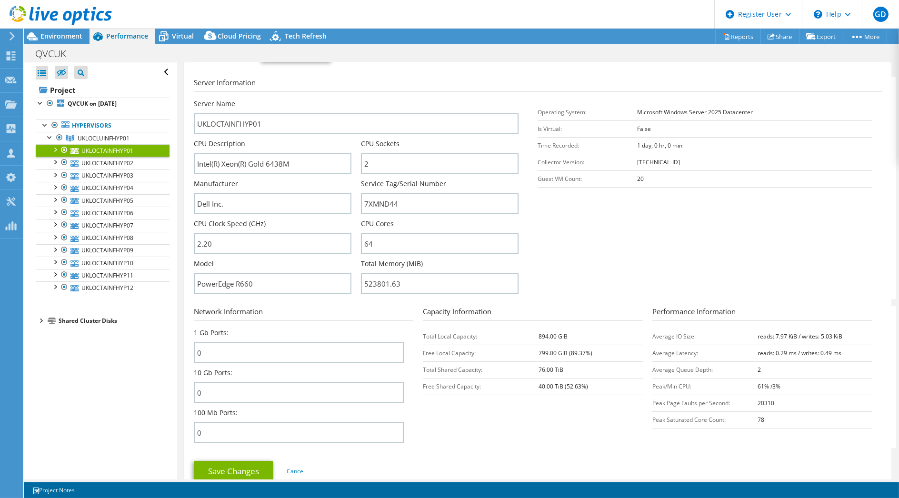
scroll to position [106, 0]
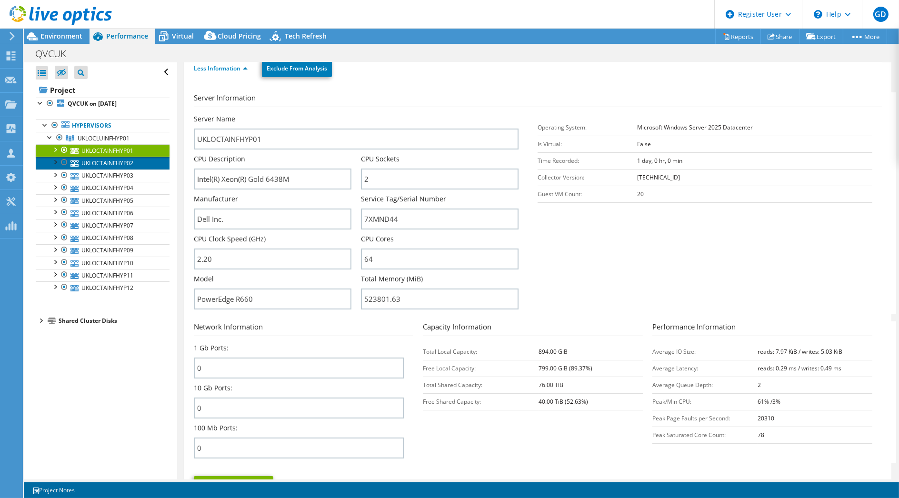
click at [118, 163] on link "UKLOCTAINFHYP02" at bounding box center [103, 163] width 134 height 12
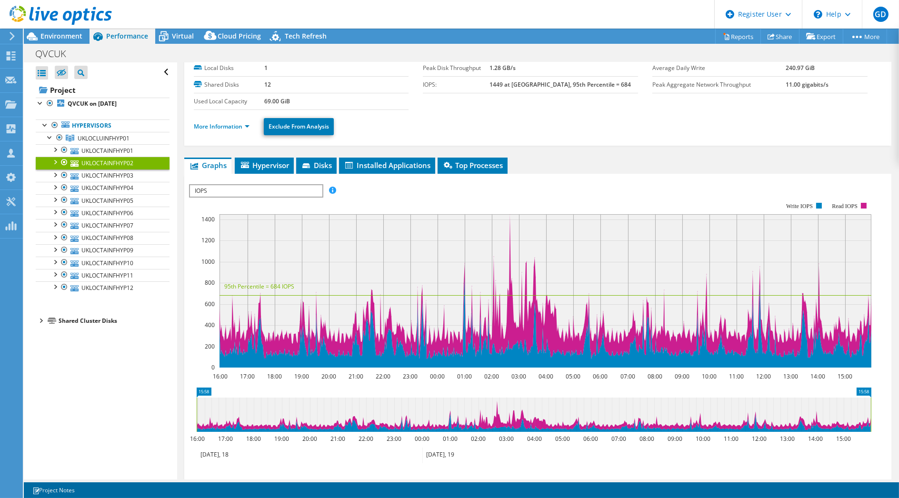
scroll to position [0, 0]
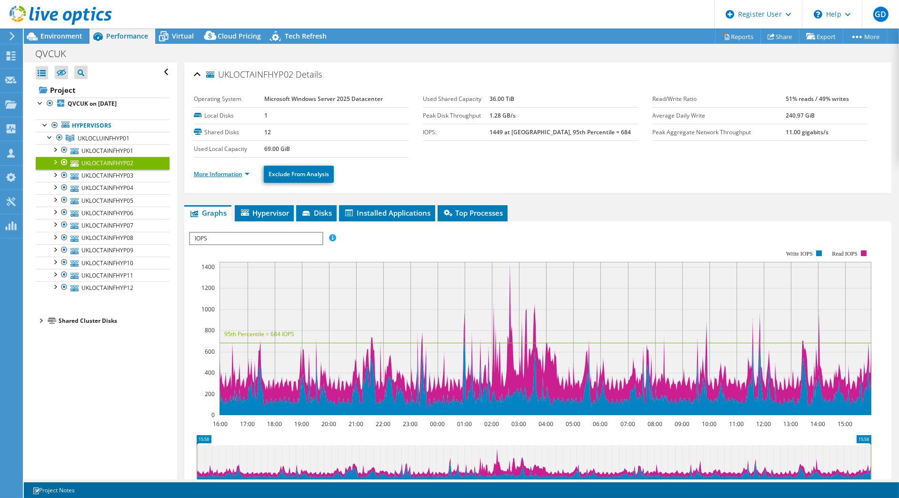
click at [223, 175] on link "More Information" at bounding box center [222, 174] width 56 height 8
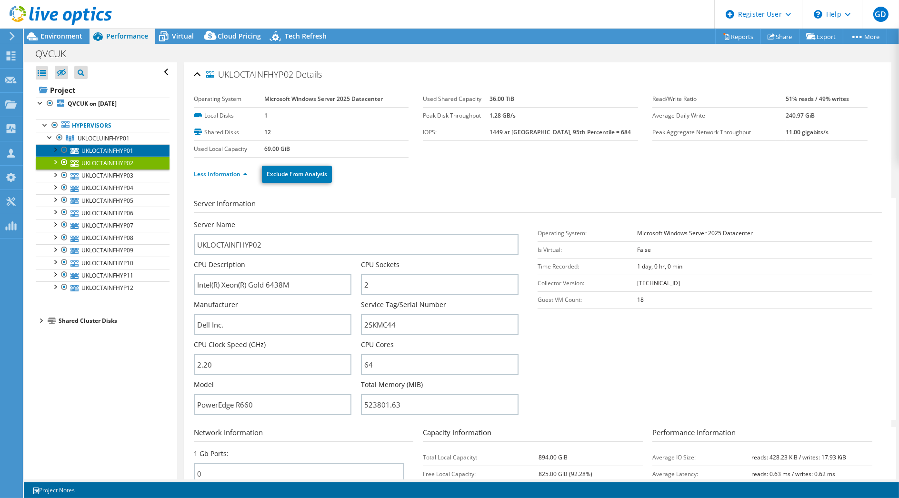
click at [100, 147] on link "UKLOCTAINFHYP01" at bounding box center [103, 150] width 134 height 12
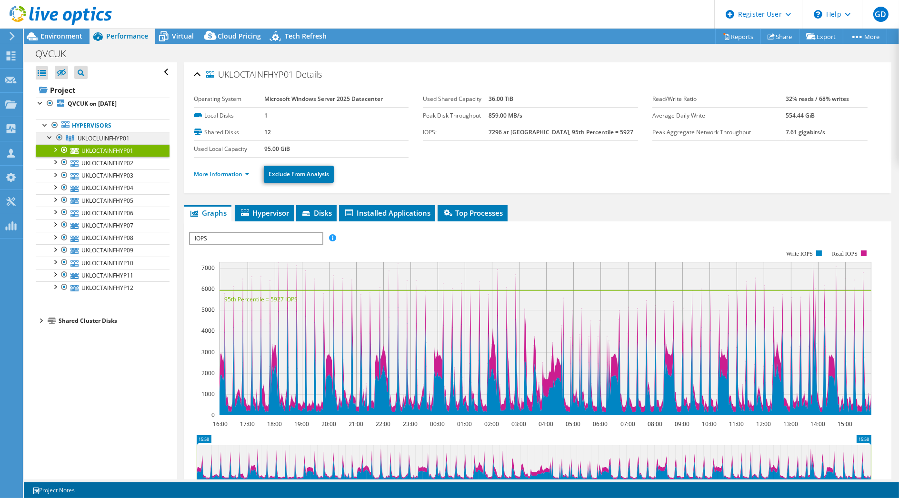
click at [88, 134] on span "UKLOCLUINFHYP01" at bounding box center [104, 138] width 52 height 8
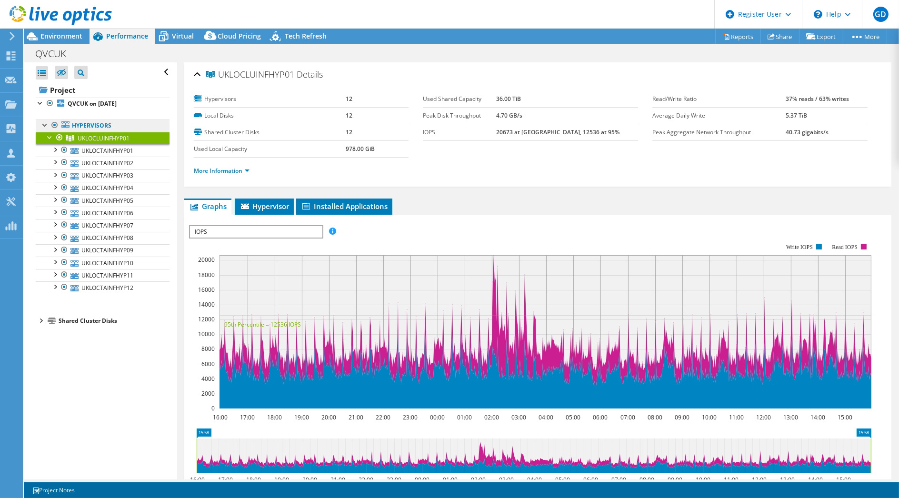
click at [87, 124] on link "Hypervisors" at bounding box center [103, 126] width 134 height 12
click at [88, 126] on link "Hypervisors" at bounding box center [103, 126] width 134 height 12
click at [110, 102] on b "QVCUK on [DATE]" at bounding box center [92, 104] width 49 height 8
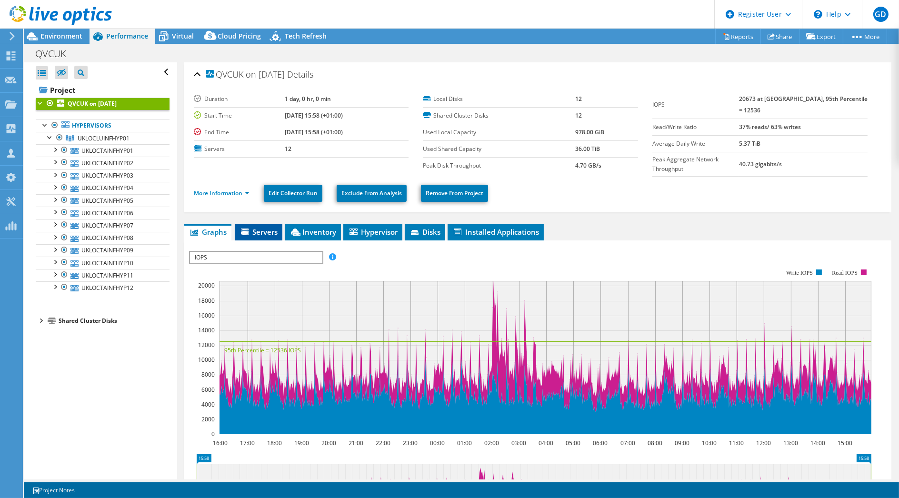
click at [257, 227] on span "Servers" at bounding box center [259, 232] width 38 height 10
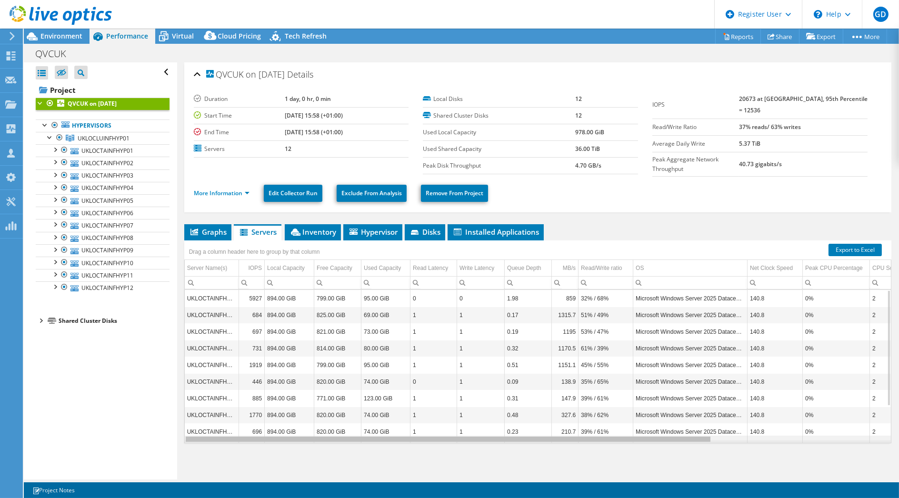
drag, startPoint x: 540, startPoint y: 432, endPoint x: 441, endPoint y: 413, distance: 99.8
click at [456, 425] on body "GD Dell User Geraint Davies Geraint.Davies@dell.com Dell My Profile Log Out \n …" at bounding box center [449, 249] width 899 height 498
click at [313, 227] on span "Inventory" at bounding box center [313, 232] width 47 height 10
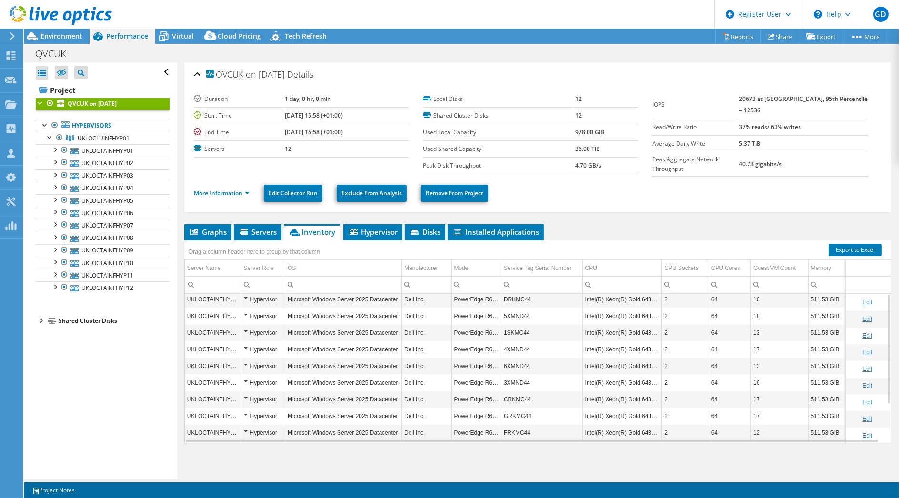
scroll to position [0, 0]
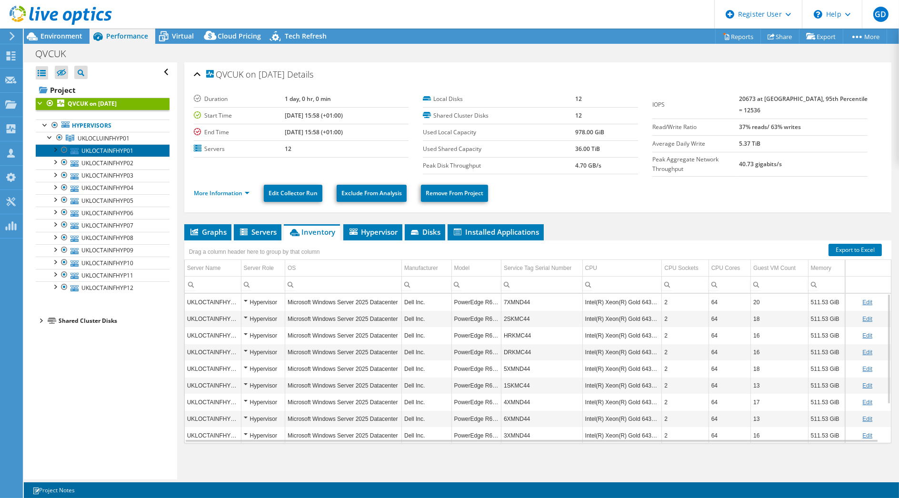
click at [105, 150] on link "UKLOCTAINFHYP01" at bounding box center [103, 150] width 134 height 12
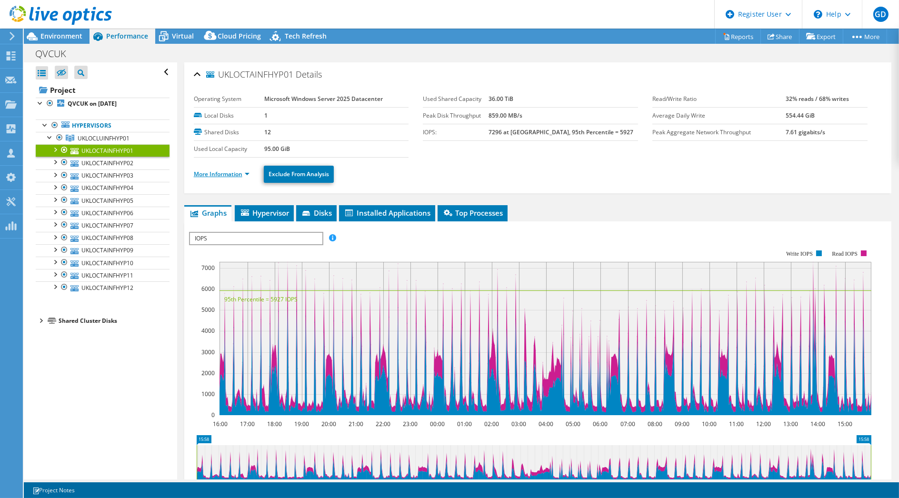
click at [222, 173] on link "More Information" at bounding box center [222, 174] width 56 height 8
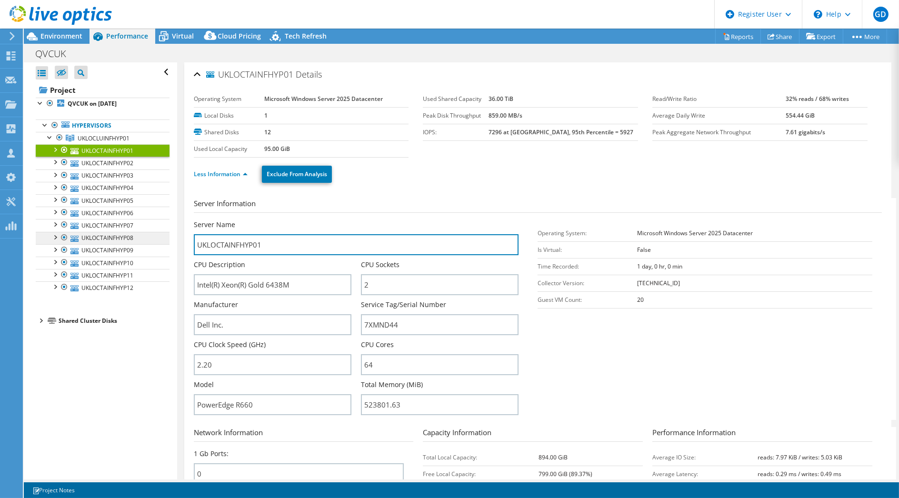
drag, startPoint x: 283, startPoint y: 243, endPoint x: 108, endPoint y: 242, distance: 174.8
click at [108, 242] on div "Open All Close All Hide Excluded Nodes Project Tree Filter" at bounding box center [461, 270] width 875 height 417
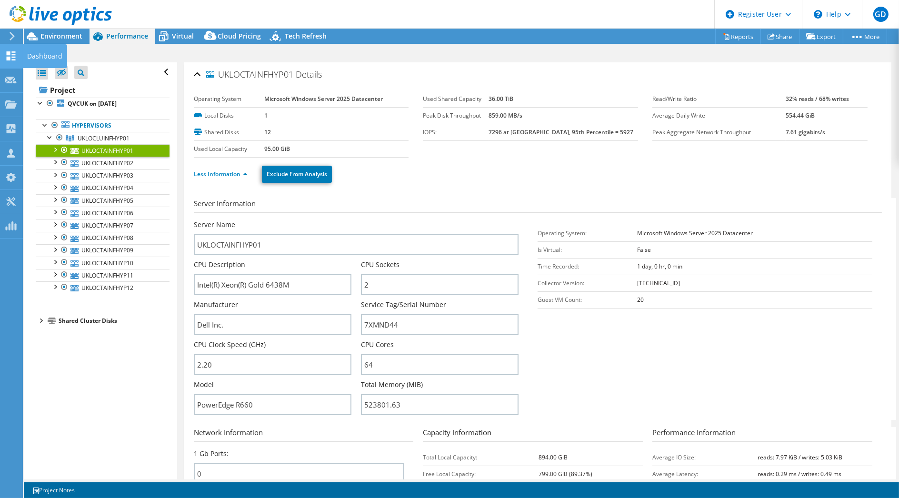
click at [10, 57] on use at bounding box center [11, 55] width 9 height 9
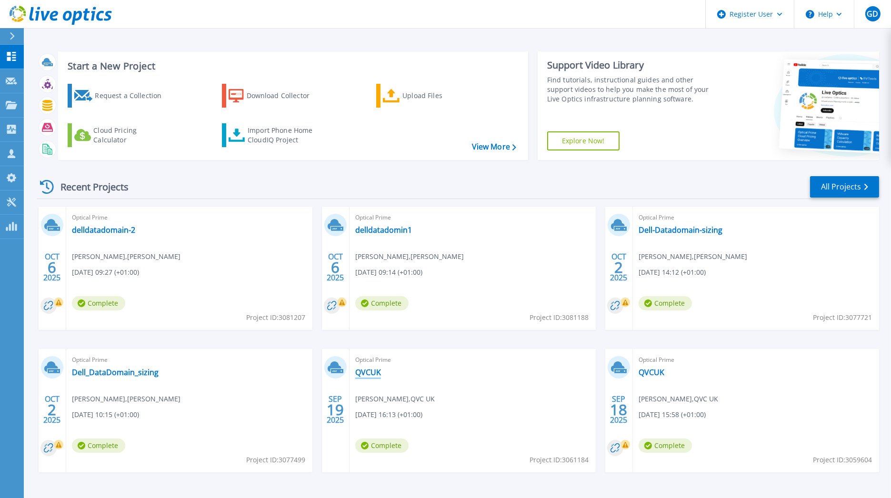
click at [364, 375] on link "QVCUK" at bounding box center [368, 373] width 26 height 10
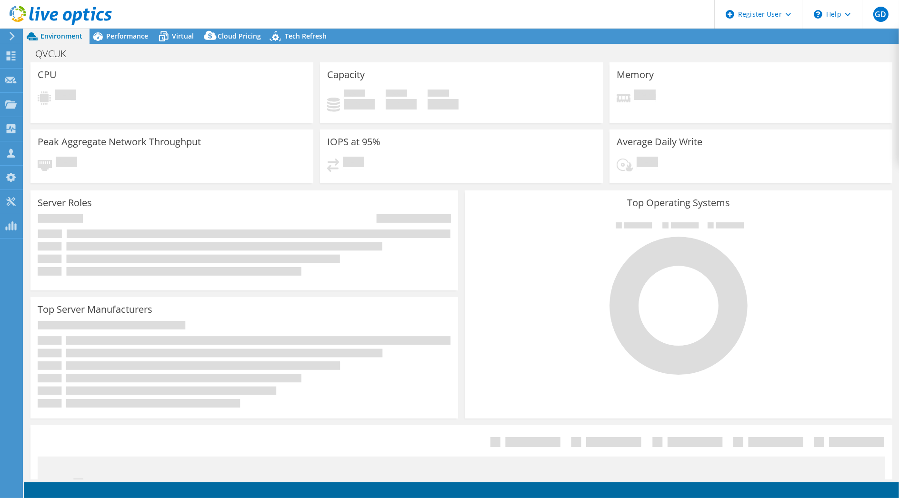
select select "EULondon"
select select "GBP"
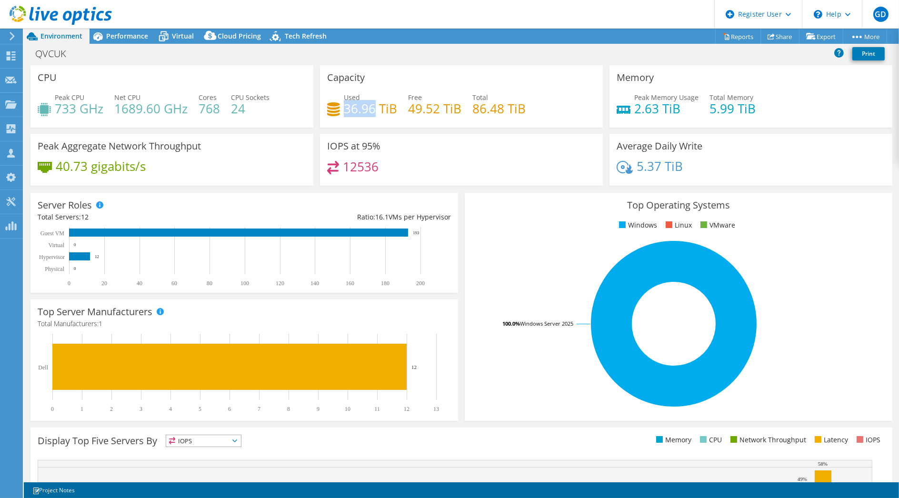
drag, startPoint x: 341, startPoint y: 111, endPoint x: 373, endPoint y: 110, distance: 31.4
click at [373, 110] on h4 "36.96 TiB" at bounding box center [370, 108] width 53 height 10
click at [843, 19] on div "\n Help" at bounding box center [832, 14] width 60 height 29
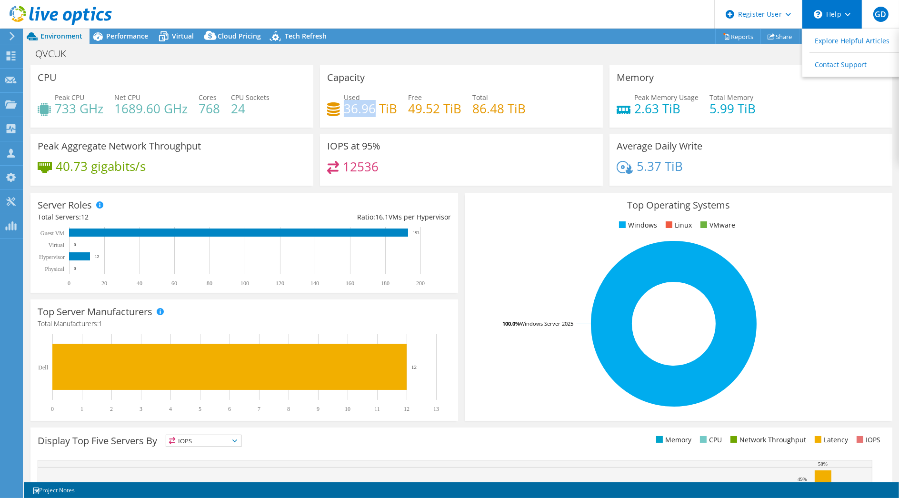
click at [843, 19] on div "\n Help" at bounding box center [832, 14] width 60 height 29
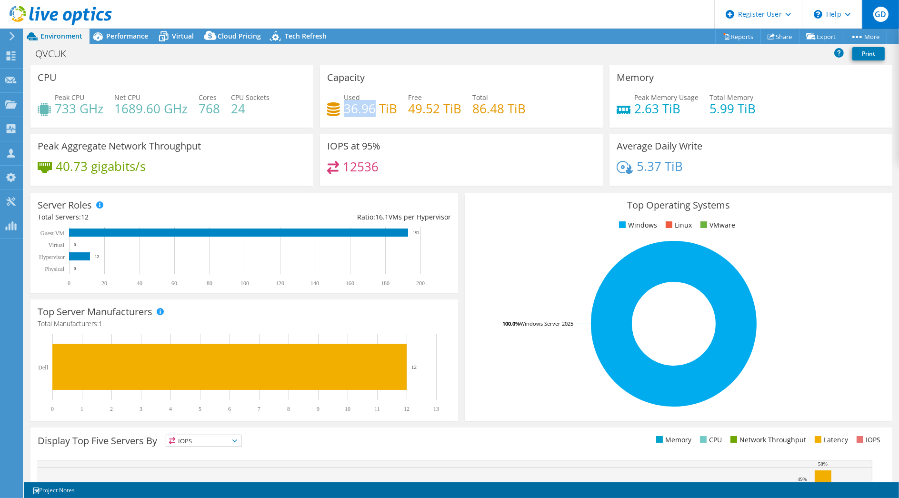
click at [883, 19] on span "GD" at bounding box center [880, 14] width 15 height 15
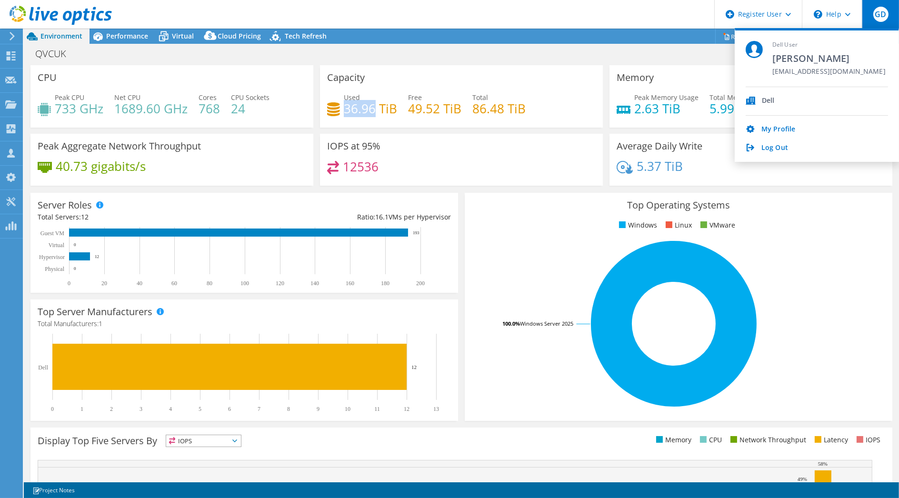
click at [883, 19] on span "GD" at bounding box center [880, 14] width 15 height 15
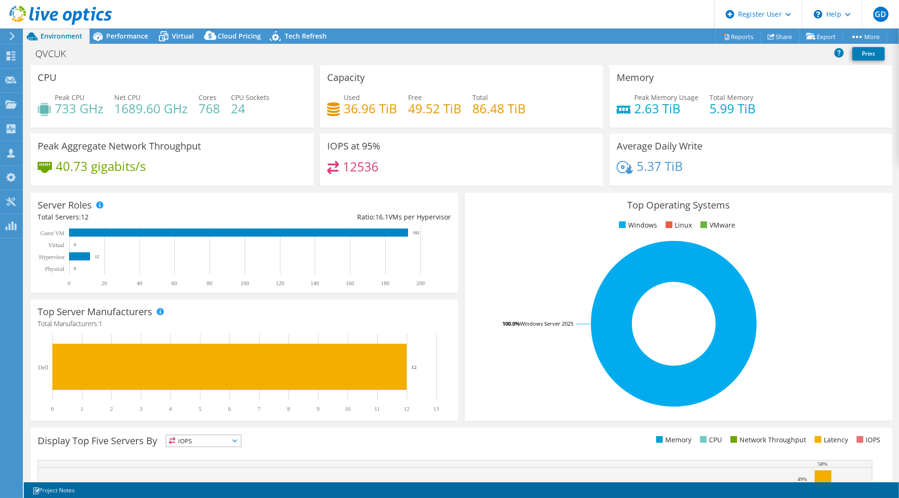
click at [592, 57] on div "QVCUK Print" at bounding box center [461, 54] width 875 height 18
drag, startPoint x: 342, startPoint y: 111, endPoint x: 374, endPoint y: 110, distance: 31.9
click at [374, 110] on h4 "36.96 TiB" at bounding box center [370, 108] width 53 height 10
copy h4 "36.96"
